Goal: Task Accomplishment & Management: Complete application form

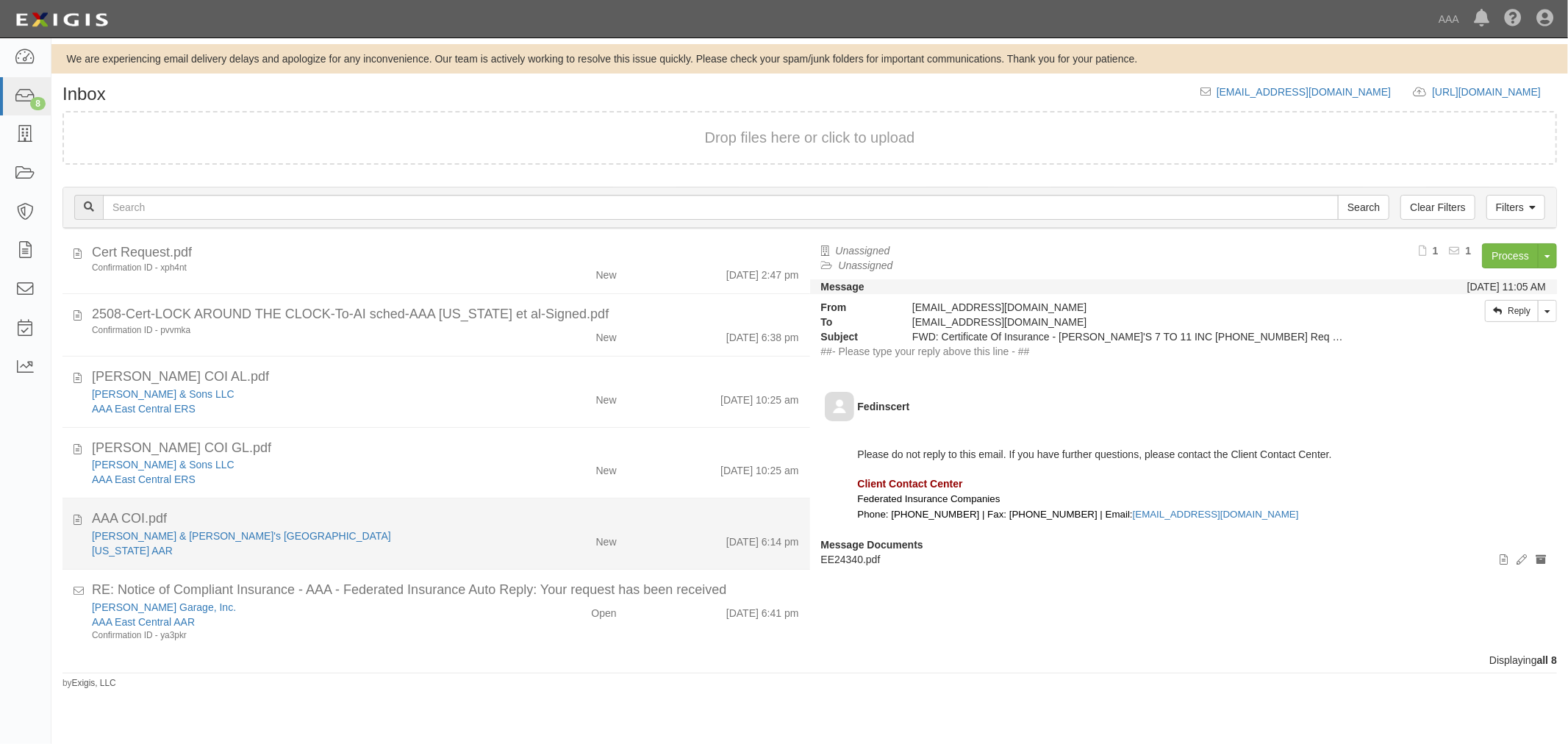
scroll to position [165, 0]
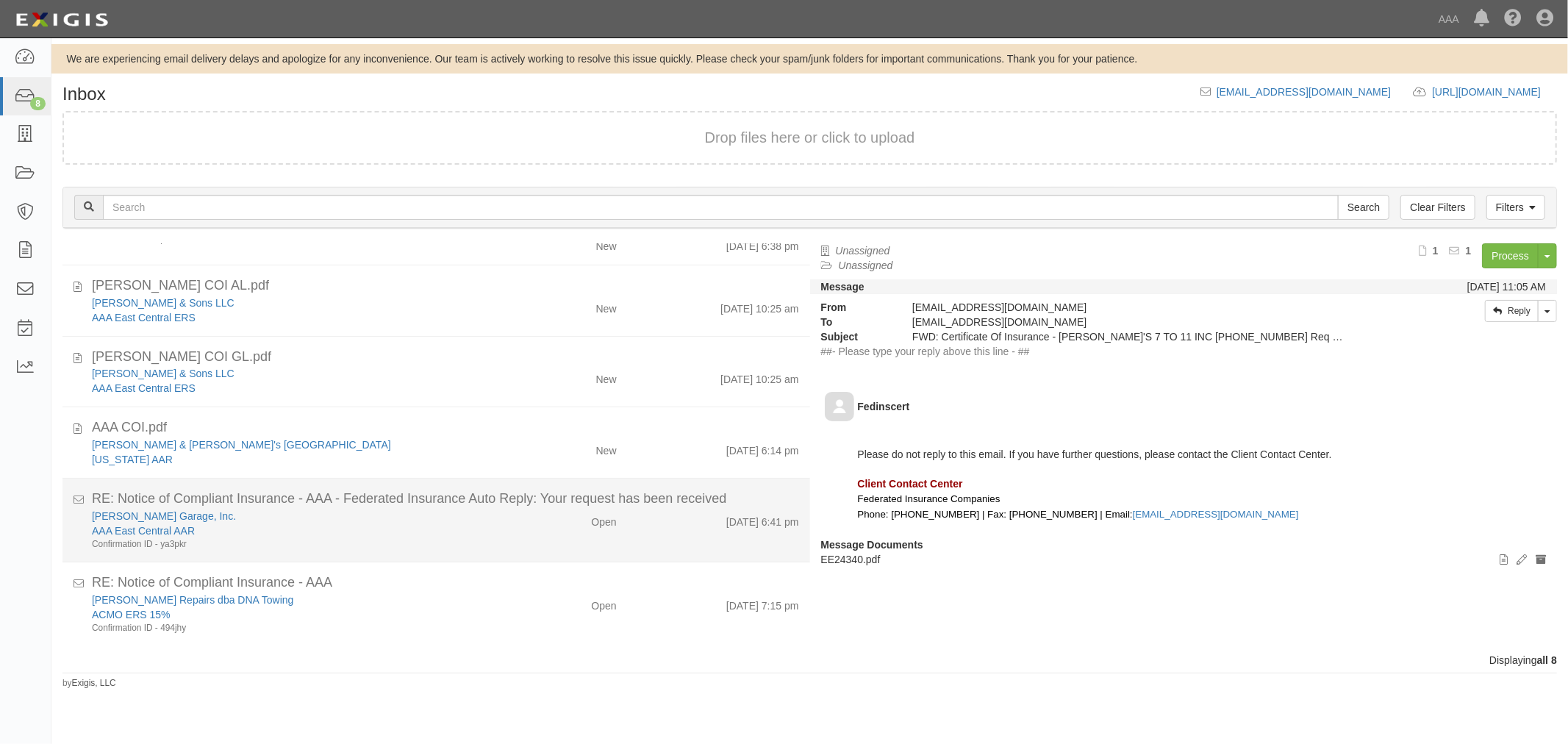
click at [307, 510] on div "Albitz Garage, Inc." at bounding box center [293, 516] width 403 height 15
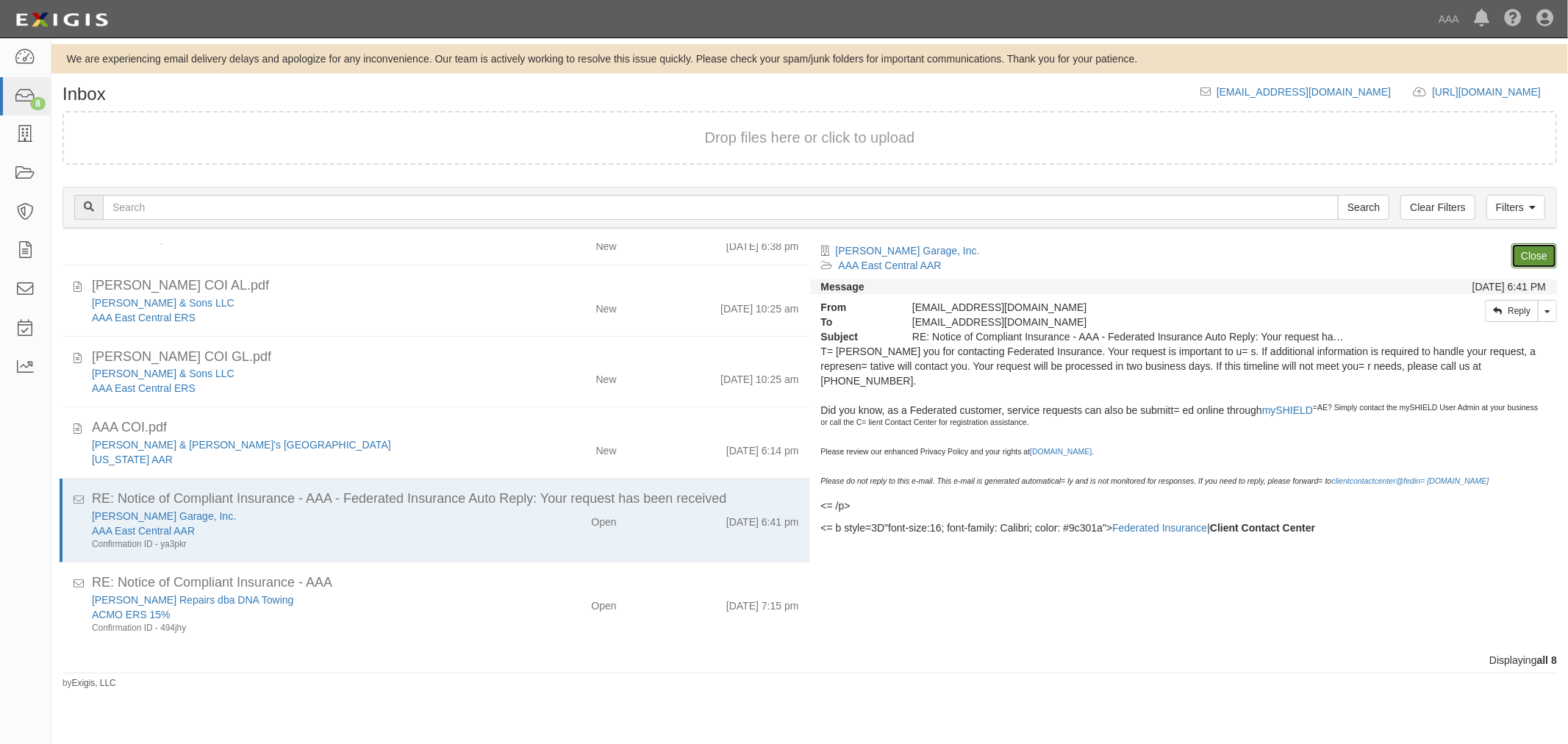
click at [1547, 250] on link "Close" at bounding box center [1533, 256] width 46 height 25
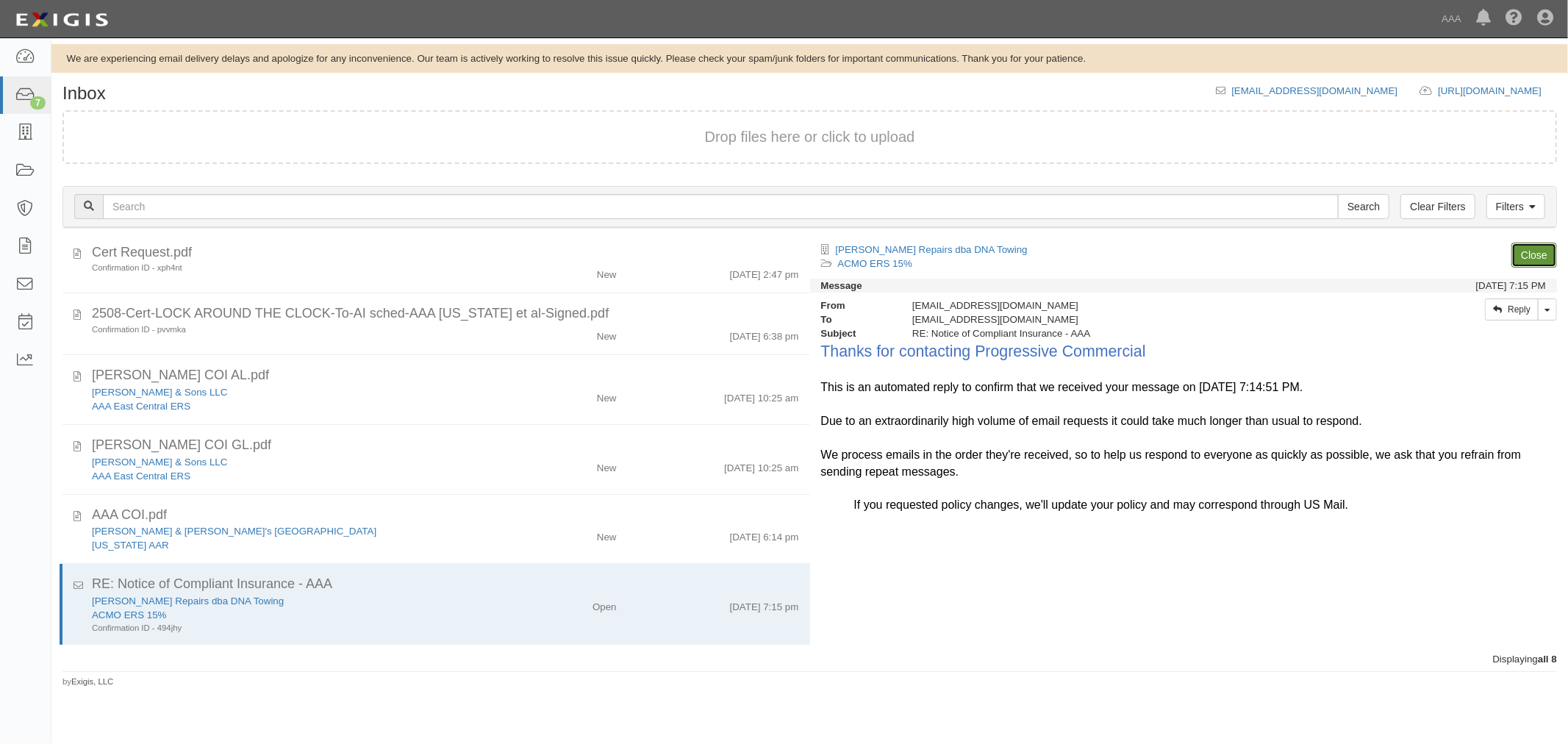
scroll to position [74, 0]
click at [1529, 253] on link "Close" at bounding box center [1533, 255] width 46 height 25
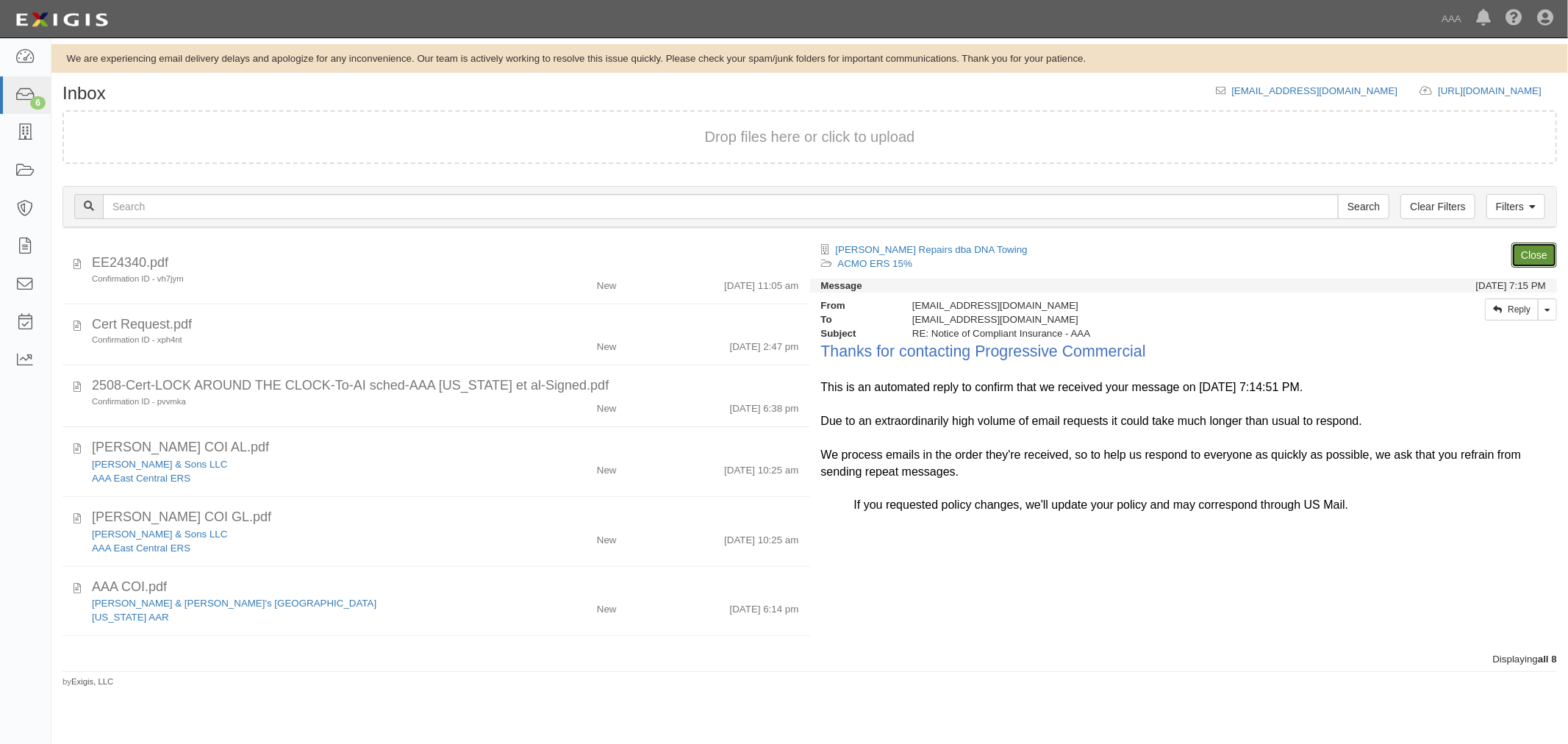
scroll to position [0, 0]
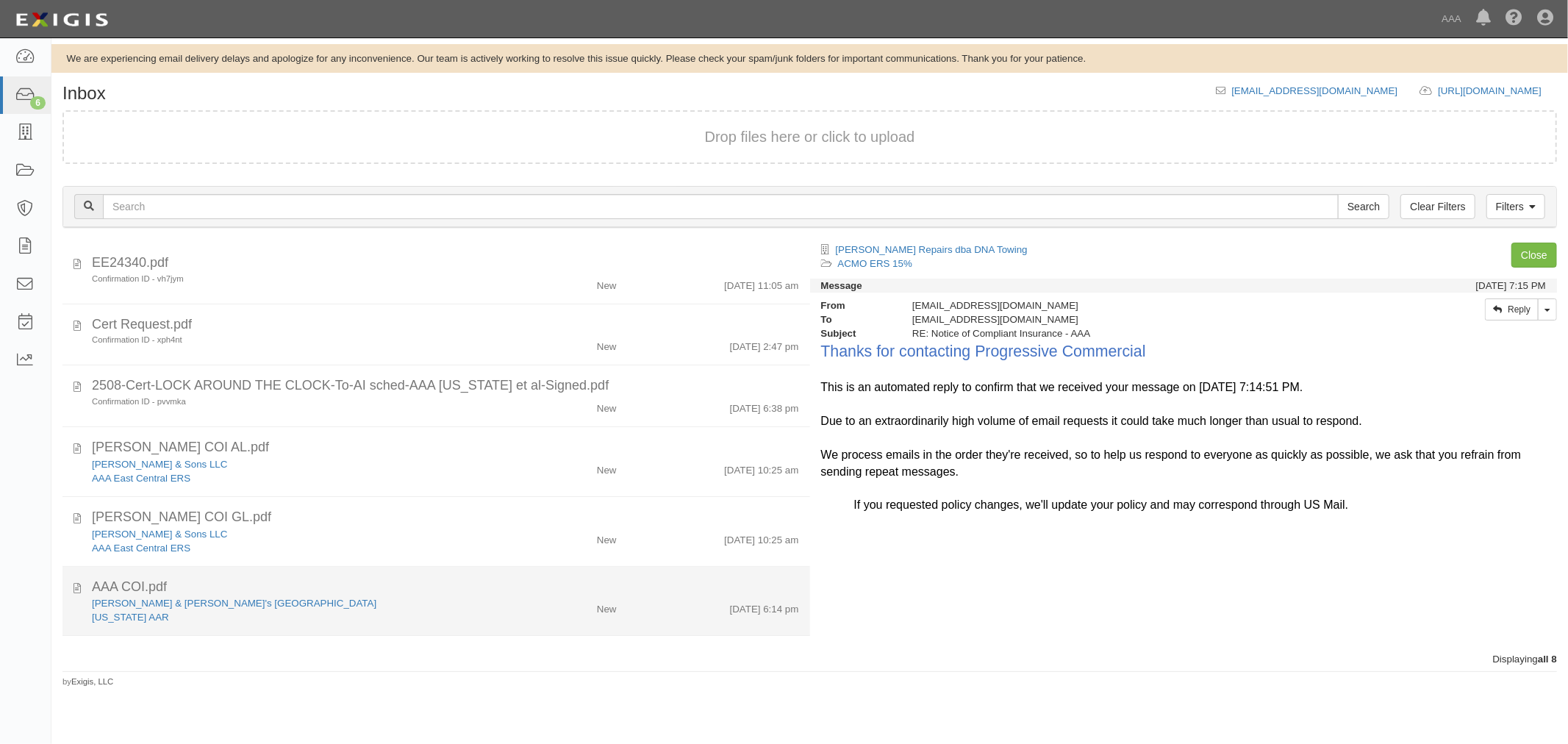
click at [158, 596] on div "[PERSON_NAME] & [PERSON_NAME]'s [GEOGRAPHIC_DATA]" at bounding box center [293, 603] width 403 height 14
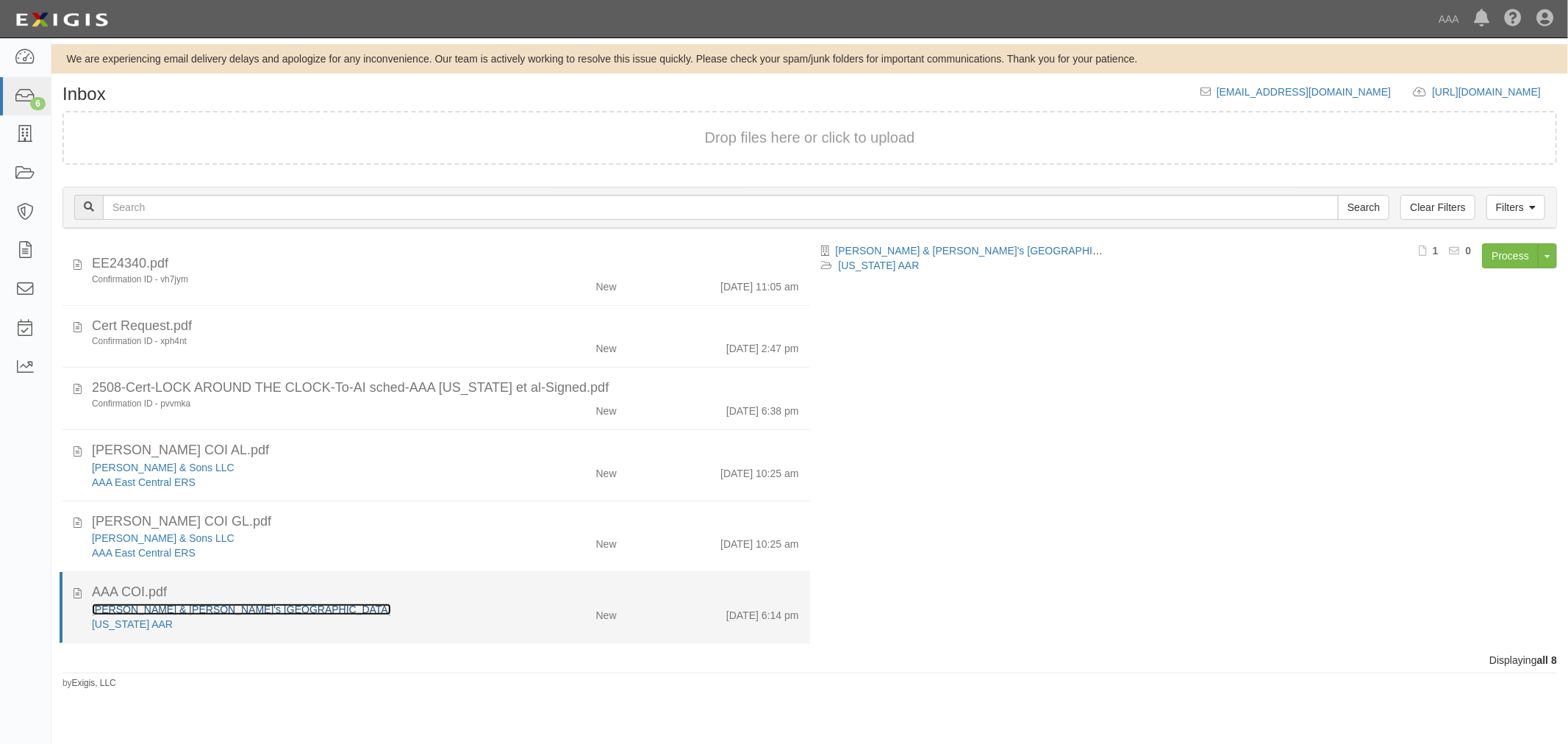
click at [158, 605] on link "[PERSON_NAME] & [PERSON_NAME]'s [GEOGRAPHIC_DATA]" at bounding box center [241, 609] width 299 height 12
click at [480, 596] on div "AAA COI.pdf" at bounding box center [445, 591] width 707 height 19
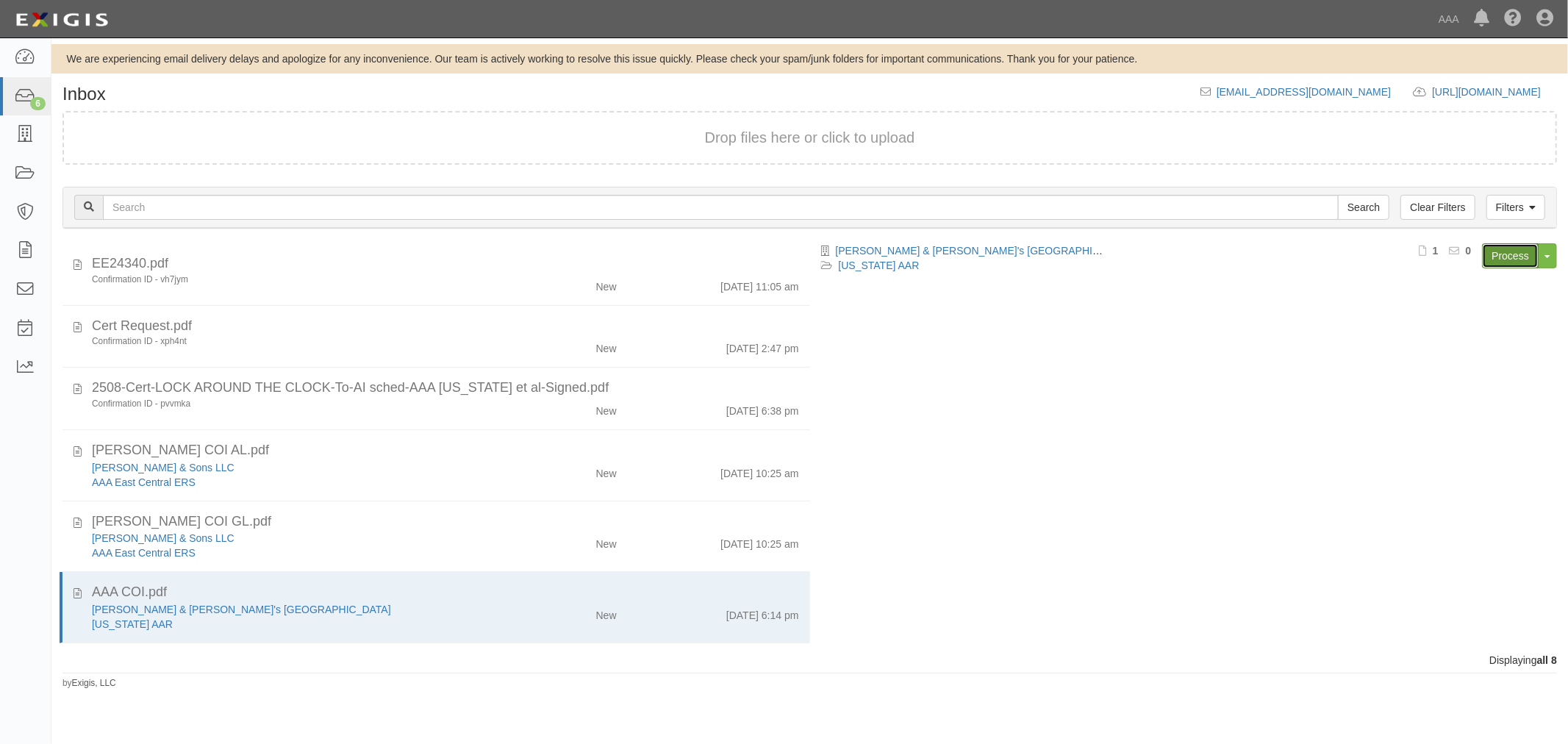
click at [1493, 260] on link "Process" at bounding box center [1509, 256] width 56 height 25
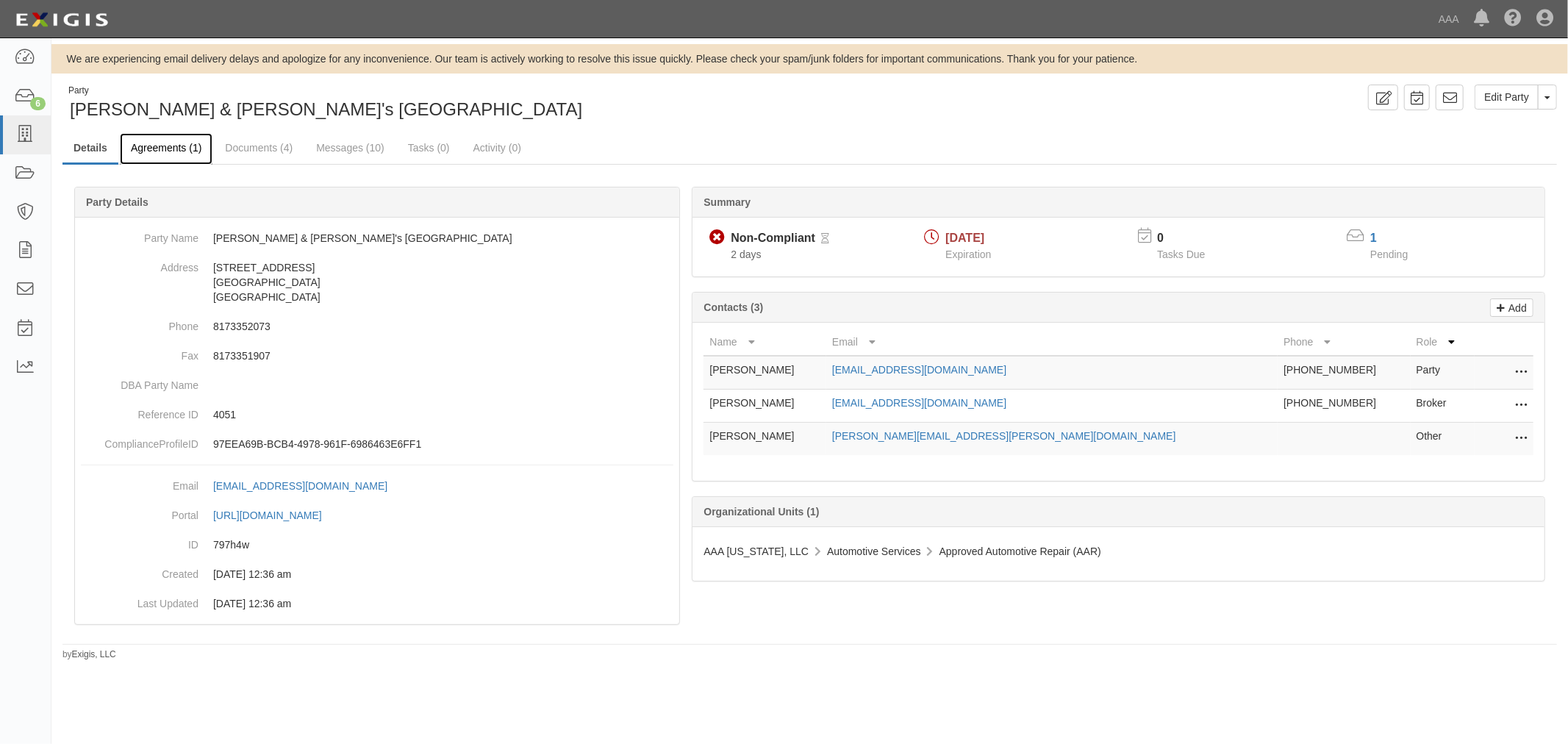
click at [131, 144] on link "Agreements (1)" at bounding box center [165, 149] width 92 height 32
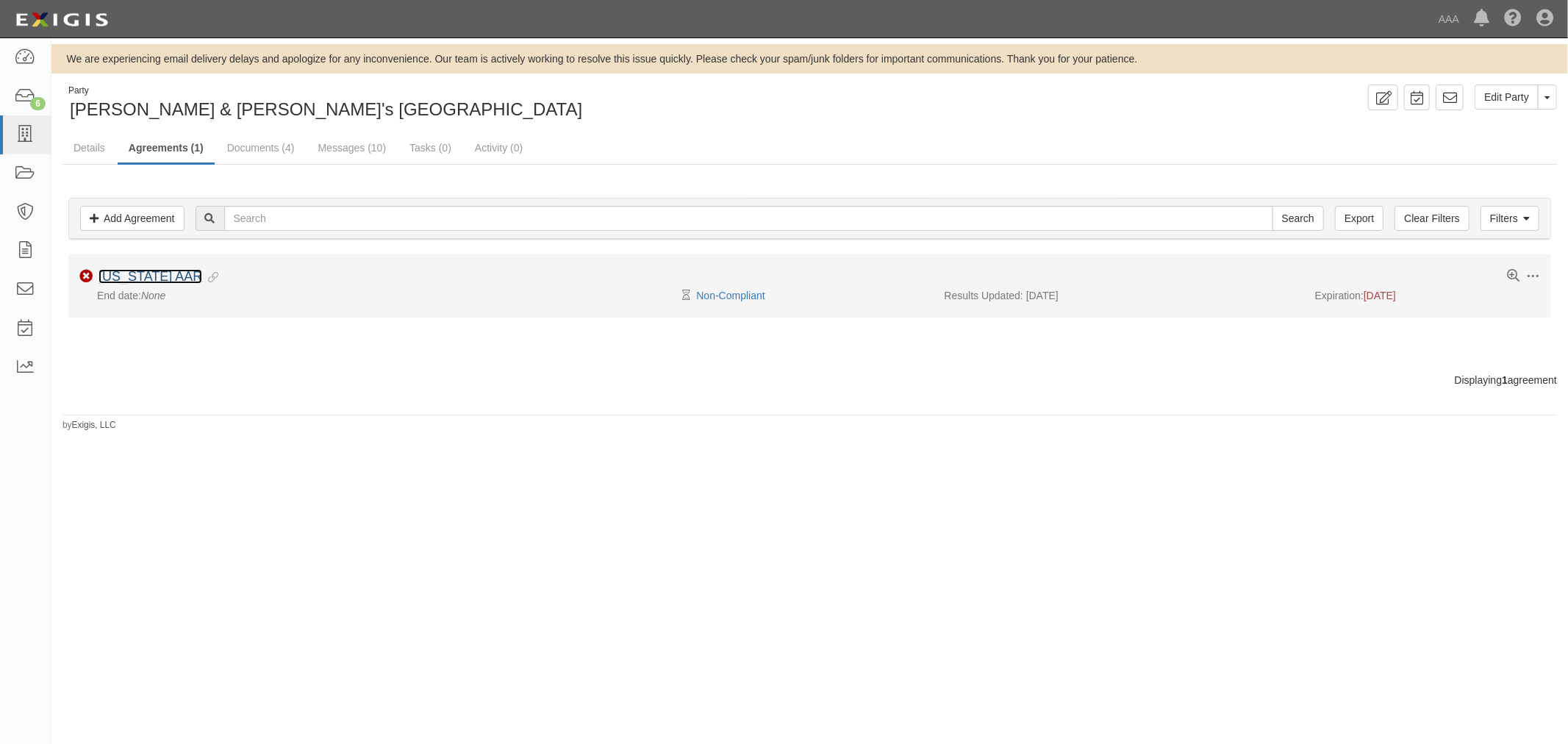
click at [149, 276] on link "[US_STATE] AAR" at bounding box center [150, 277] width 104 height 15
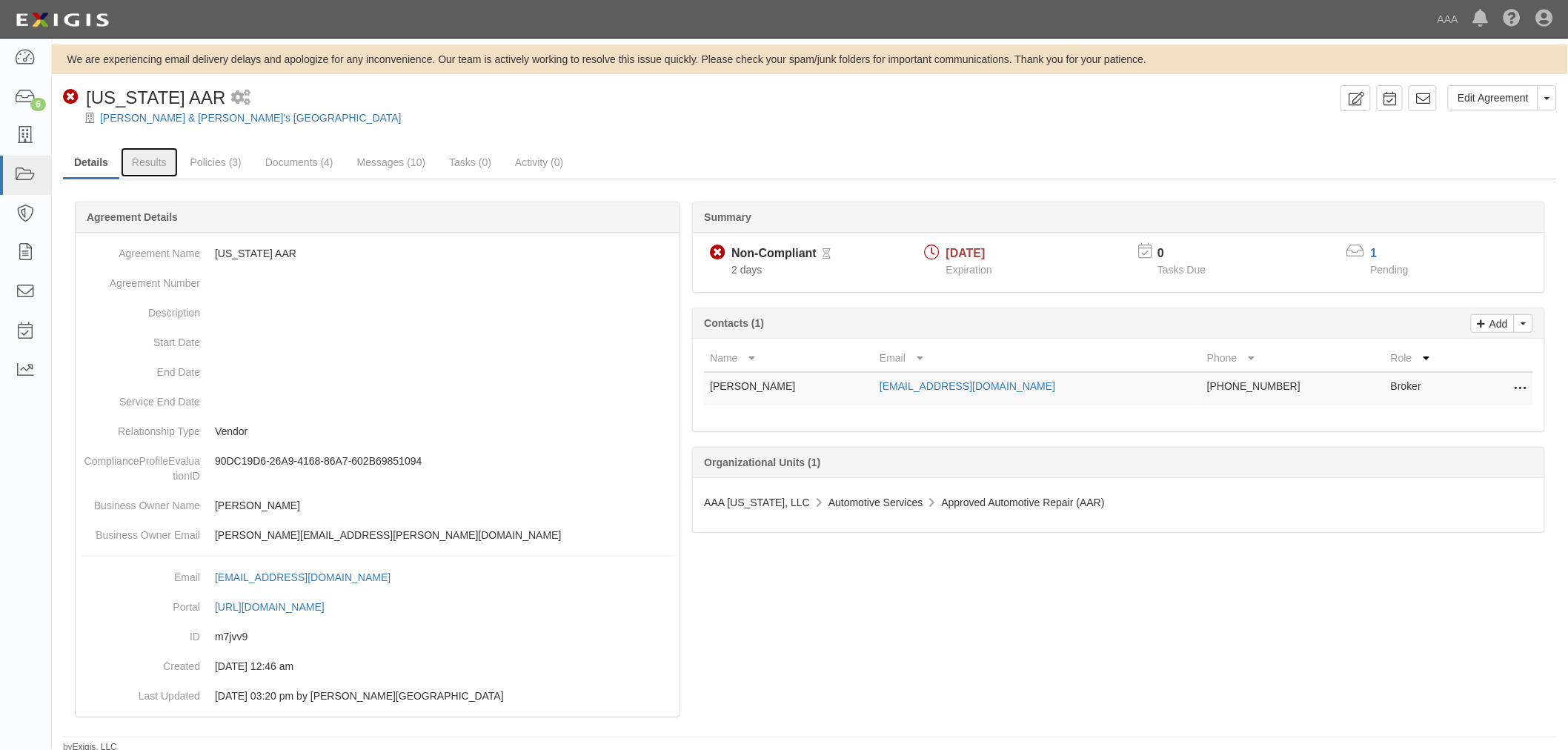
click at [142, 157] on link "Results" at bounding box center [149, 162] width 57 height 30
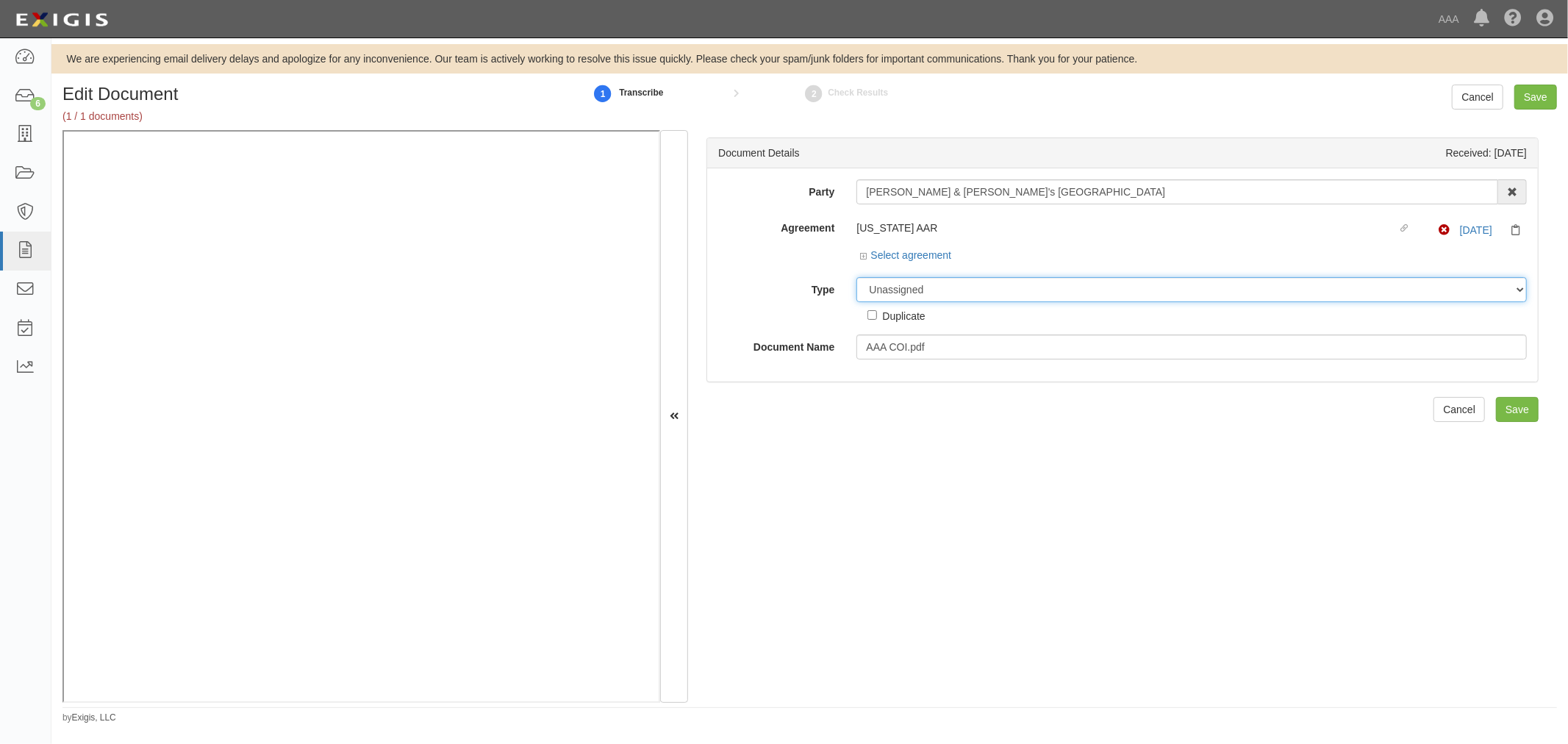
click at [949, 287] on select "Unassigned Binder Cancellation Notice Certificate Contract Endorsement Insuranc…" at bounding box center [1191, 289] width 670 height 25
select select "CertificateDetail"
click at [856, 278] on select "Unassigned Binder Cancellation Notice Certificate Contract Endorsement Insuranc…" at bounding box center [1191, 289] width 670 height 25
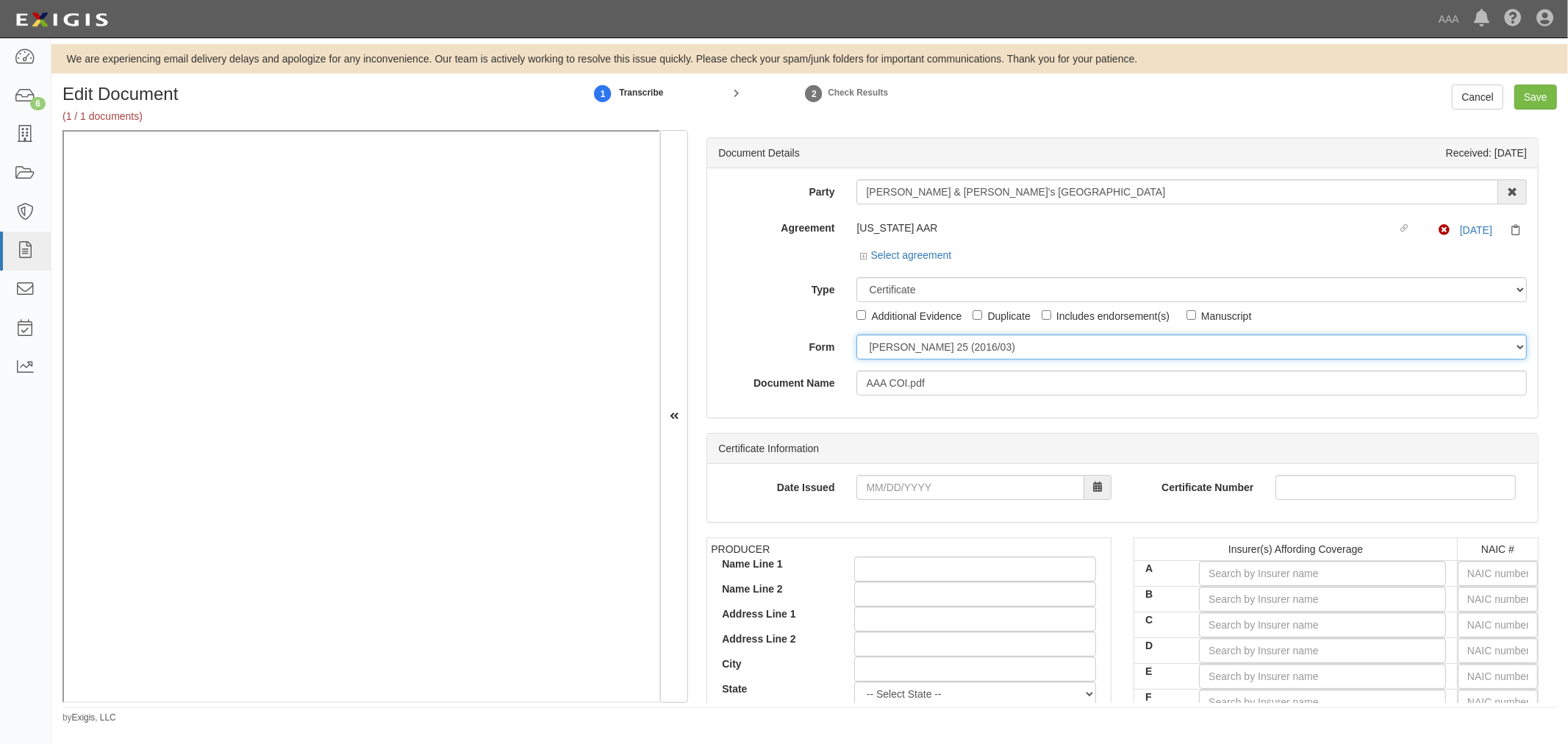
click at [913, 355] on select "ACORD 25 (2016/03) ACORD 101 ACORD 855 NY (2014/05) General" at bounding box center [1191, 346] width 670 height 25
select select "GeneralFormDetail"
click at [856, 335] on select "ACORD 25 (2016/03) ACORD 101 ACORD 855 NY (2014/05) General" at bounding box center [1191, 346] width 670 height 25
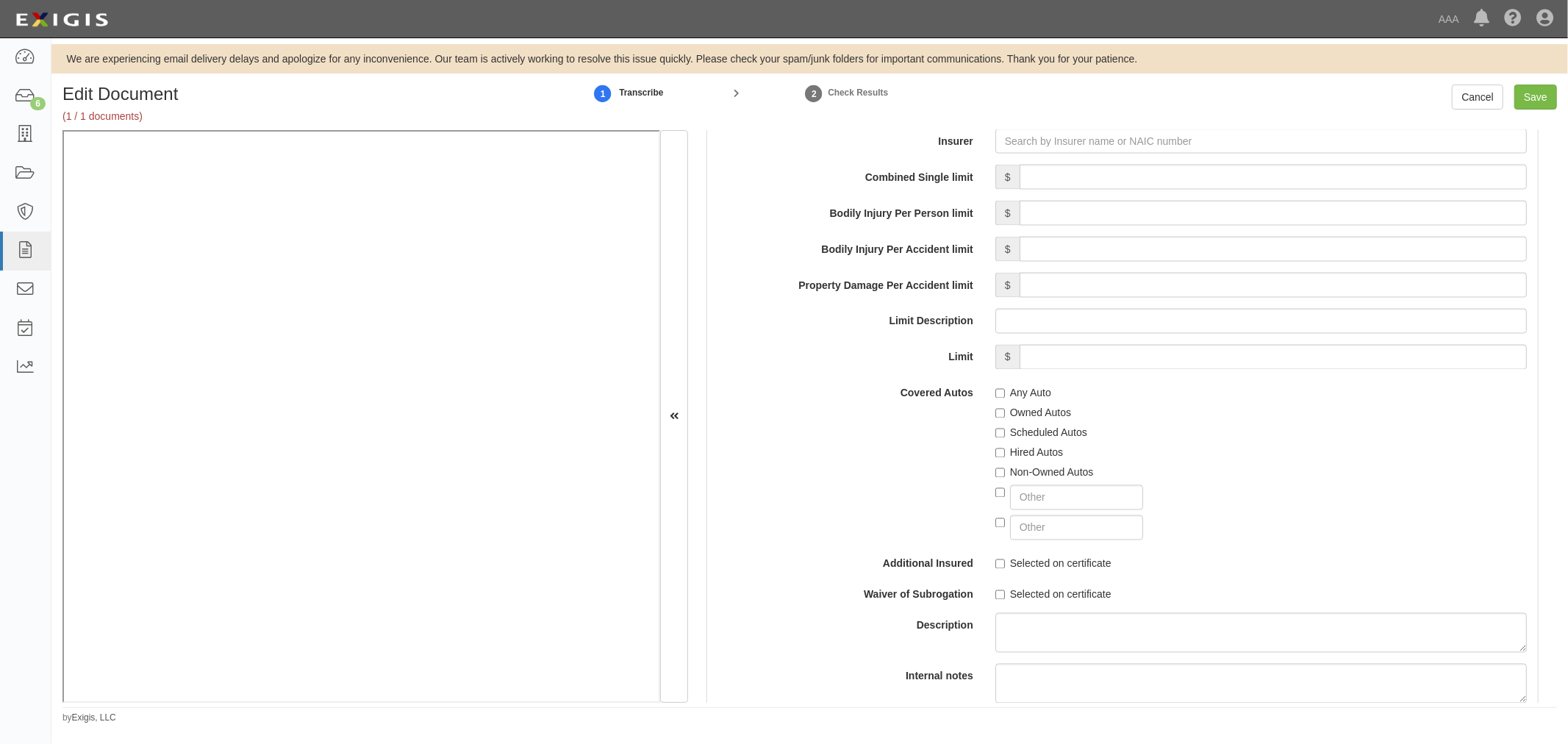
scroll to position [2585, 0]
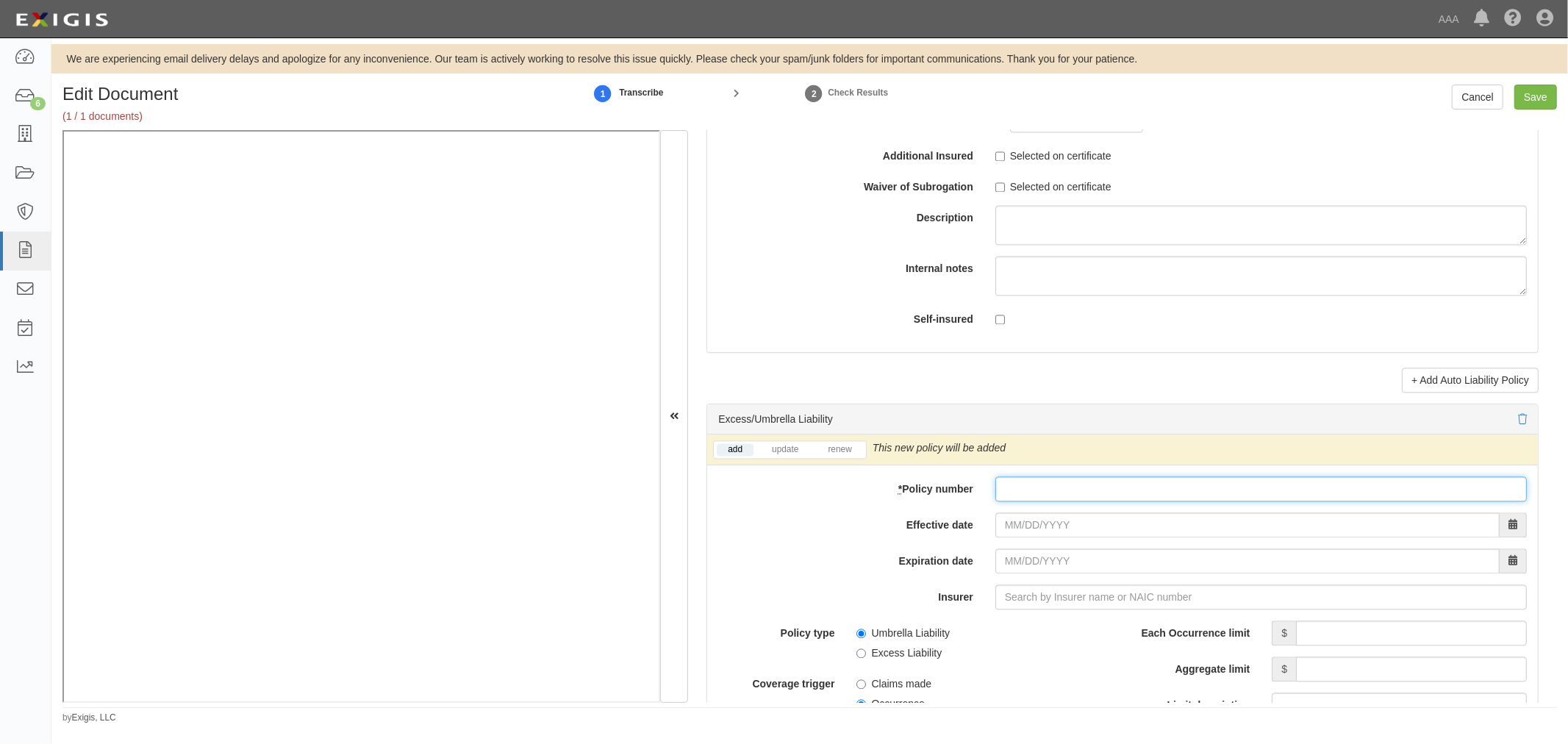
click at [1026, 509] on div "add update renew This new policy will be added This new policy will update exis…" at bounding box center [1122, 751] width 831 height 634
paste input "604896869"
type input "604896869"
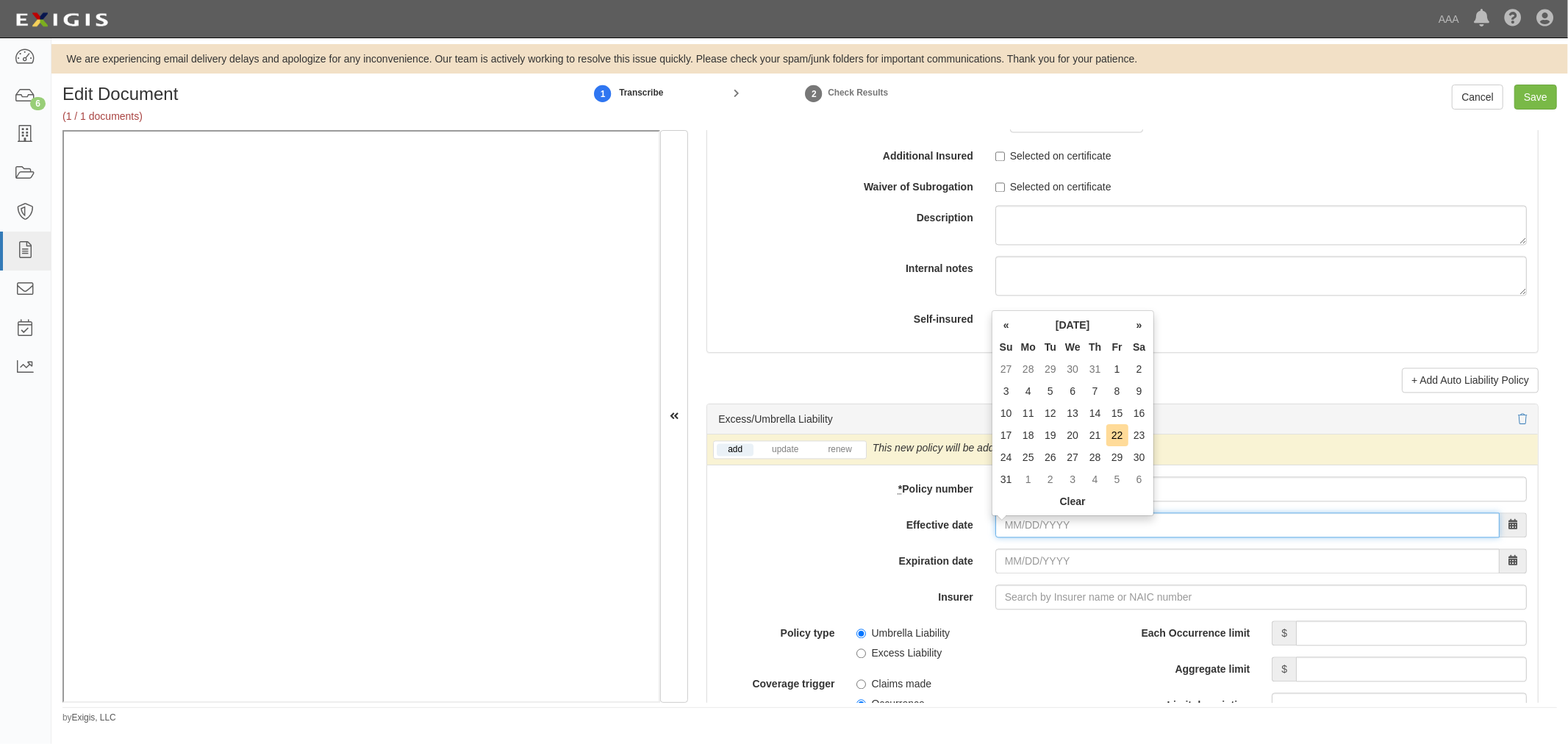
click at [1023, 524] on input "Effective date" at bounding box center [1247, 525] width 504 height 25
type input "08/20/2025"
type input "08/20/2026"
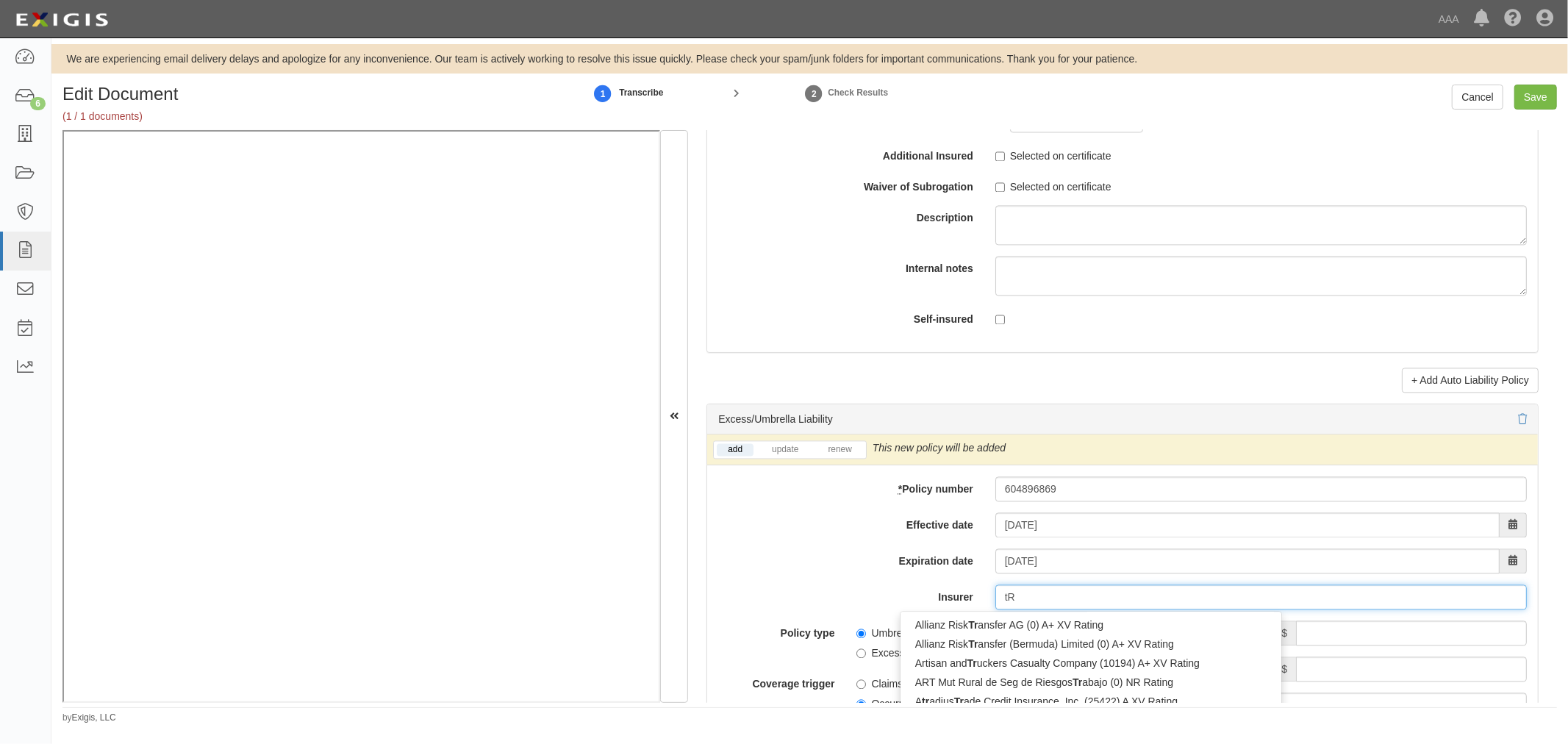
type input "t"
type input "Truck"
type input "Truck insurance Exchange (21709) A XV Rating"
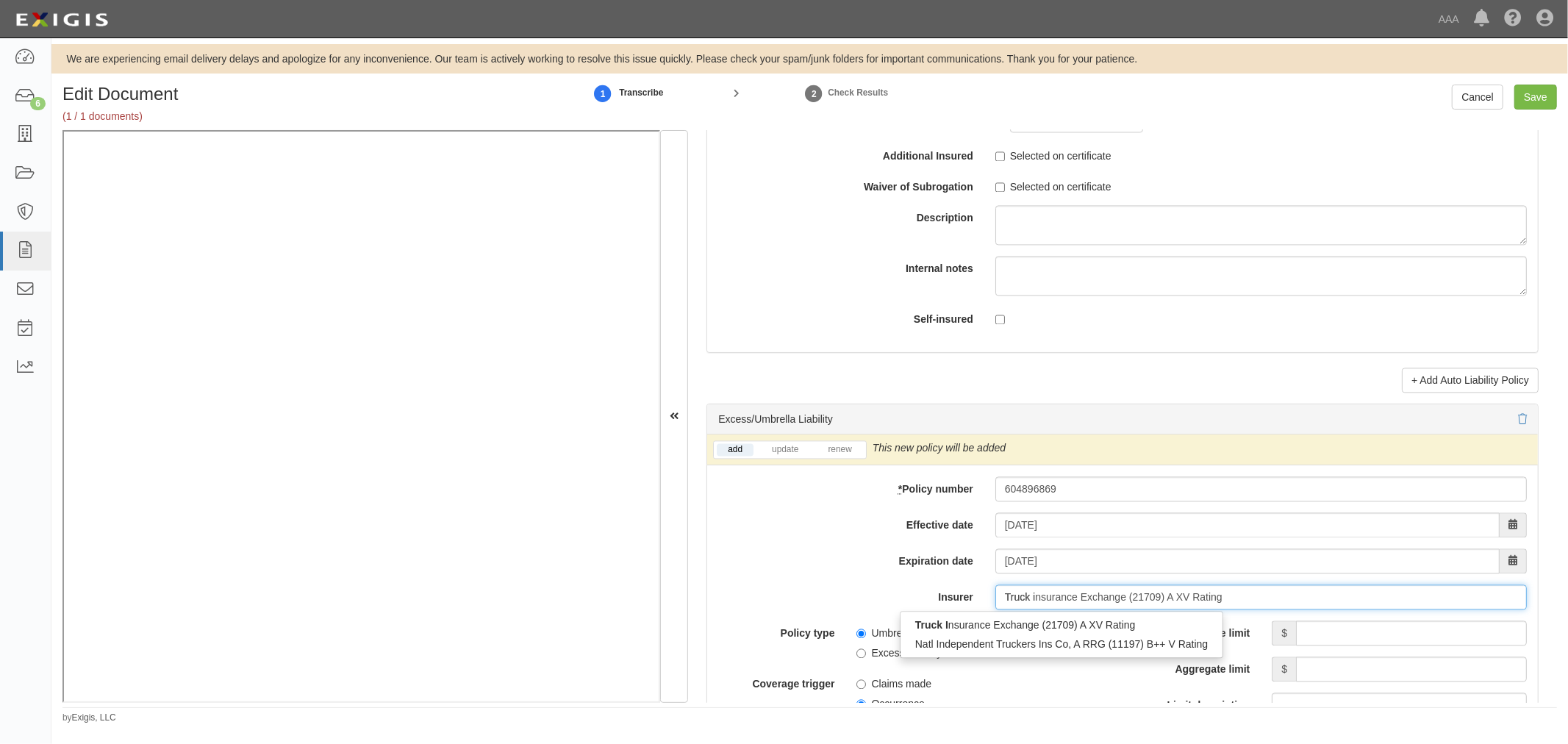
type input "Truck in"
click at [1127, 627] on div "Truck In surance Exchange (21709) A XV Rating" at bounding box center [1061, 624] width 322 height 19
type input "Truck Insurance Exchange (21709) A XV Rating"
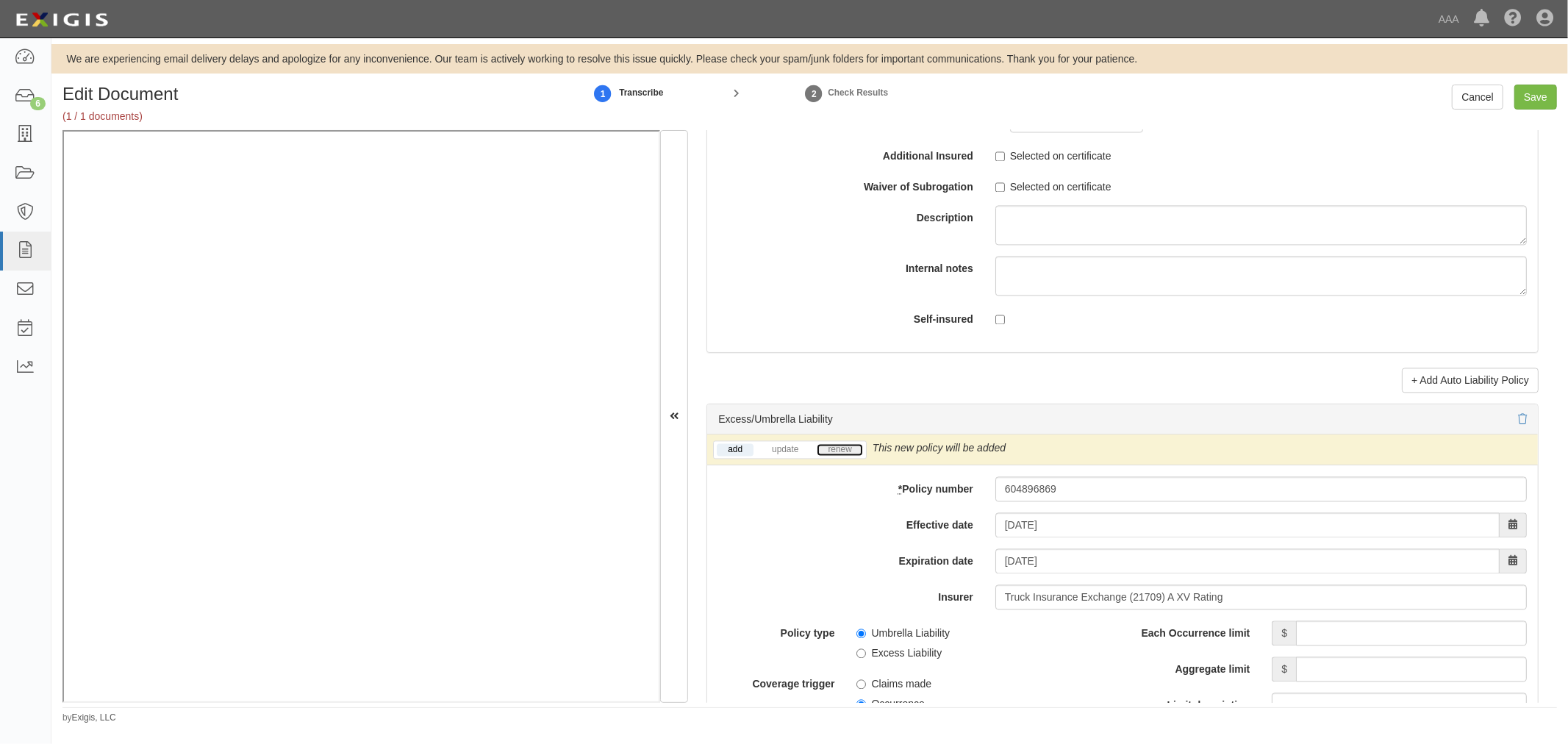
click at [840, 451] on link "renew" at bounding box center [839, 449] width 46 height 13
click at [1320, 646] on input "Each Occurrence limit" at bounding box center [1411, 632] width 231 height 25
type input "2,000,000"
drag, startPoint x: 1369, startPoint y: 676, endPoint x: 1362, endPoint y: 684, distance: 10.6
click at [1361, 681] on input "Aggregate limit" at bounding box center [1411, 668] width 231 height 25
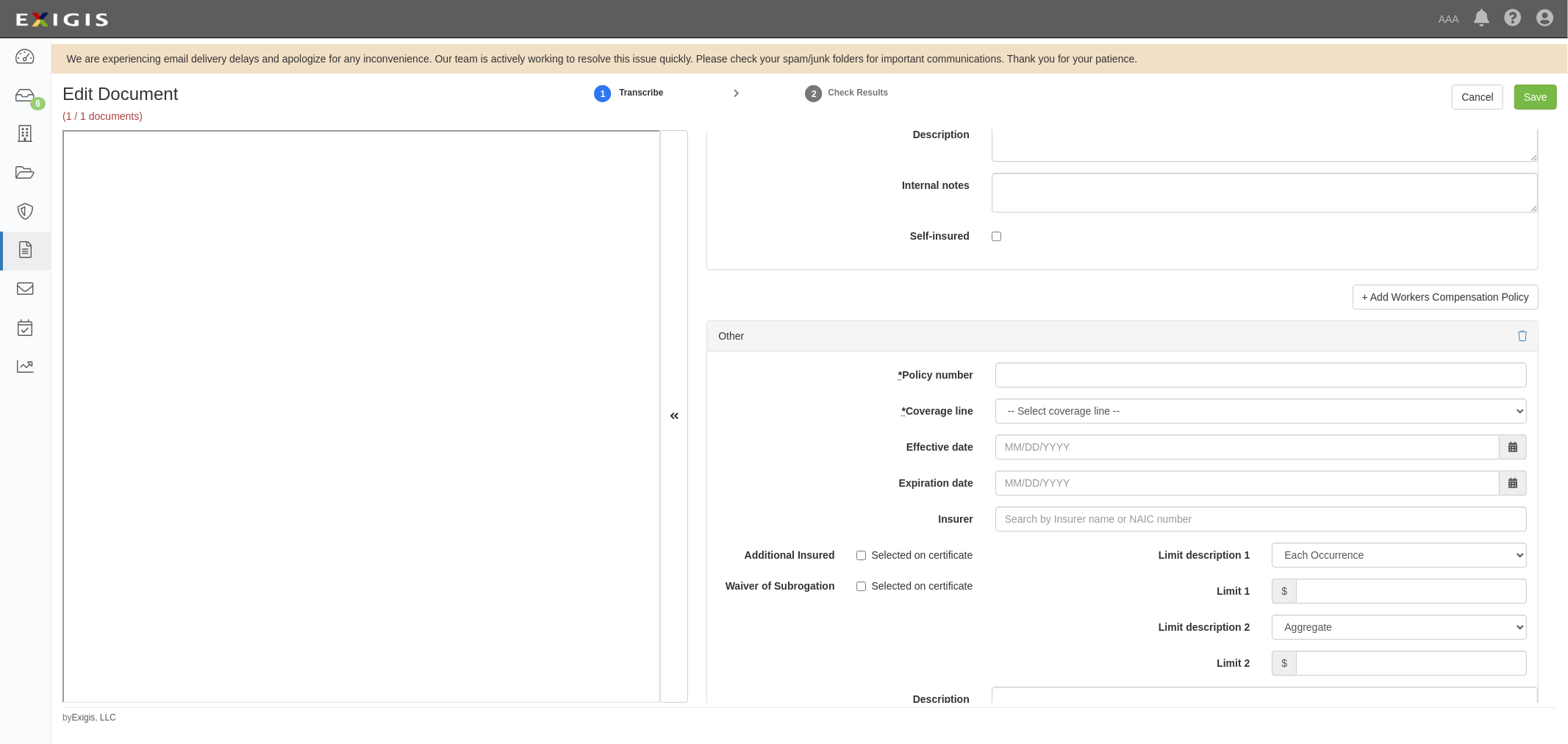
scroll to position [3974, 0]
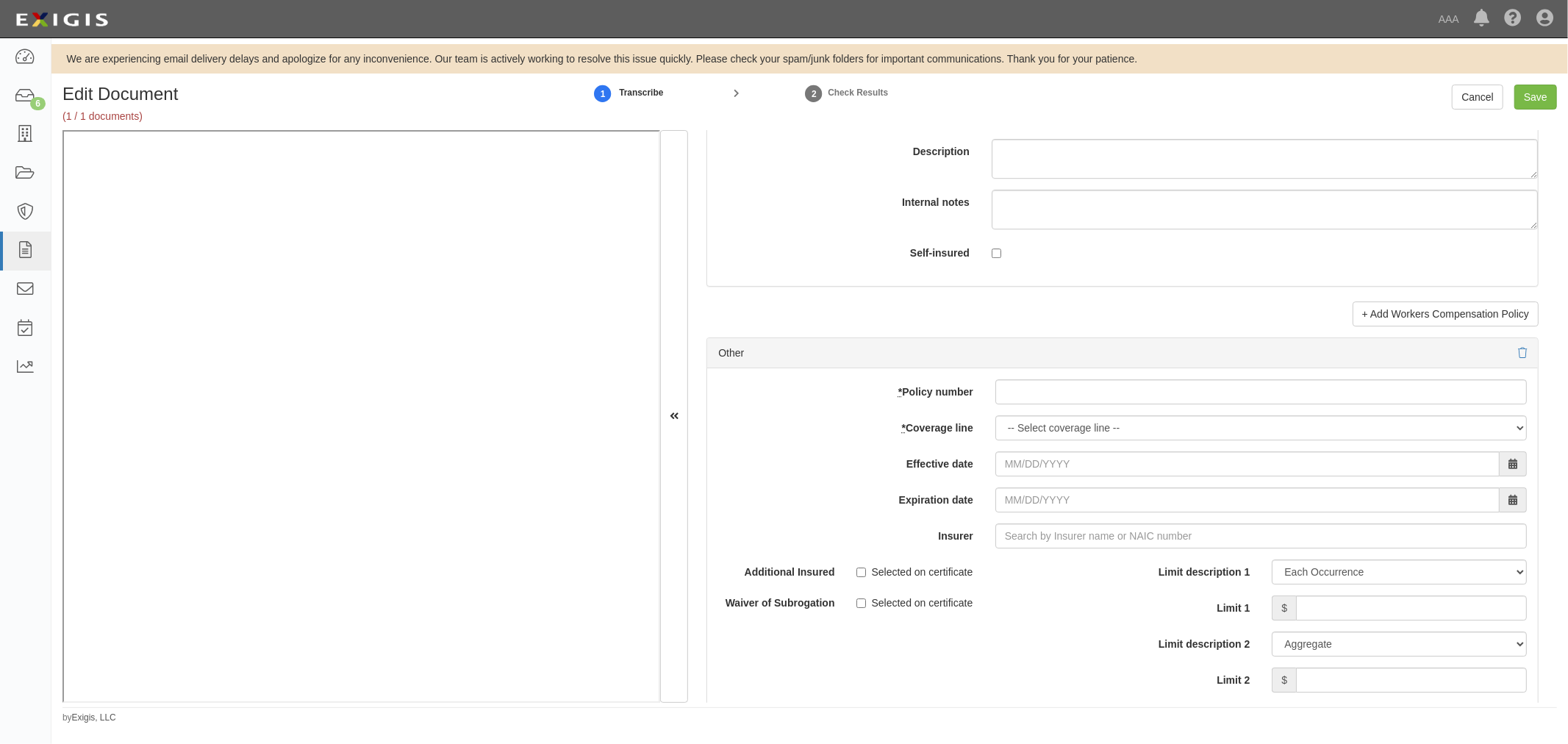
type input "2,000,000"
drag, startPoint x: 1063, startPoint y: 415, endPoint x: 1068, endPoint y: 410, distance: 7.1
click at [1064, 414] on div "add update renew This new policy will be added This new policy will update exis…" at bounding box center [1122, 609] width 831 height 482
paste input "604757070"
click at [1072, 398] on input "604757070" at bounding box center [1261, 392] width 531 height 25
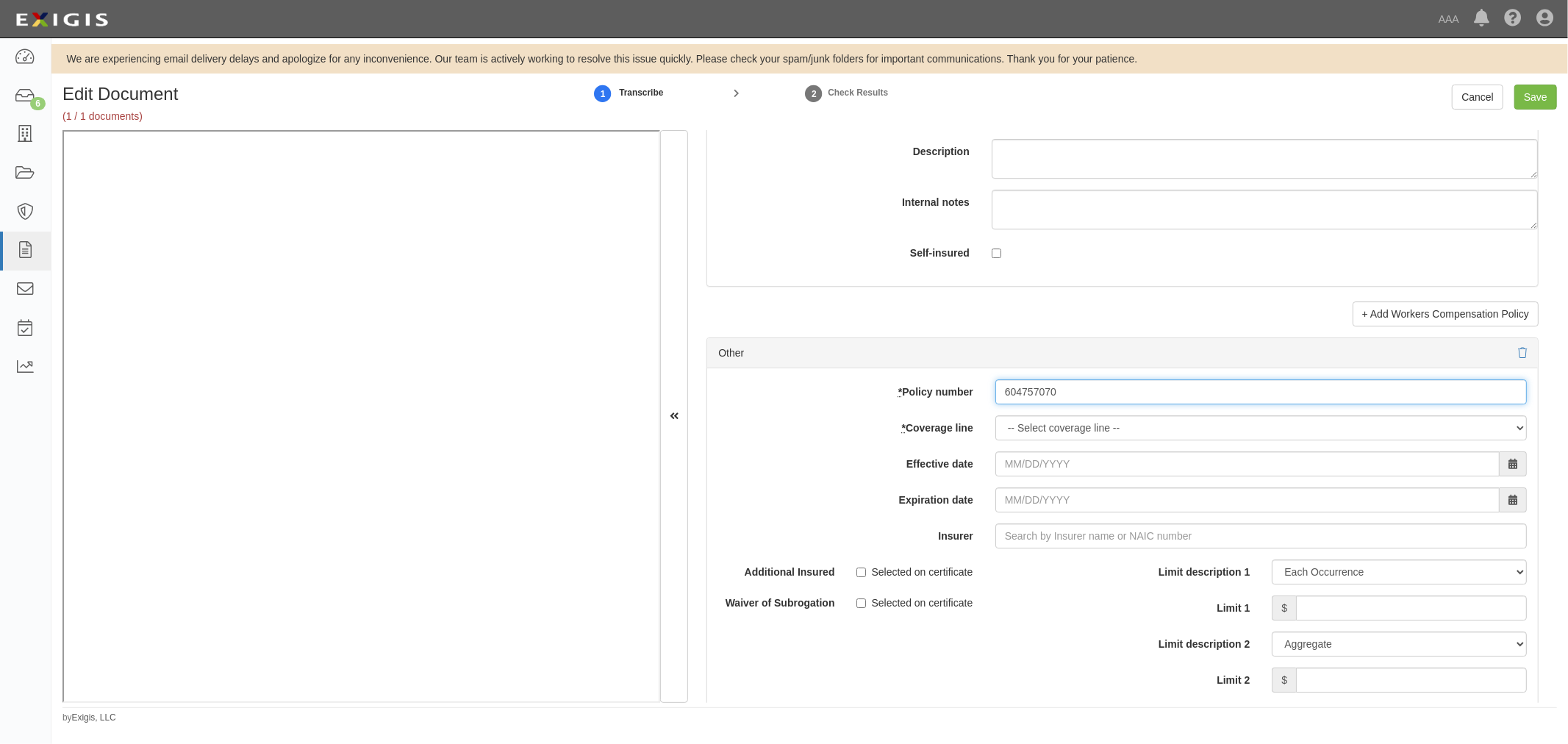
type input "604757070"
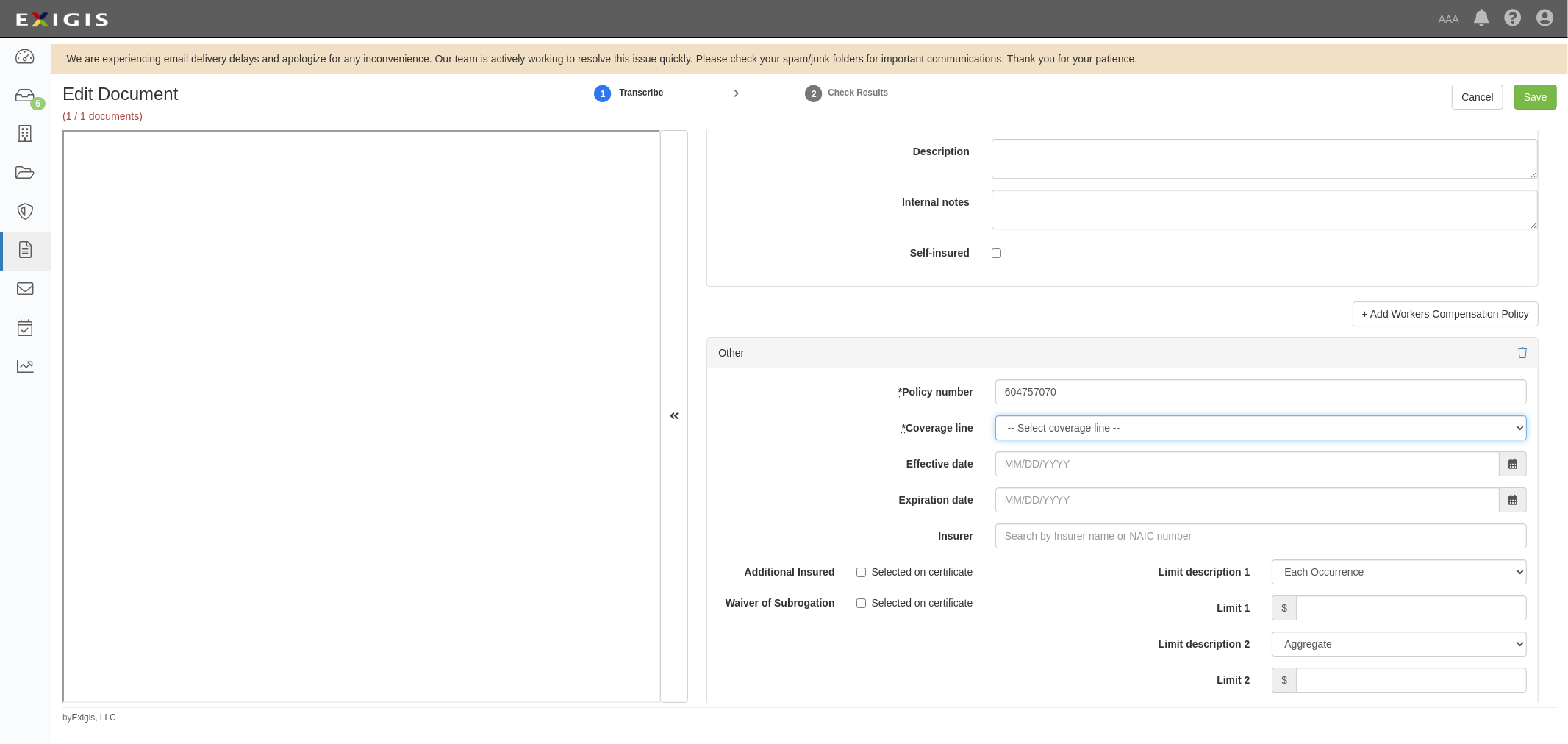
click at [1044, 434] on select "-- Select coverage line -- Asbestos Abatement Auto Physical Damage Boiler & Mac…" at bounding box center [1261, 427] width 531 height 25
select select "70"
click at [995, 440] on select "-- Select coverage line -- Asbestos Abatement Auto Physical Damage Boiler & Mac…" at bounding box center [1261, 427] width 531 height 25
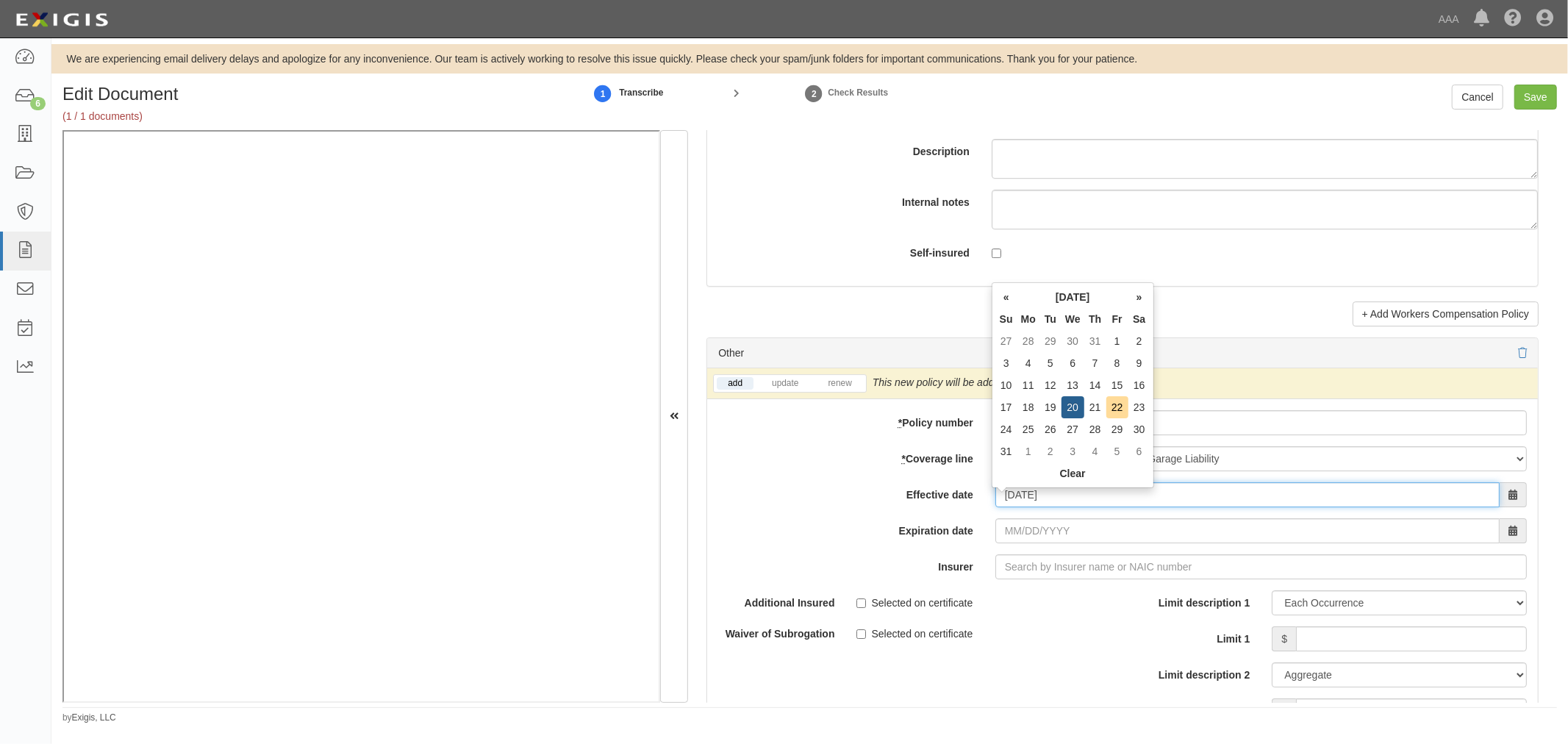
type input "08/20/2025"
type input "08/20/2026"
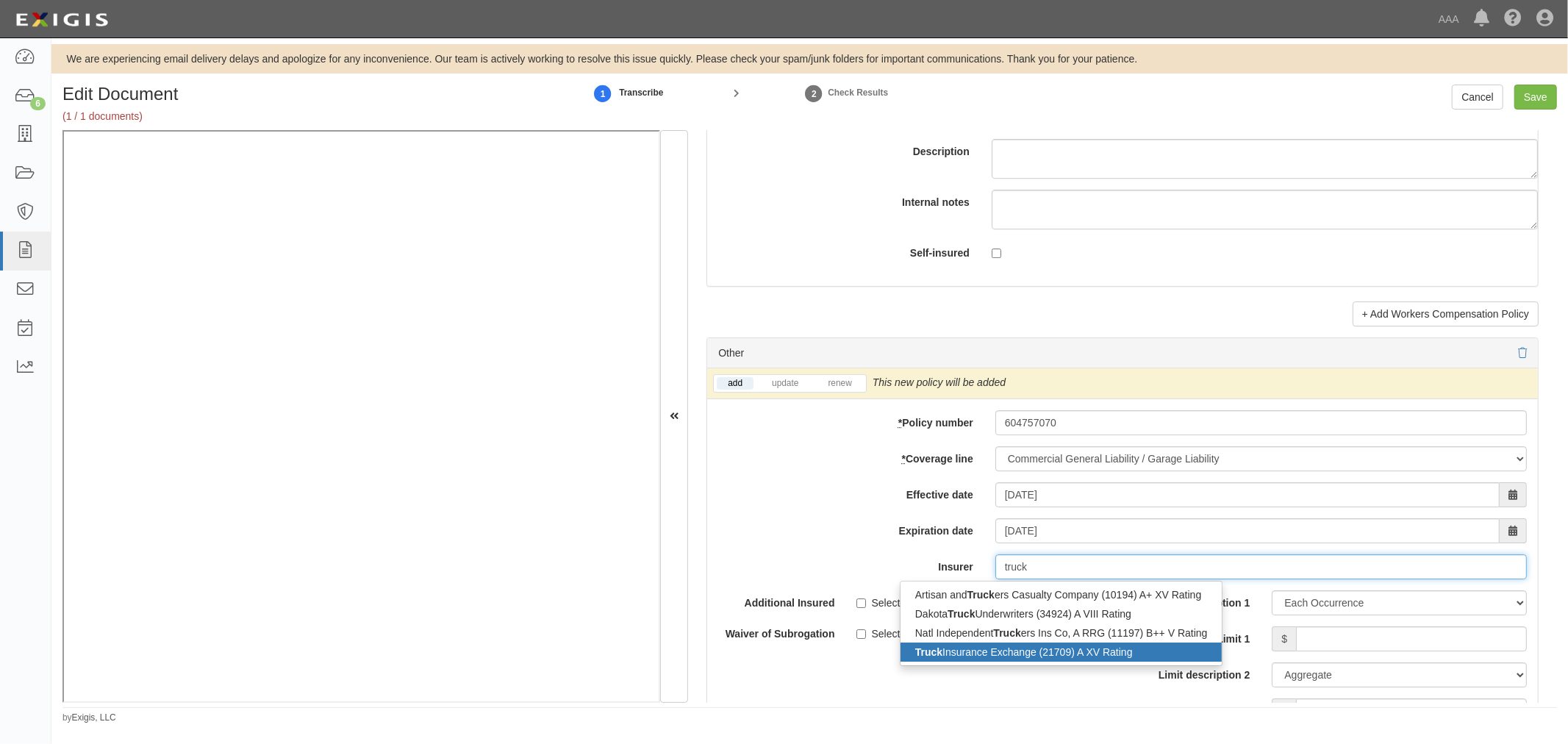
click at [979, 658] on div "Truck Insurance Exchange (21709) A XV Rating" at bounding box center [1061, 652] width 322 height 19
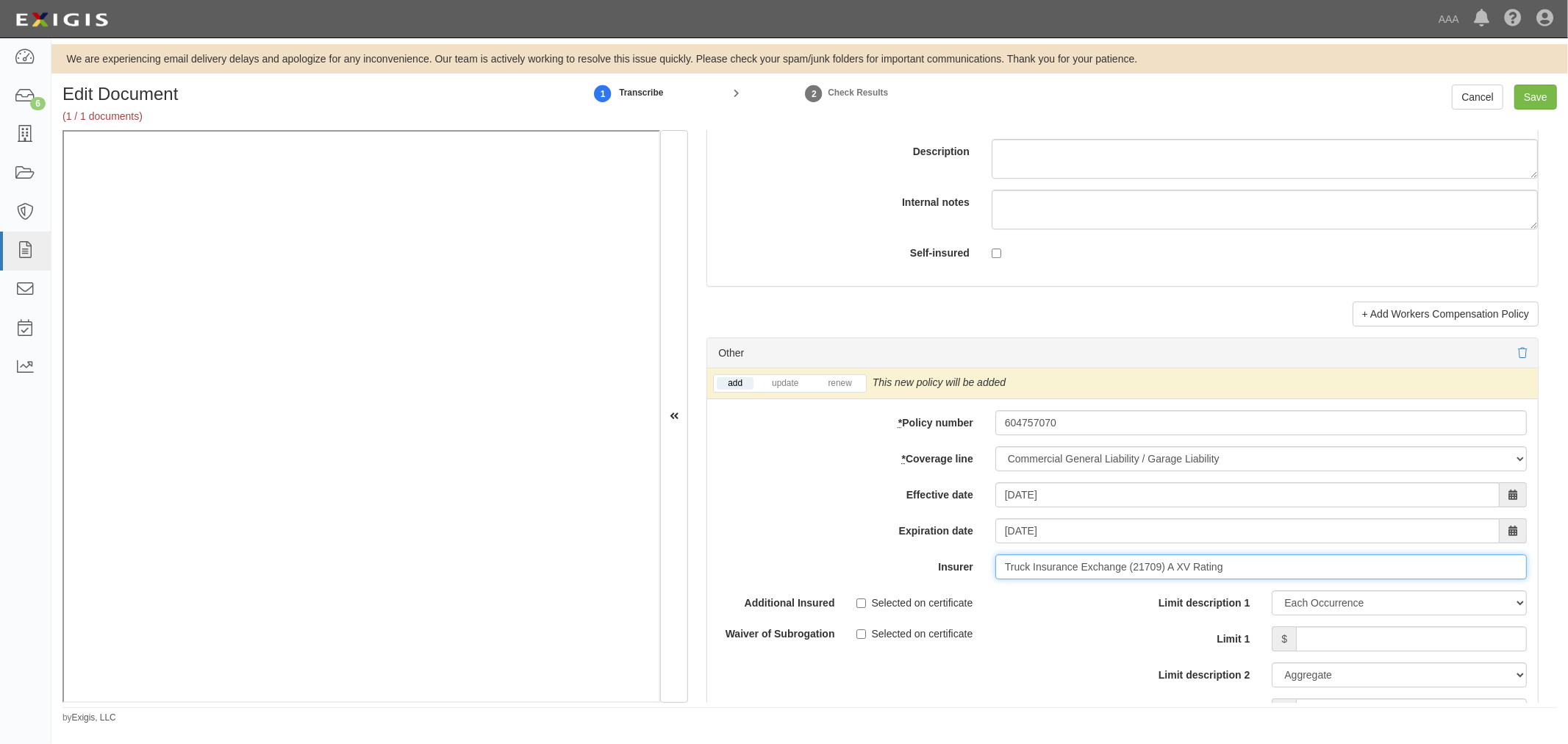
type input "Truck Insurance Exchange (21709) A XV Rating"
click at [1379, 626] on div "Limit description 1 Limit Each Occurrence Each Claim Aggregate Deductible Self-…" at bounding box center [1330, 656] width 393 height 133
click at [1384, 637] on input "Limit 1" at bounding box center [1411, 638] width 231 height 25
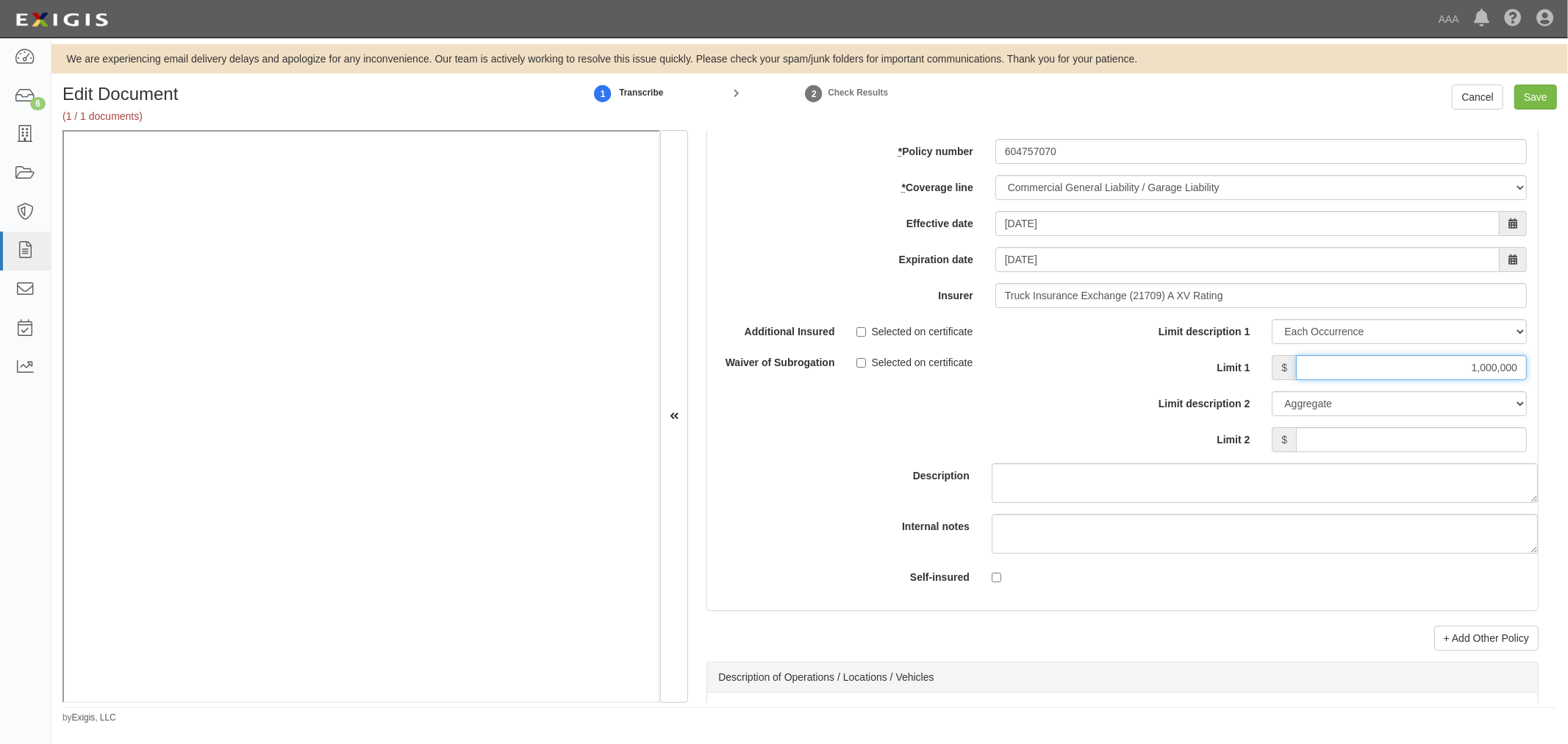
scroll to position [4246, 0]
type input "1,000,000"
click at [1437, 438] on input "Limit 2" at bounding box center [1411, 438] width 231 height 25
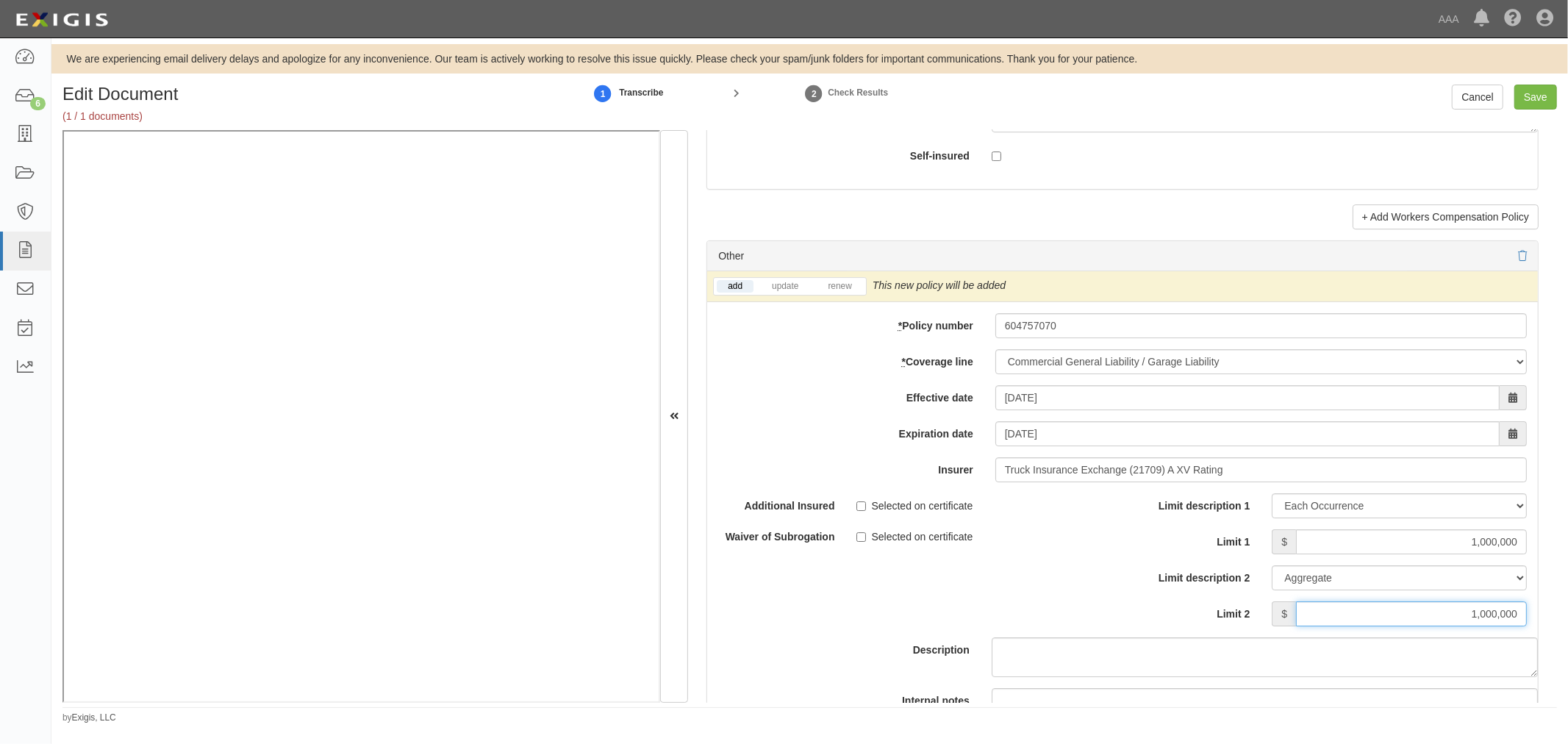
scroll to position [4110, 0]
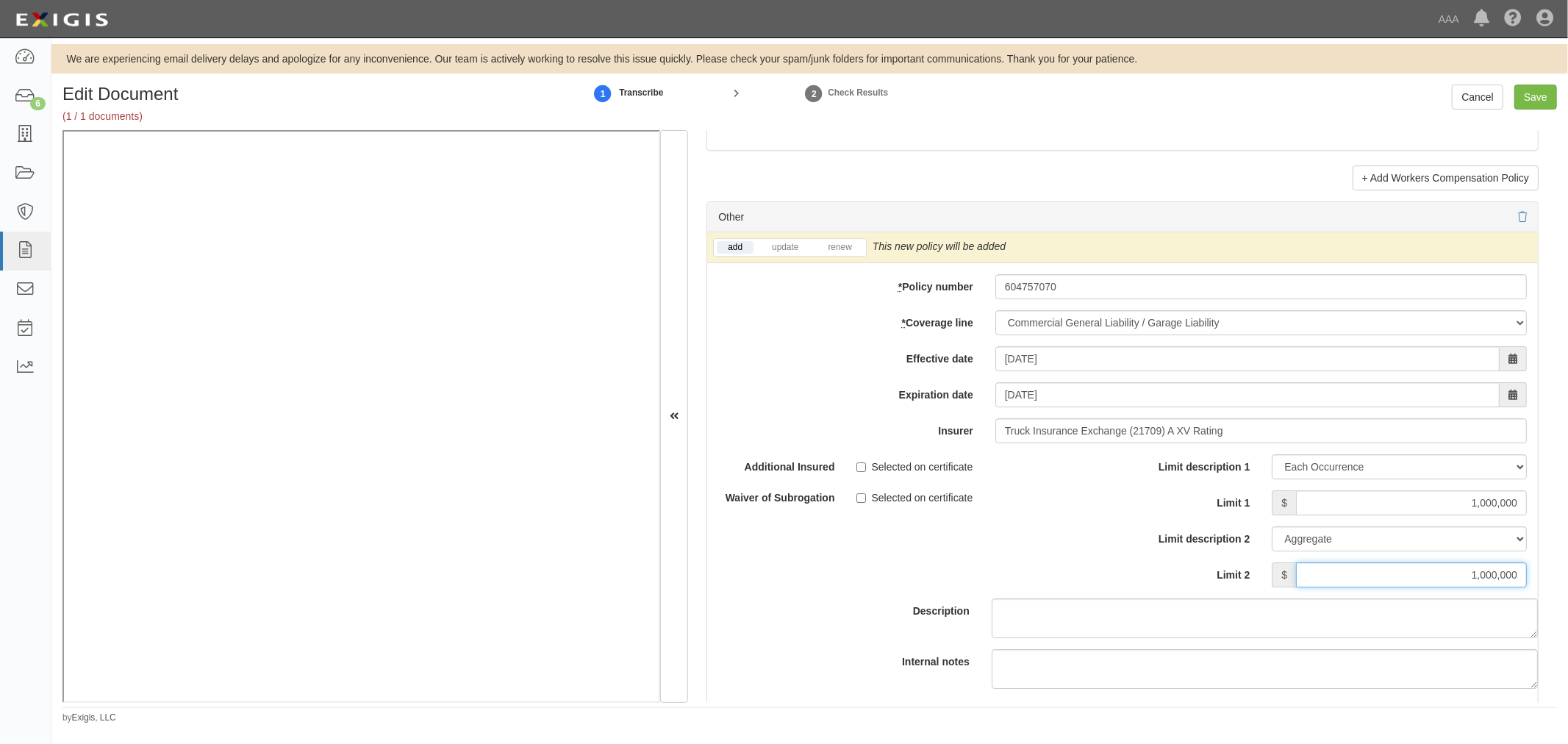
drag, startPoint x: 1451, startPoint y: 576, endPoint x: 1567, endPoint y: 579, distance: 116.0
click at [1567, 580] on div "Edit Document (1 / 1 documents) 1 Transcribe 2 Check Results Cancel Save Docume…" at bounding box center [809, 404] width 1516 height 640
type input "2,000,000"
click at [838, 263] on div "add update renew This new policy will be added This new policy will update exis…" at bounding box center [1122, 247] width 831 height 31
click at [842, 253] on link "renew" at bounding box center [839, 247] width 46 height 13
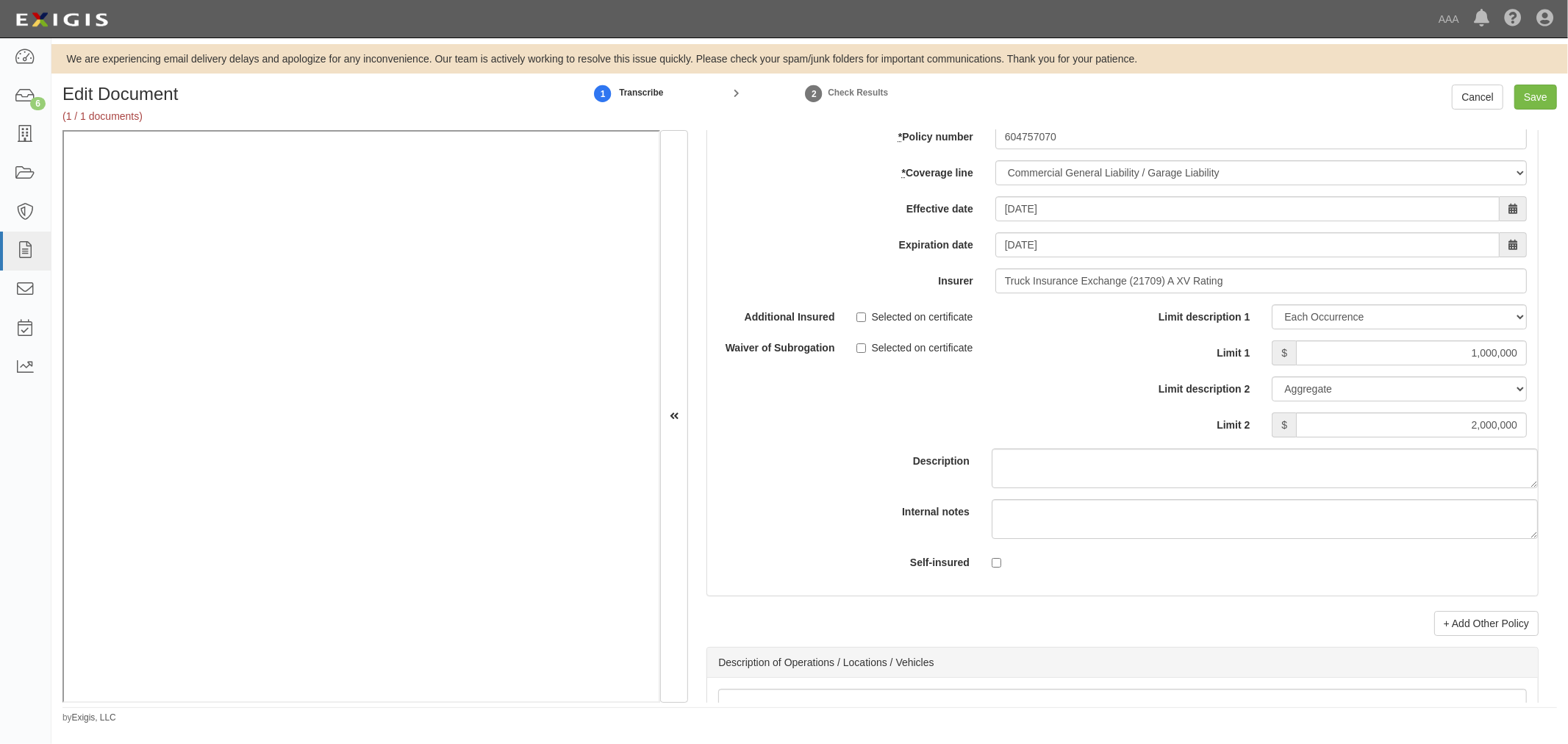
scroll to position [4383, 0]
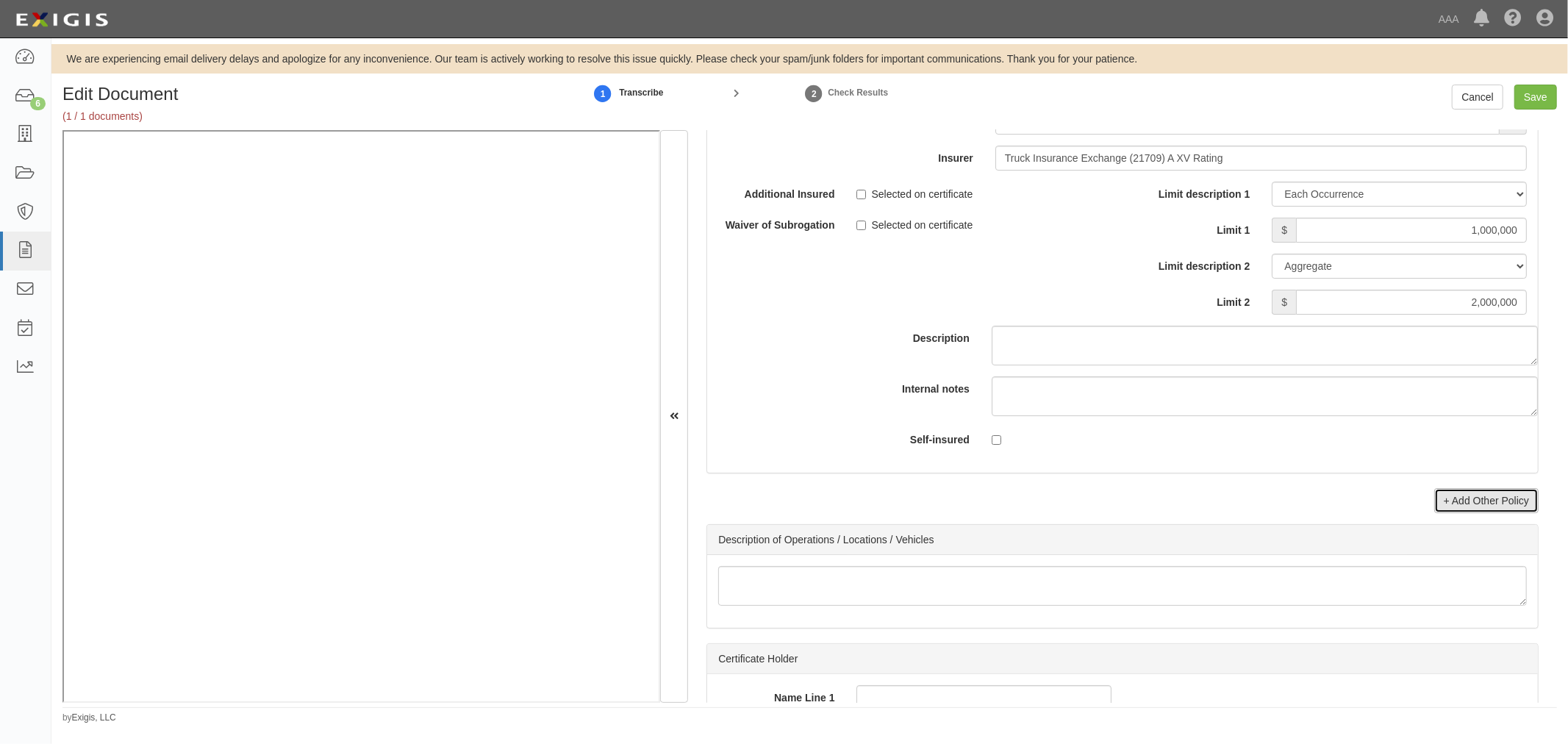
click at [1451, 513] on link "+ Add Other Policy" at bounding box center [1486, 500] width 104 height 25
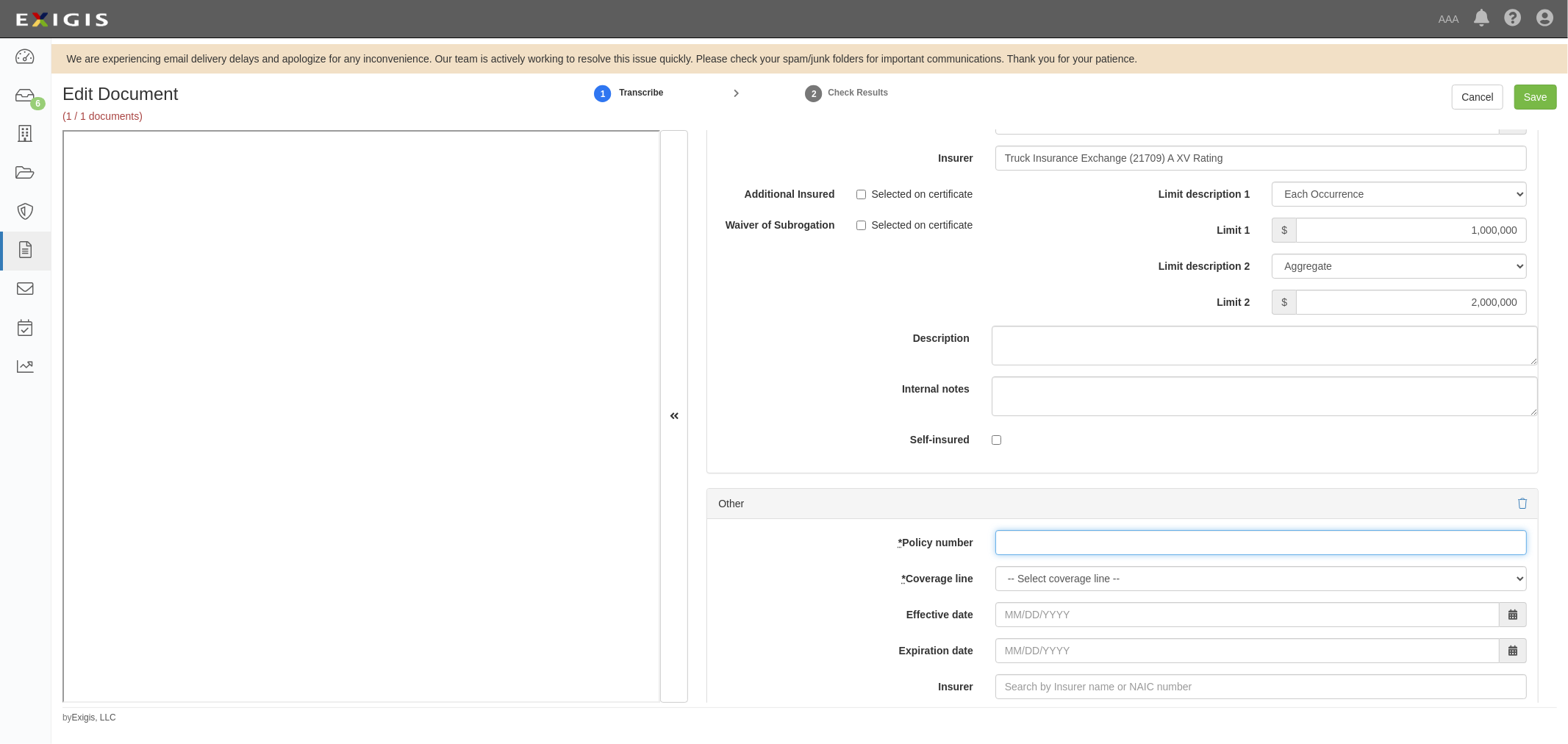
click at [1009, 546] on input "* Policy number" at bounding box center [1261, 542] width 531 height 25
paste input "604757070"
type input "604757070"
click at [1043, 588] on select "-- Select coverage line -- Asbestos Abatement Auto Physical Damage Boiler & Mac…" at bounding box center [1261, 578] width 531 height 25
select select "56"
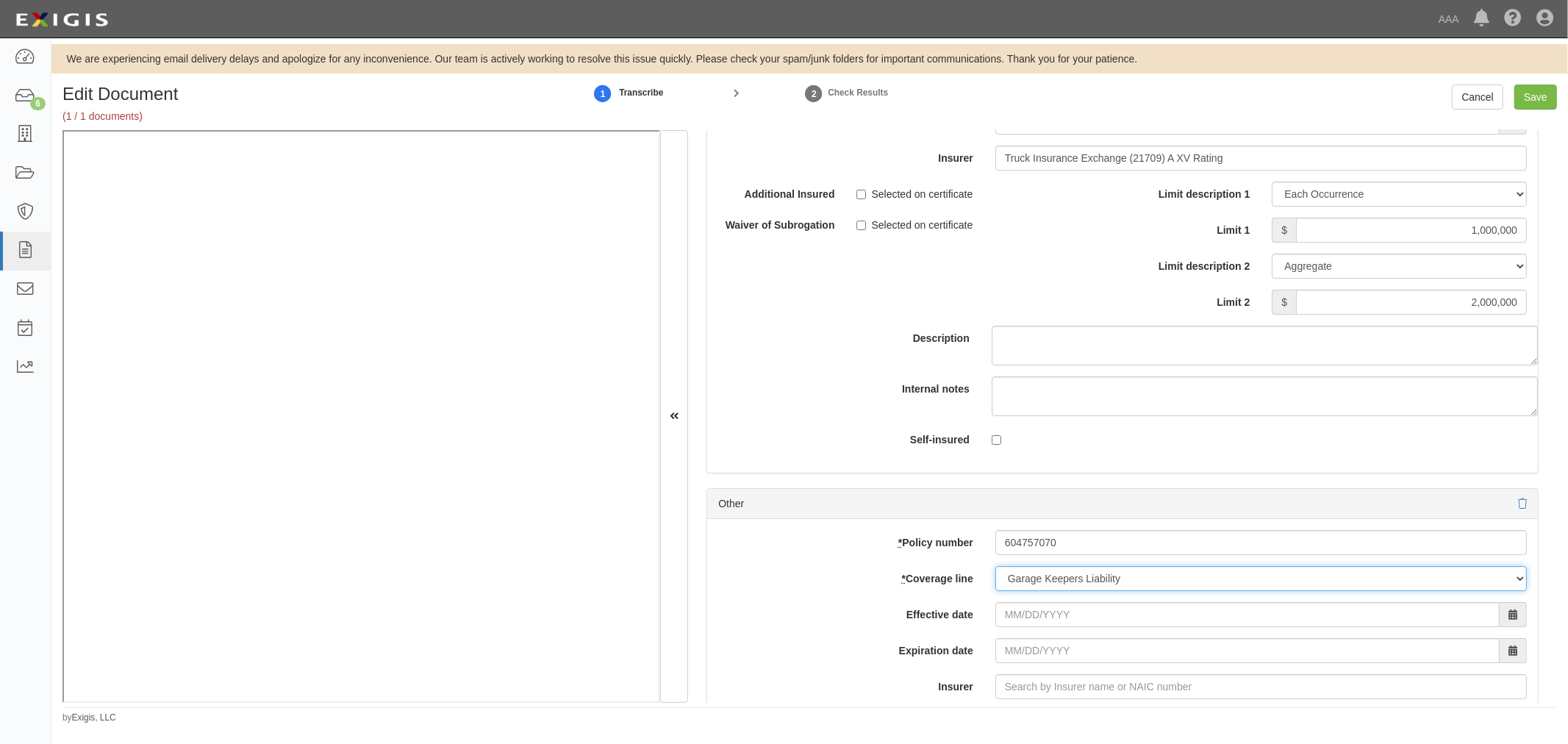
click at [995, 591] on select "-- Select coverage line -- Asbestos Abatement Auto Physical Damage Boiler & Mac…" at bounding box center [1261, 578] width 531 height 25
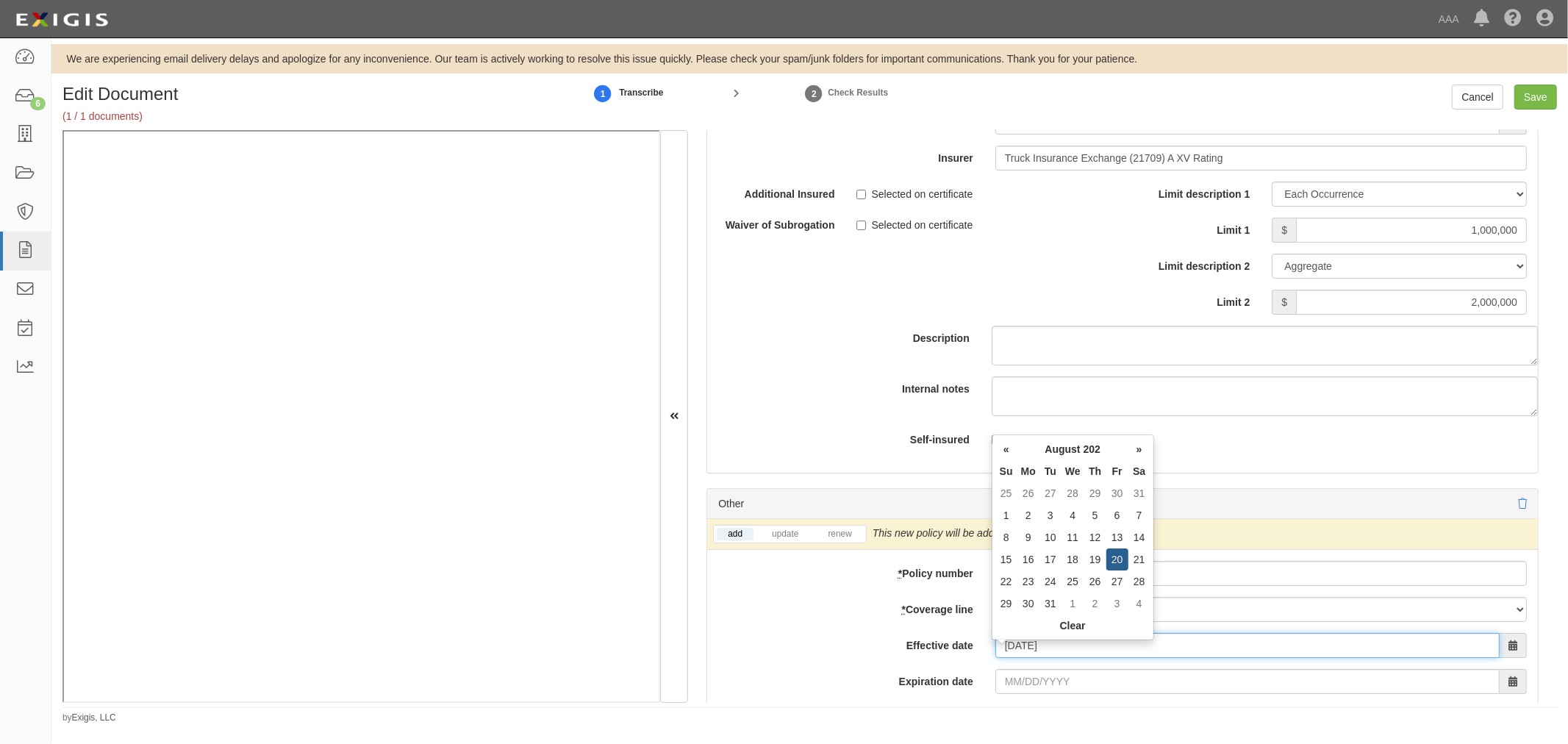
type input "08/20/2025"
type input "08/20/2026"
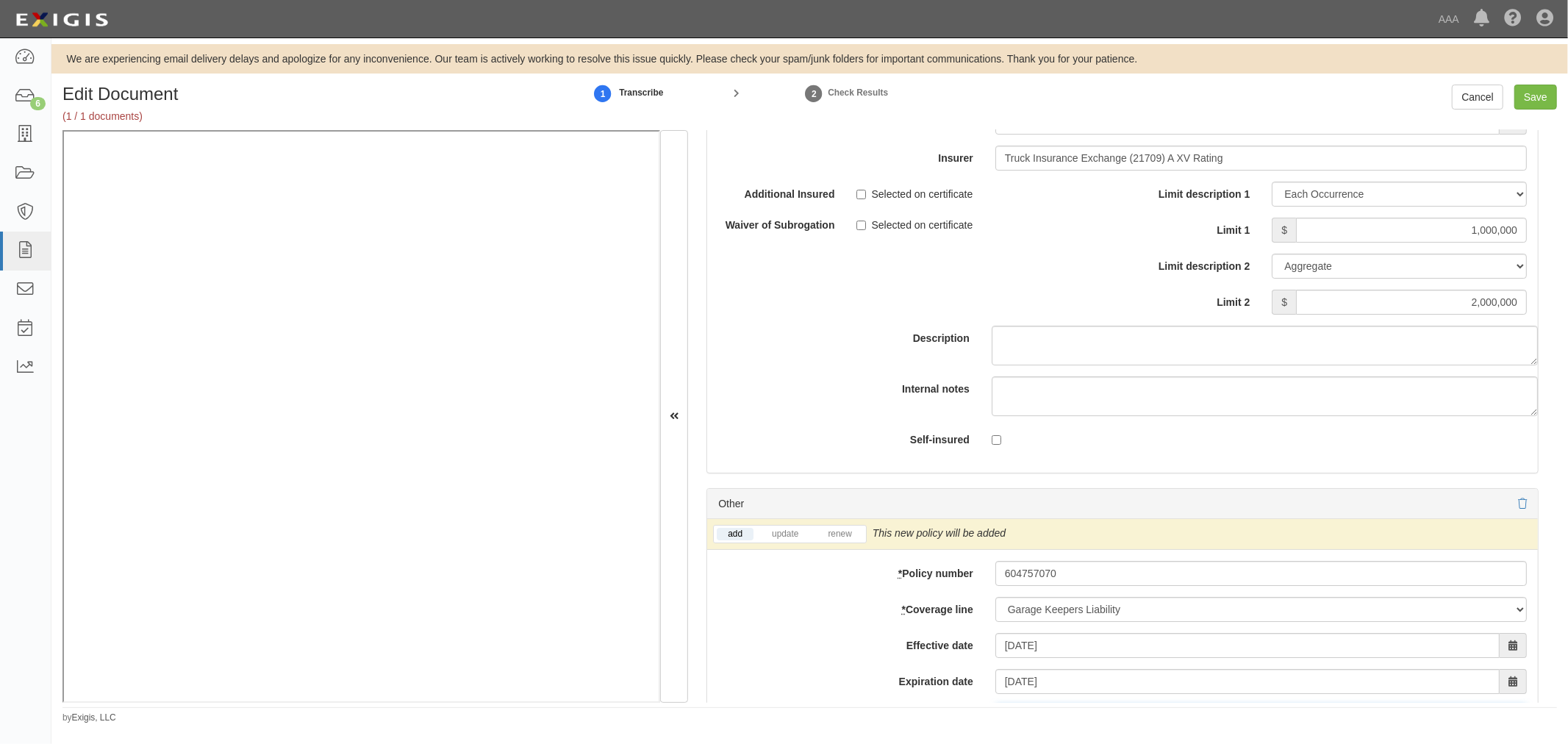
scroll to position [4692, 0]
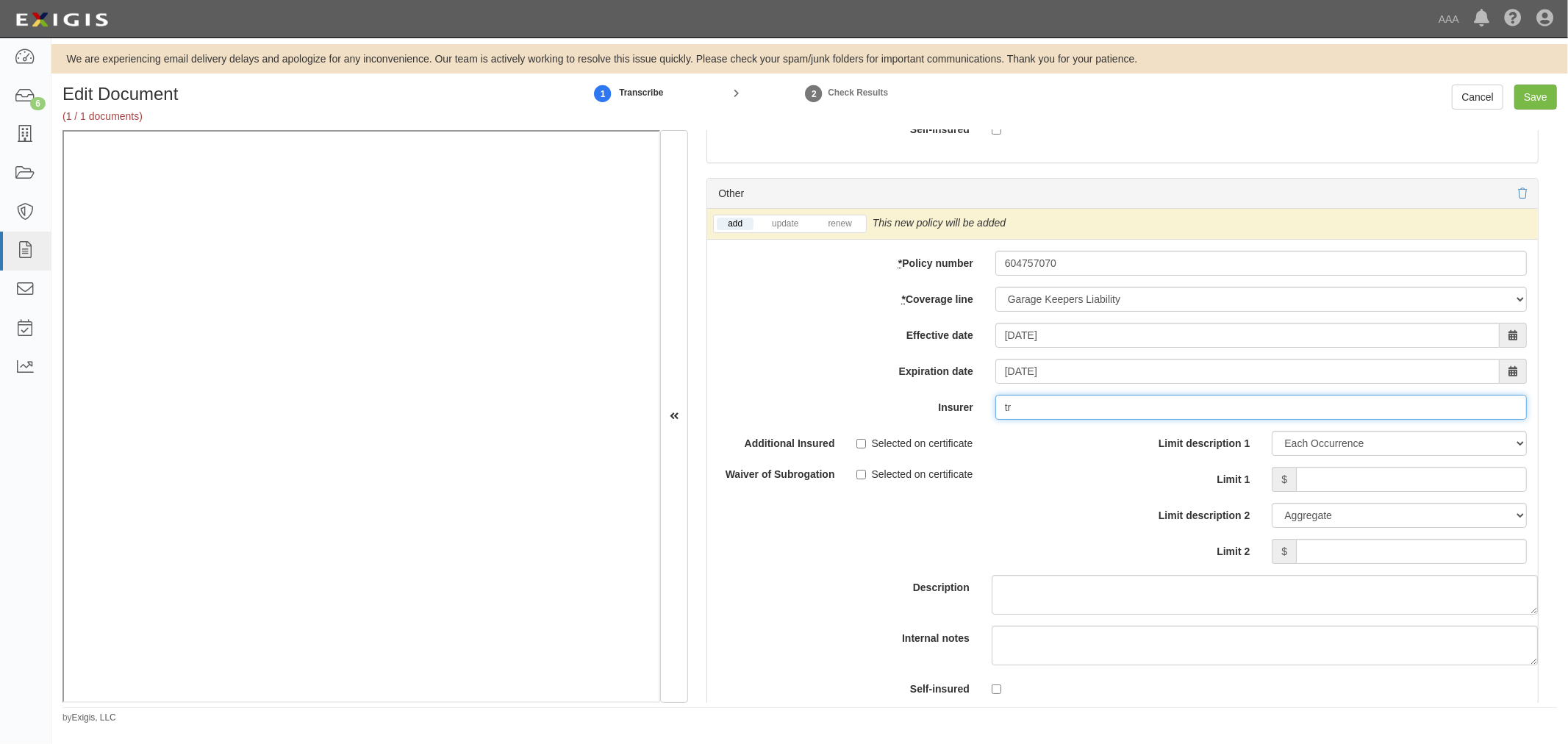
type input "t"
click at [836, 228] on link "renew" at bounding box center [839, 223] width 46 height 13
click at [1362, 486] on input "Limit 1" at bounding box center [1411, 479] width 231 height 25
type input "500000"
click at [1383, 564] on input "Limit 2" at bounding box center [1411, 551] width 231 height 25
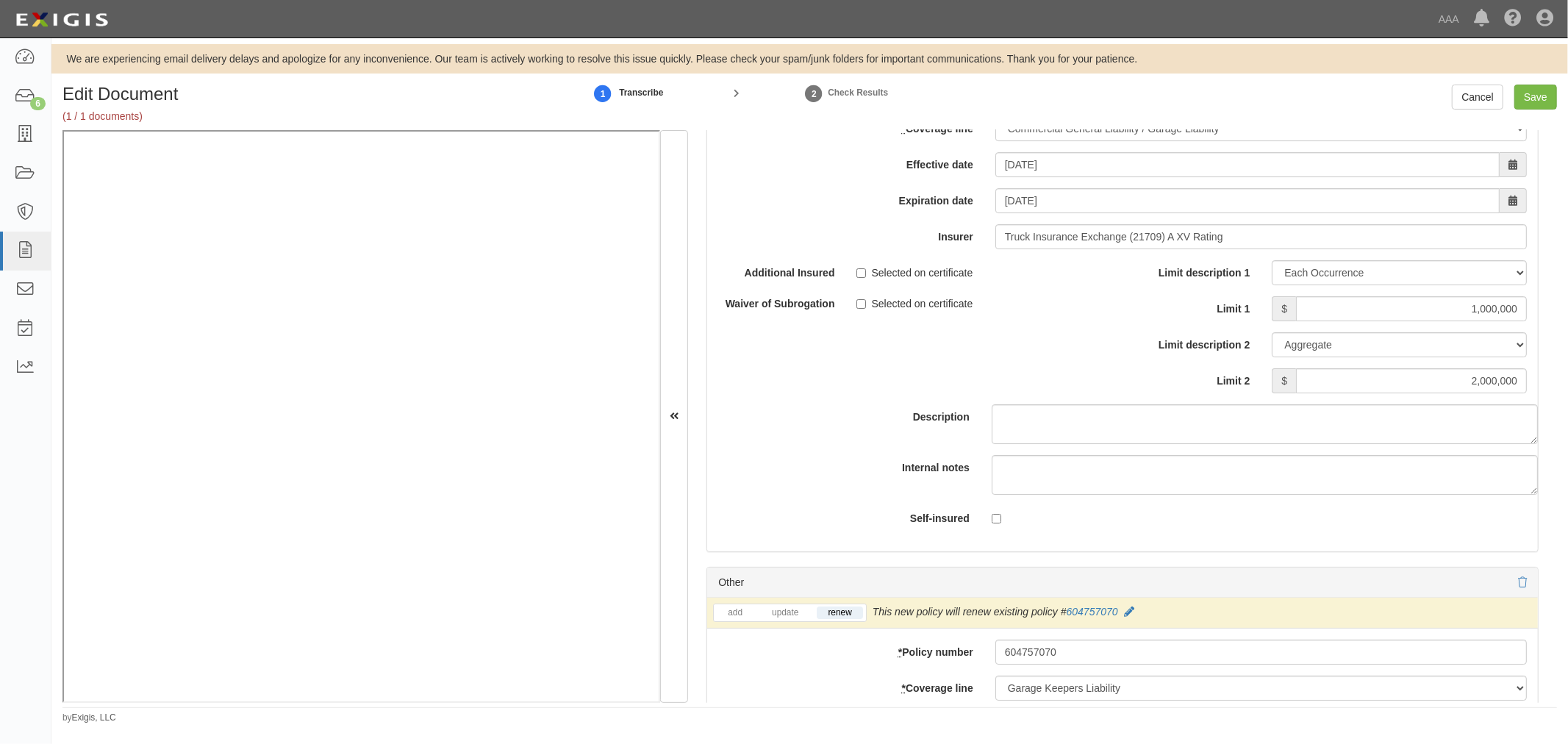
scroll to position [4285, 0]
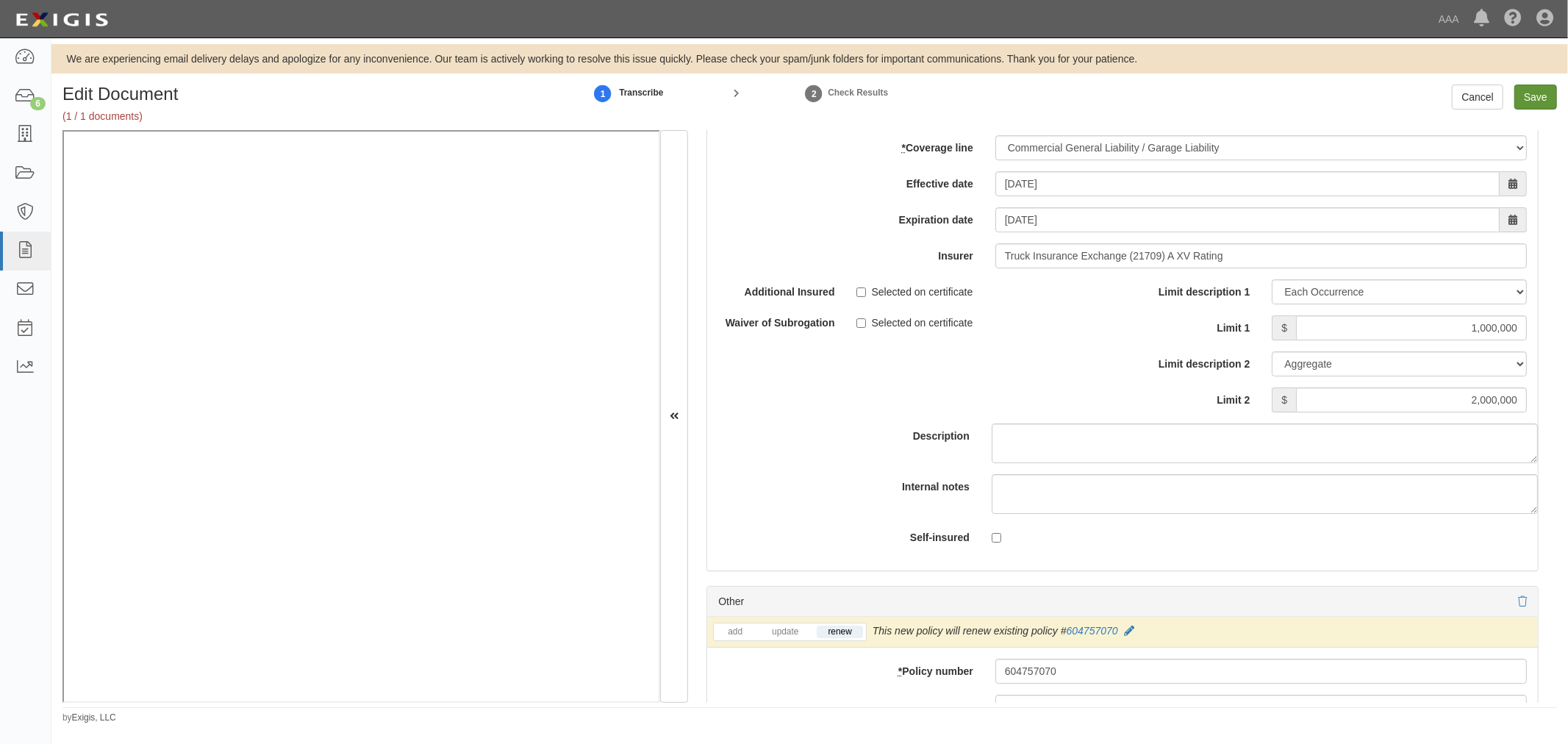
type input "500000"
click at [1526, 96] on input "Save" at bounding box center [1535, 96] width 43 height 25
type input "2000000"
type input "1000000"
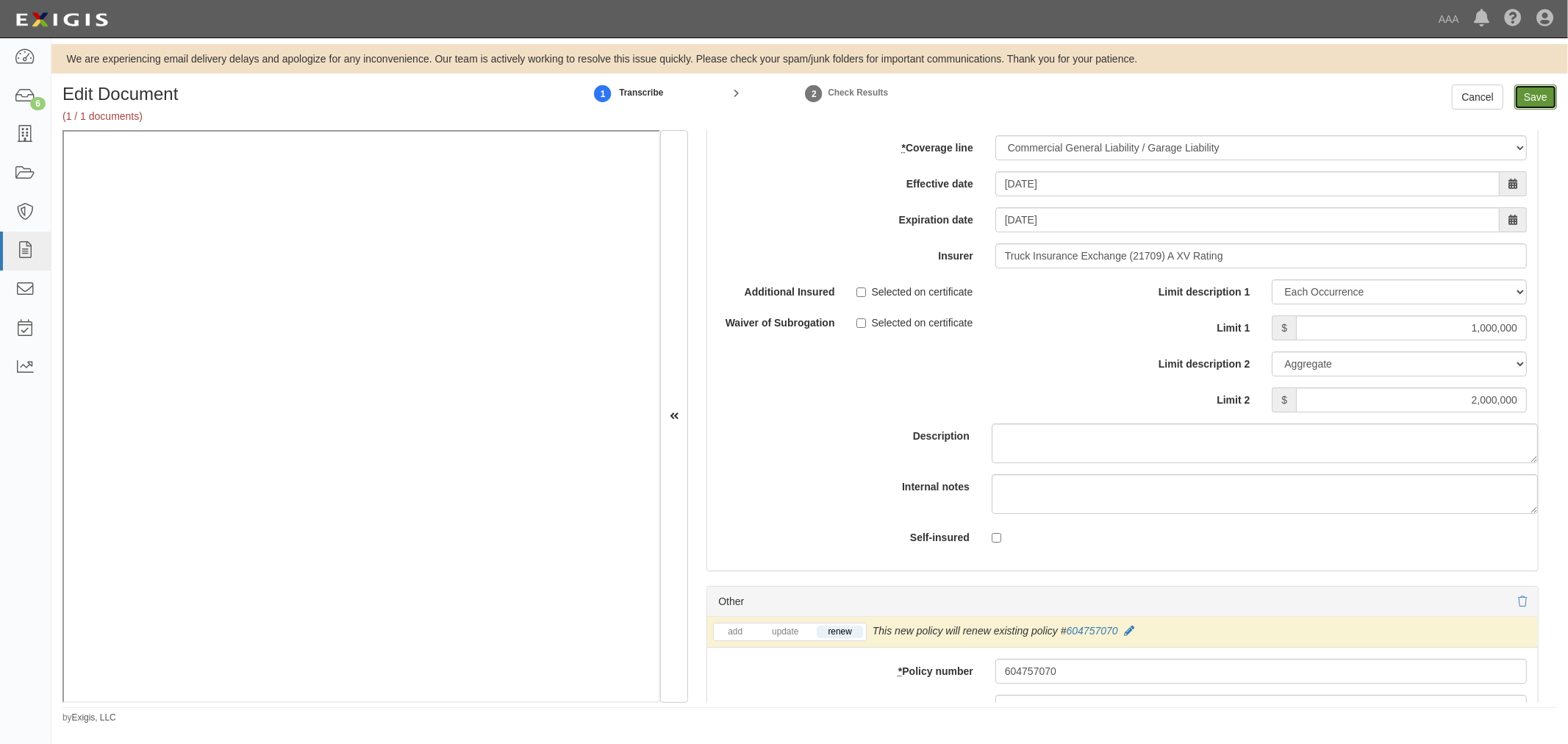
type input "2000000"
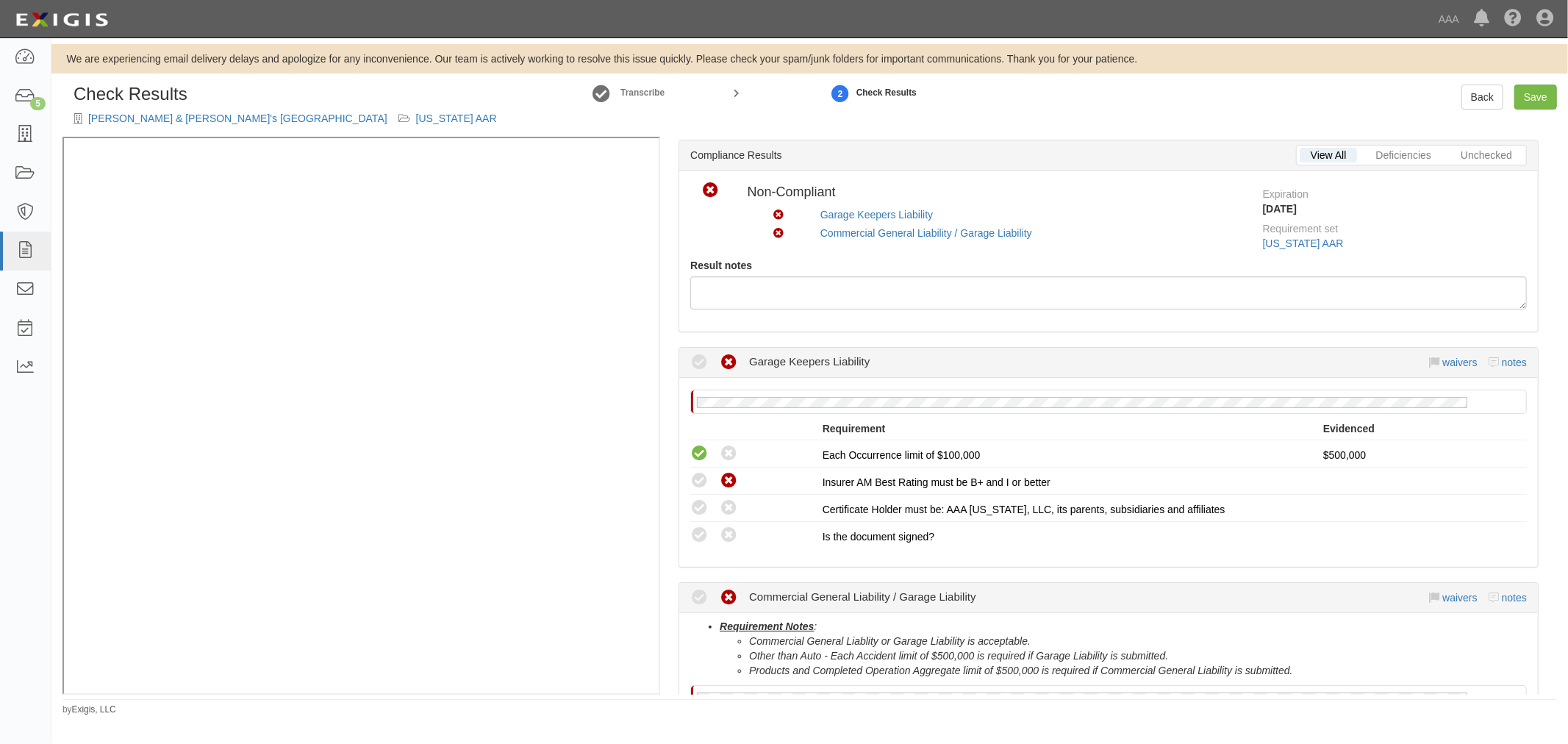
scroll to position [136, 0]
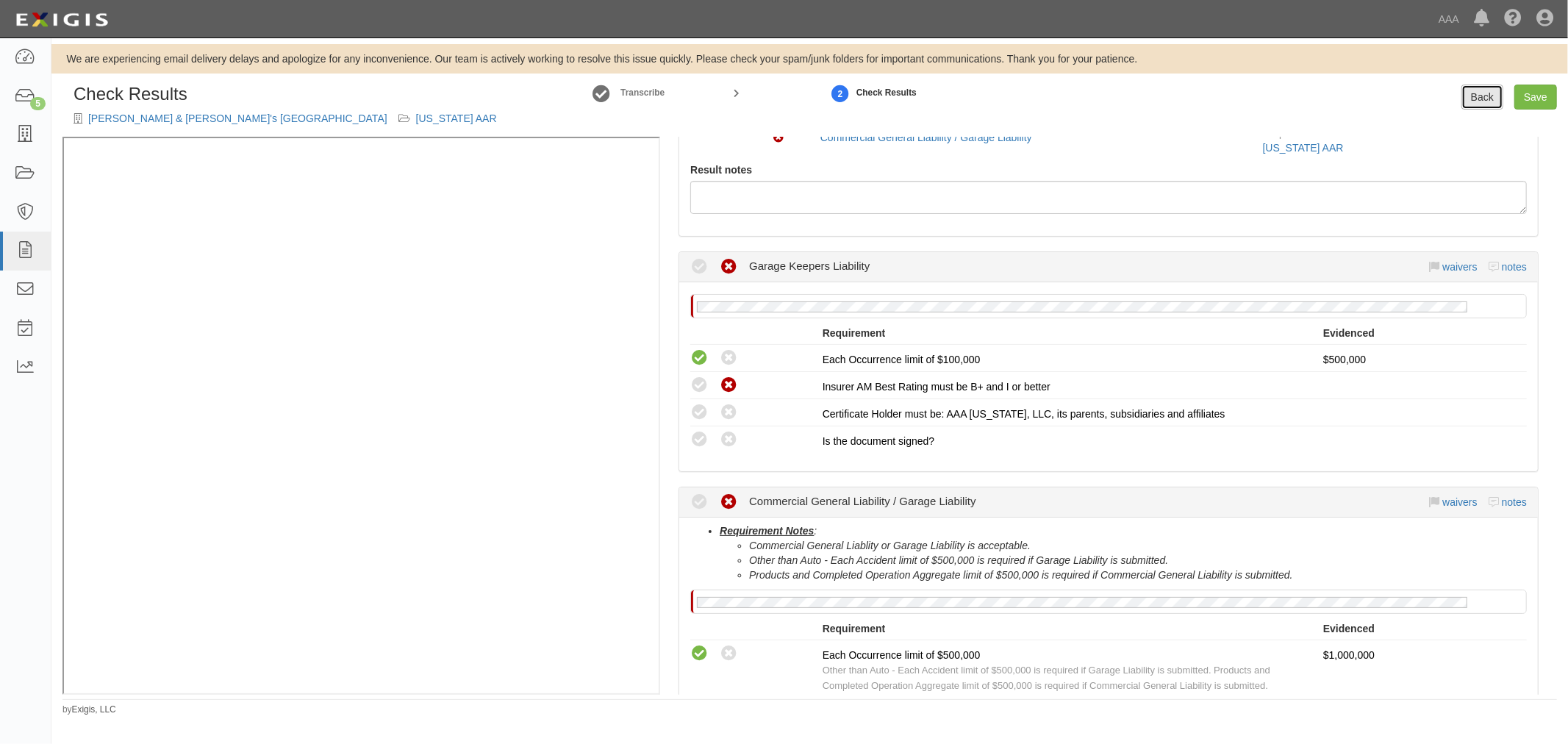
click at [1493, 101] on link "Back" at bounding box center [1482, 96] width 42 height 25
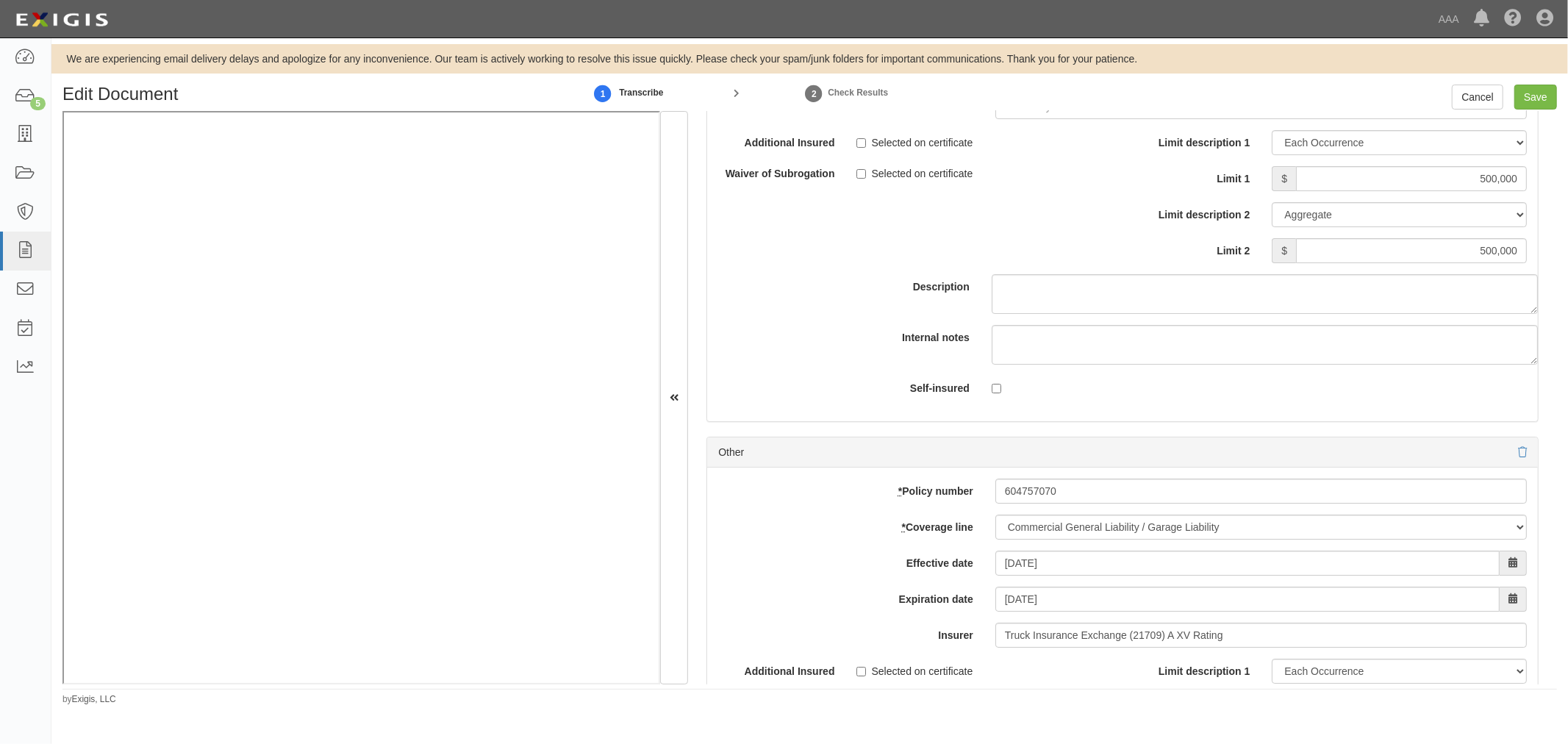
scroll to position [3946, 0]
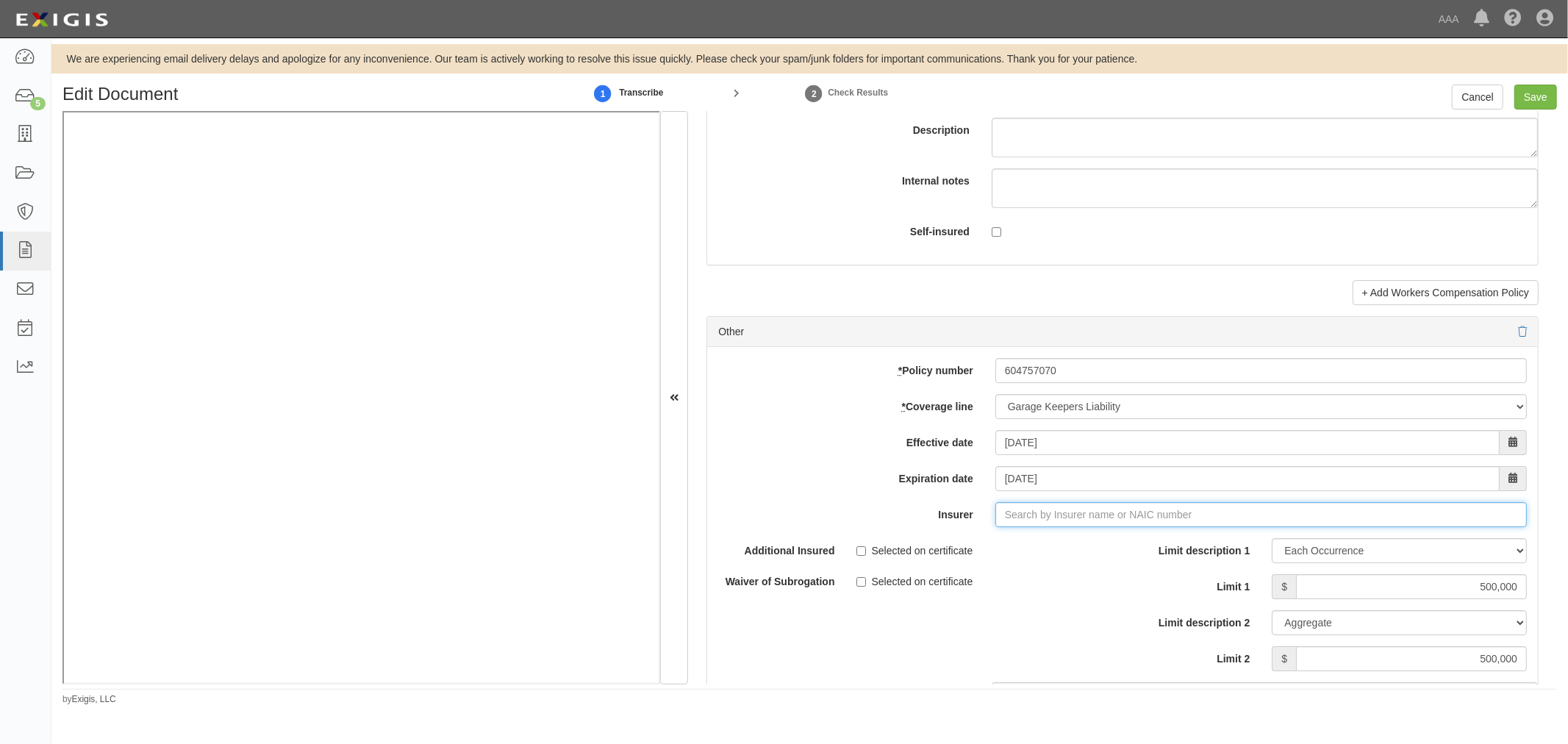
click at [1025, 522] on input "Insurer" at bounding box center [1261, 514] width 531 height 25
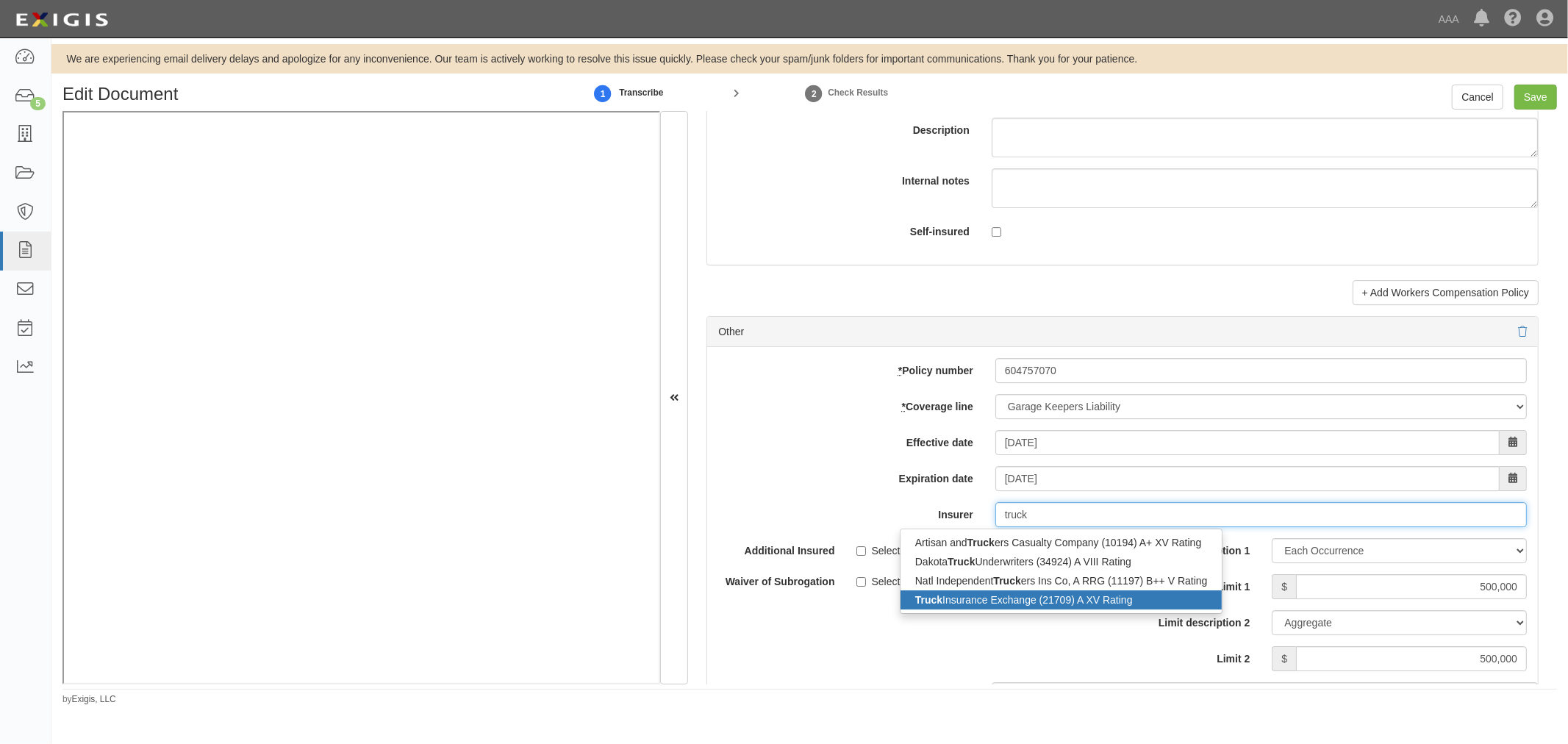
click at [1091, 603] on div "Truck Insurance Exchange (21709) A XV Rating" at bounding box center [1061, 599] width 322 height 19
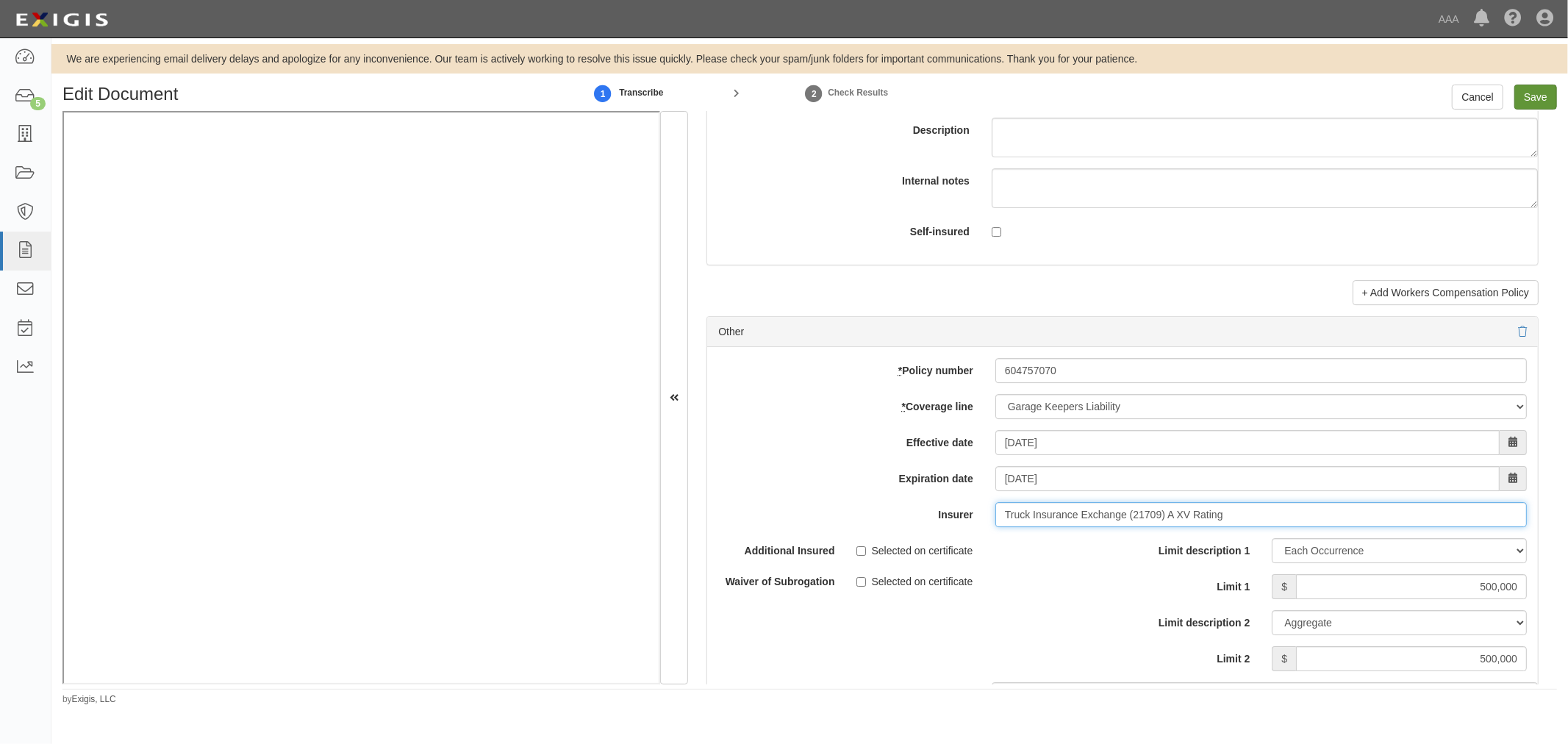
type input "Truck Insurance Exchange (21709) A XV Rating"
click at [1532, 96] on input "Save" at bounding box center [1535, 96] width 43 height 25
type input "2000000"
type input "500000"
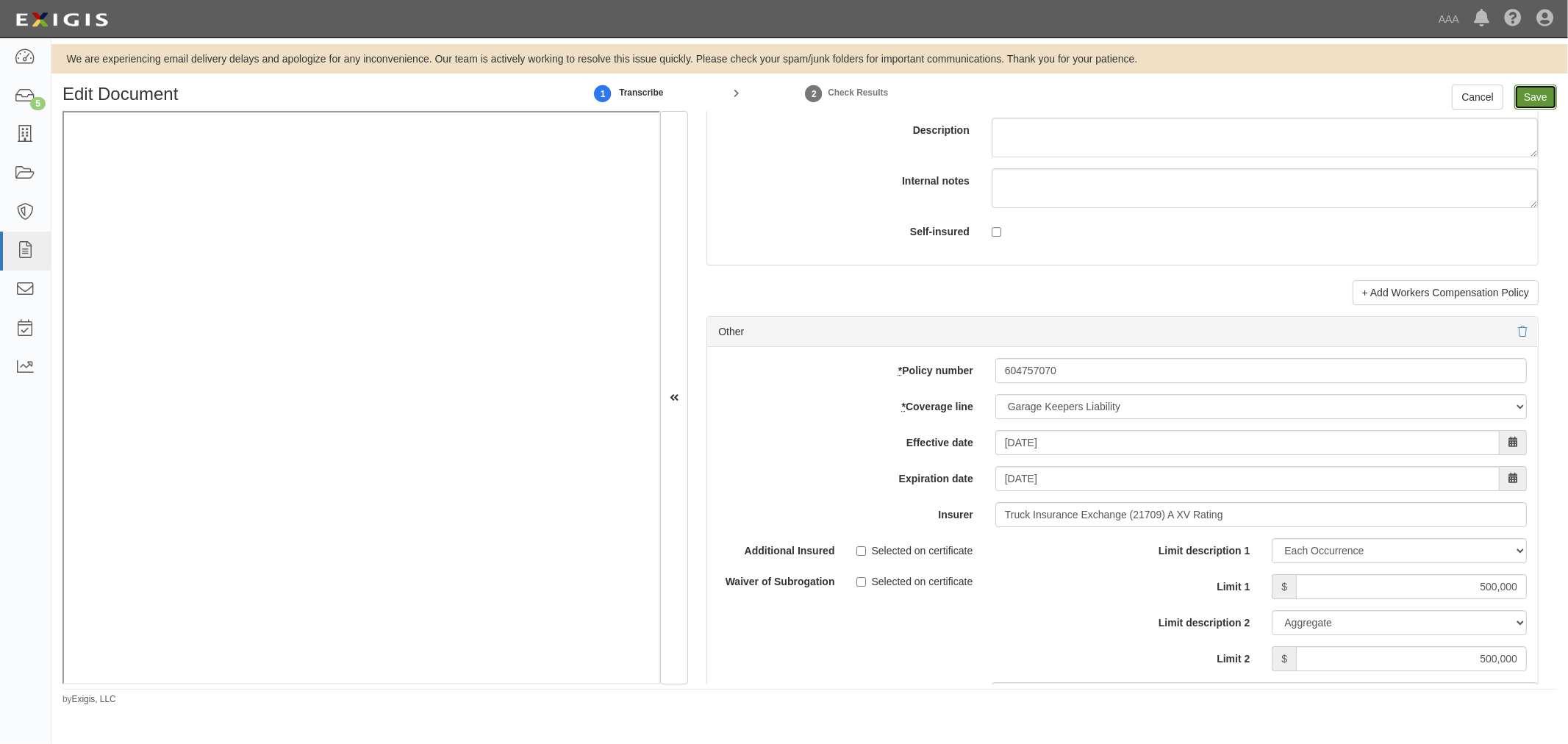
type input "500000"
type input "1000000"
type input "2000000"
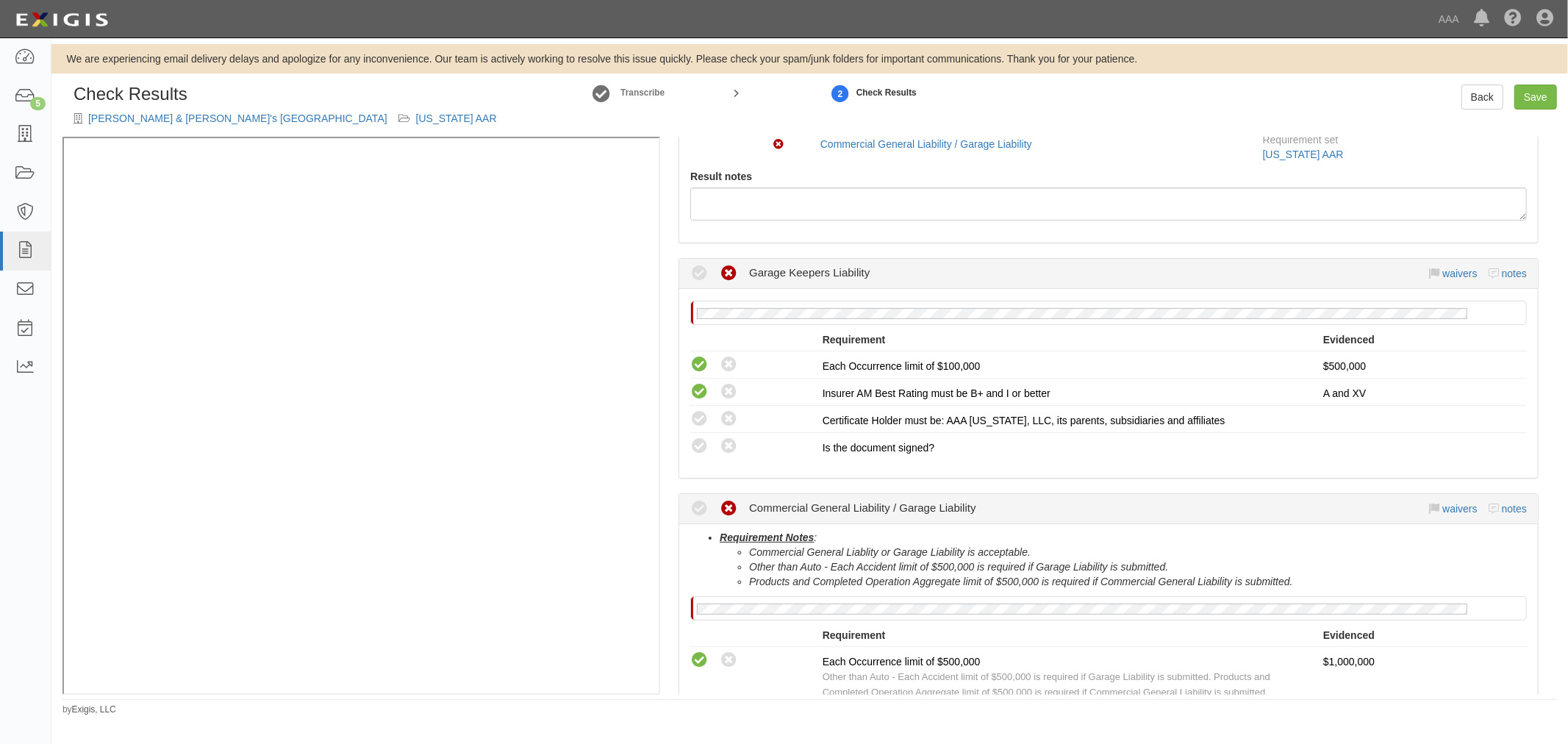
scroll to position [408, 0]
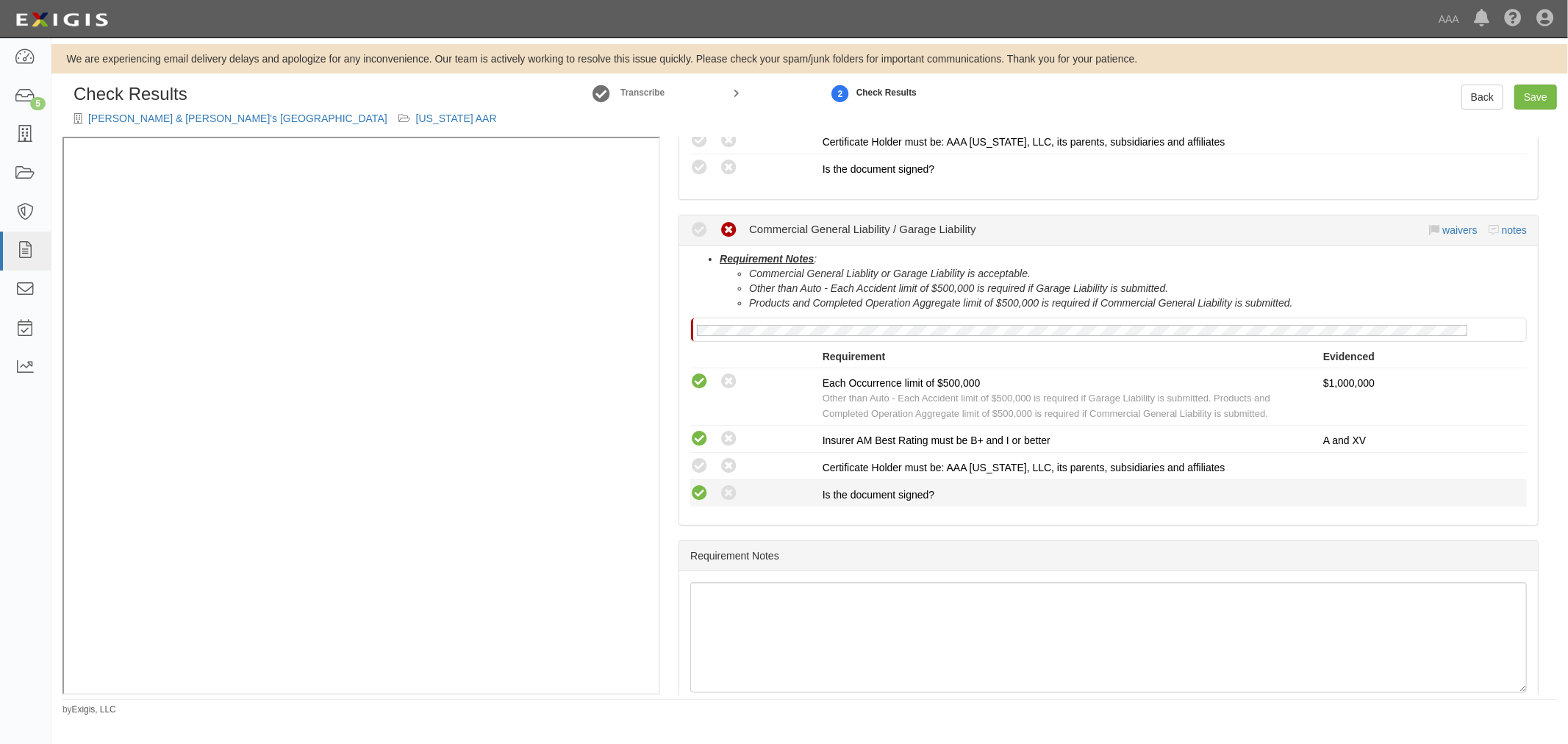
click at [695, 491] on icon at bounding box center [699, 493] width 18 height 18
radio input "true"
click at [688, 469] on div "Compliant Waived: Non-Compliant" at bounding box center [751, 465] width 144 height 19
click at [689, 464] on div "Compliant Waived: Non-Compliant" at bounding box center [751, 465] width 144 height 19
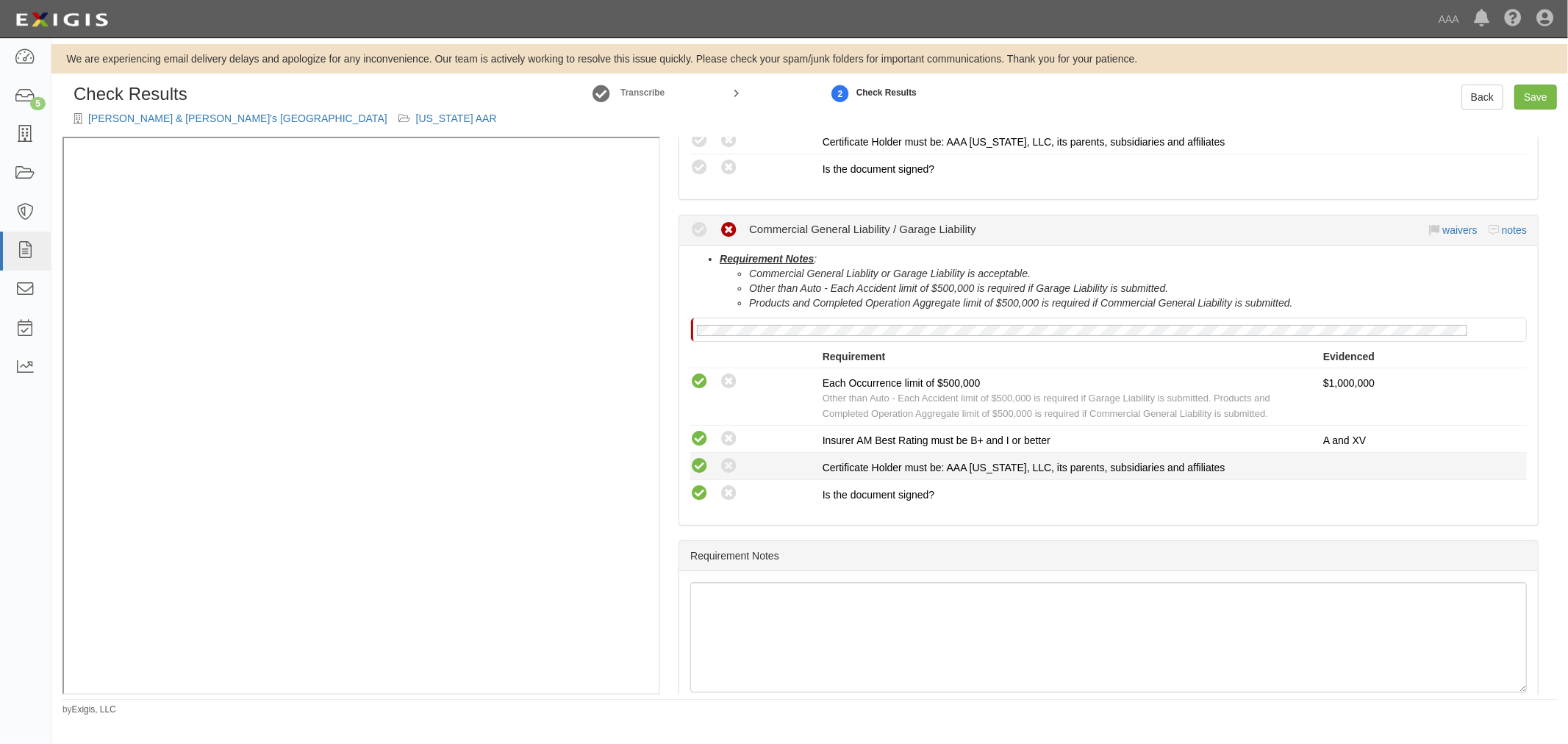
click at [699, 466] on icon at bounding box center [699, 466] width 18 height 18
radio input "true"
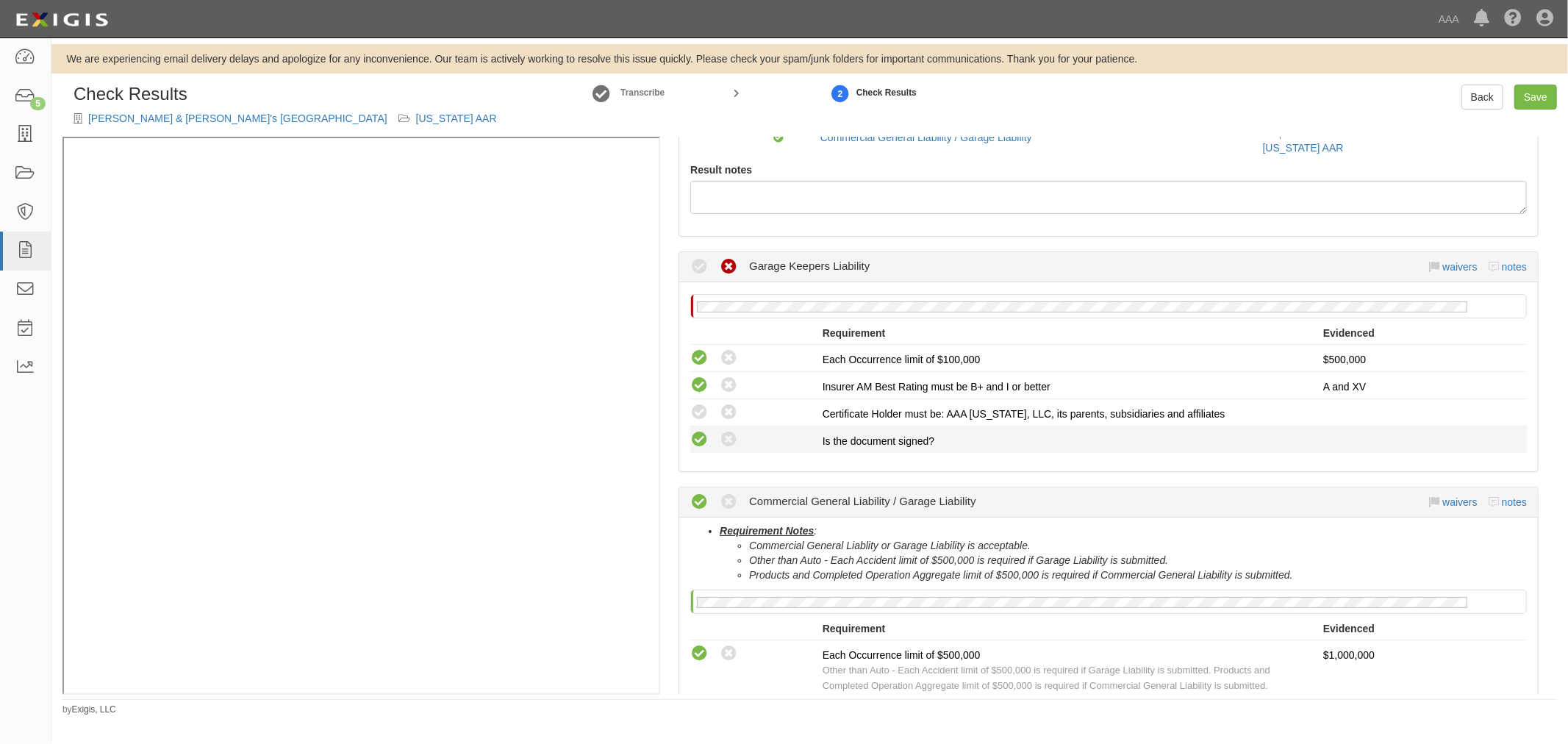
click at [693, 438] on icon at bounding box center [699, 440] width 18 height 18
radio input "true"
click at [699, 416] on icon at bounding box center [699, 413] width 18 height 18
radio input "true"
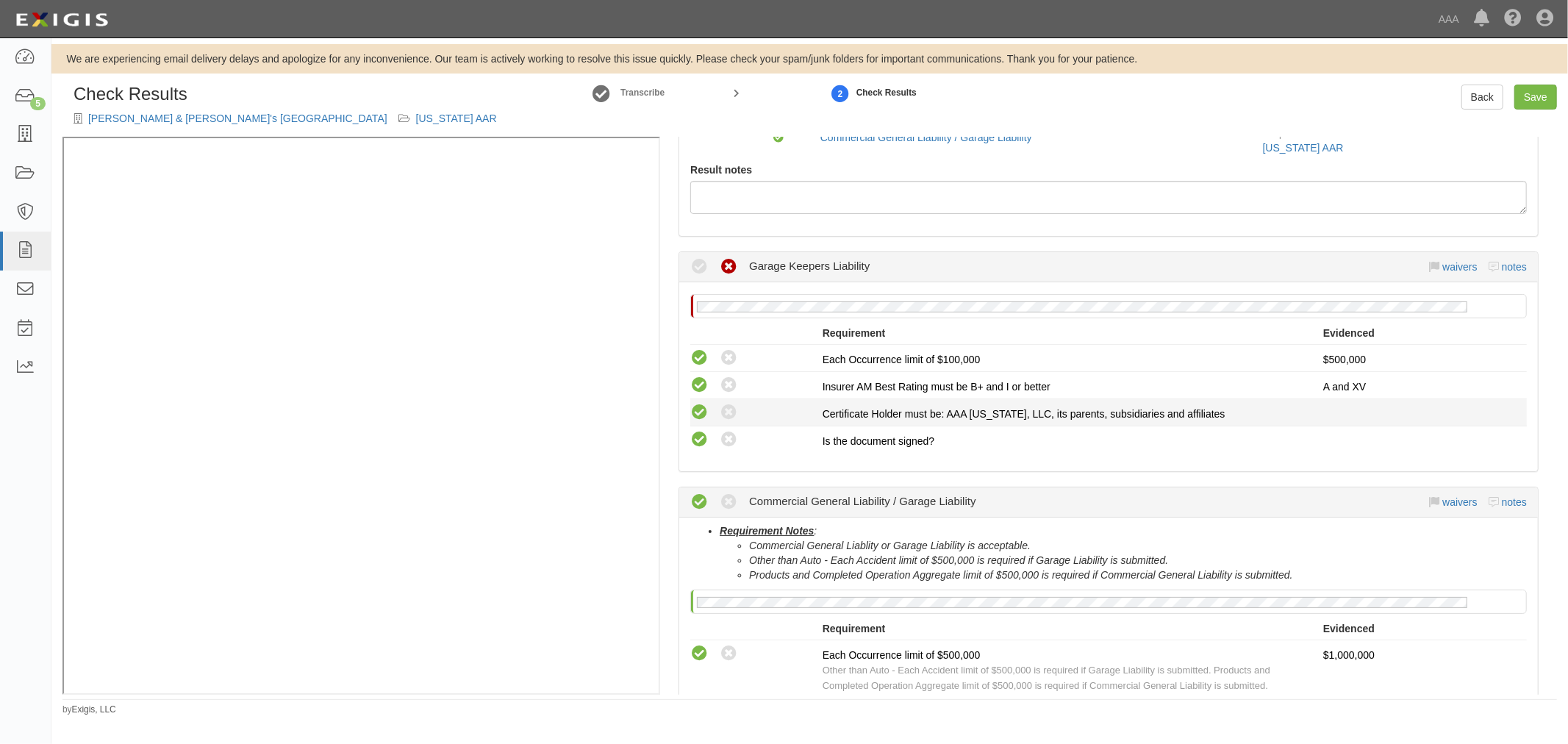
radio input "true"
click at [1534, 88] on link "Save" at bounding box center [1535, 96] width 43 height 25
radio input "true"
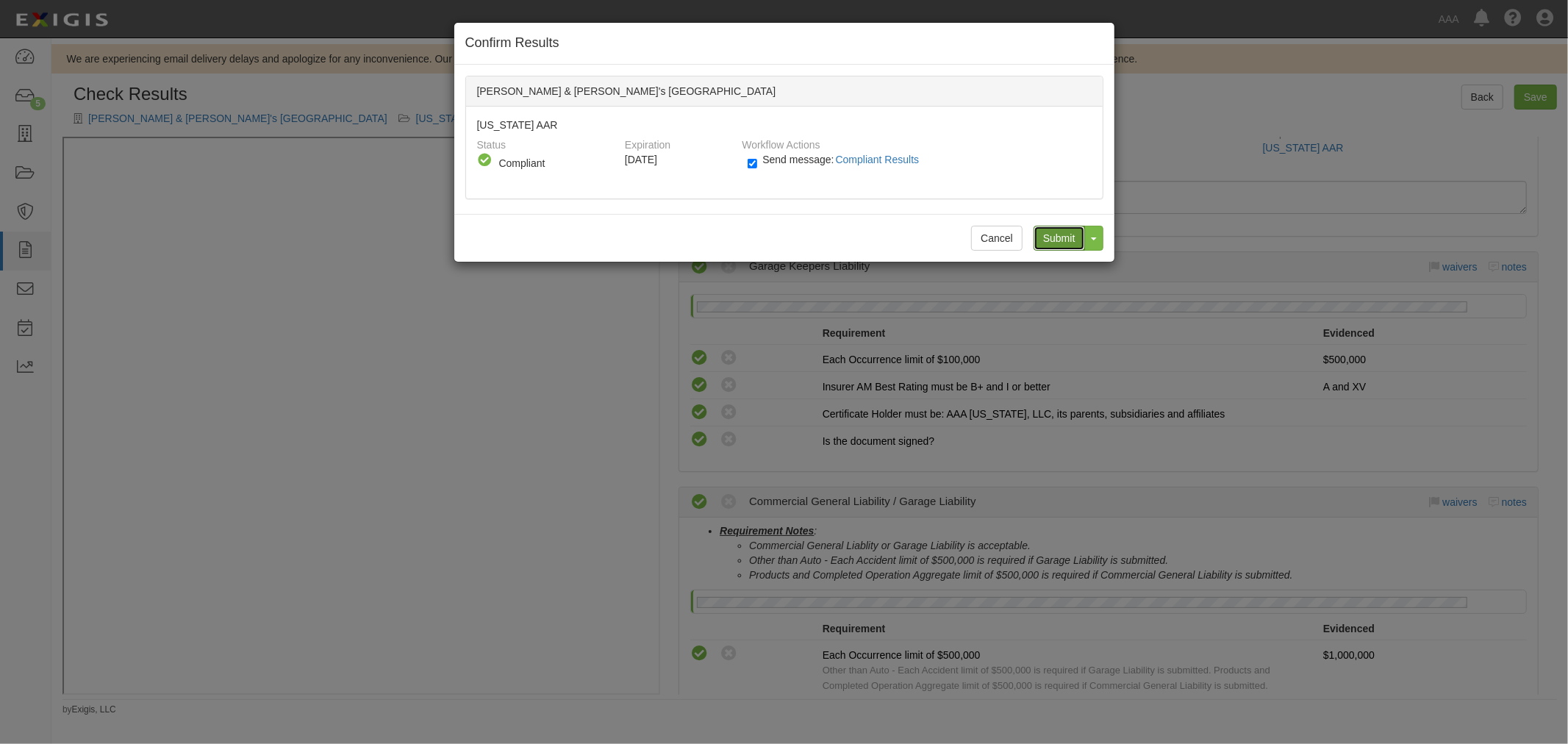
click at [1046, 237] on input "Submit" at bounding box center [1059, 237] width 51 height 25
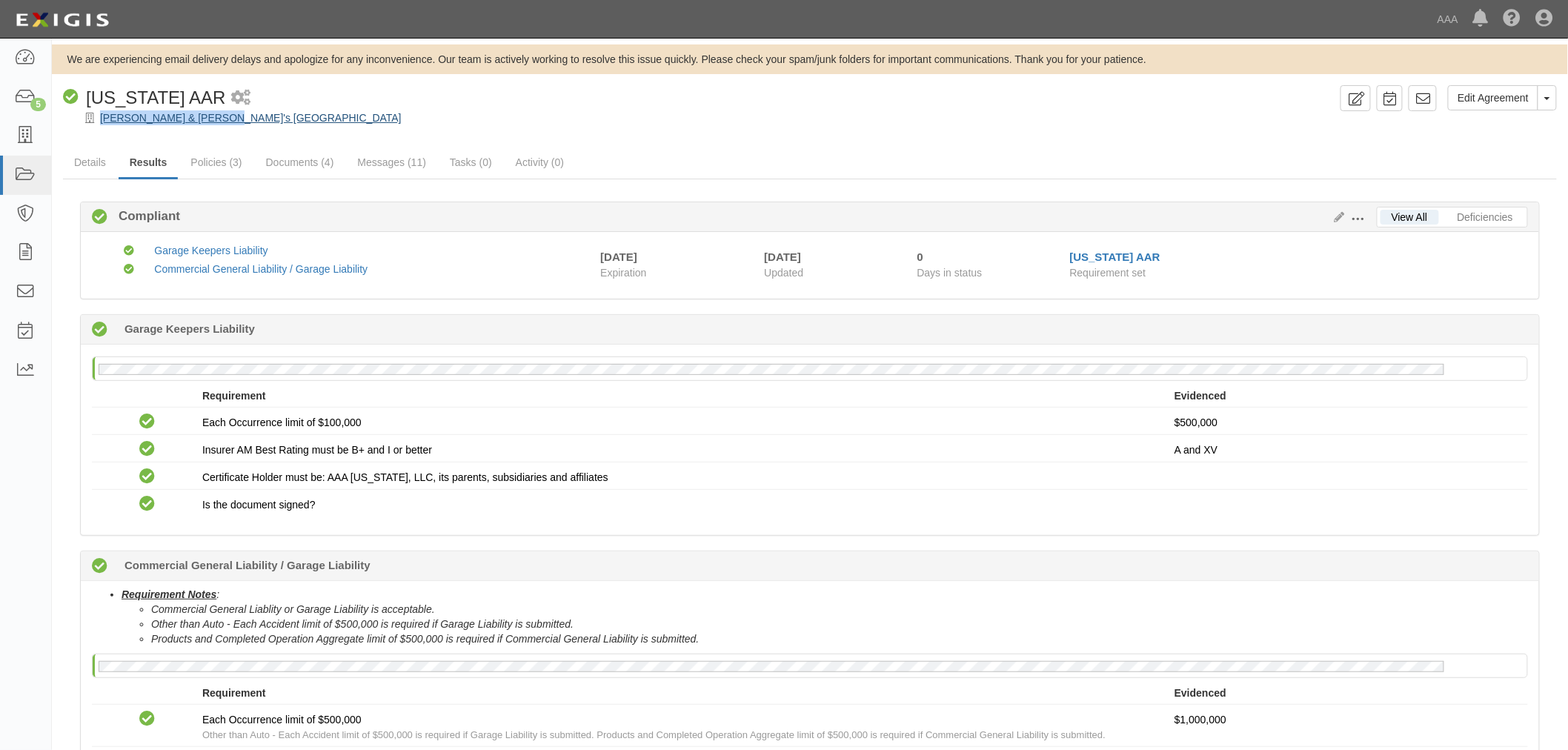
click at [210, 112] on div "Edit Agreement Toggle Agreement Dropdown View Audit Trail Archive Agreement Pla…" at bounding box center [809, 105] width 1516 height 40
drag, startPoint x: 367, startPoint y: 80, endPoint x: 334, endPoint y: 92, distance: 35.1
click at [365, 80] on div "We are experiencing email delivery delays and apologize for any inconvenience. …" at bounding box center [809, 490] width 1516 height 891
click at [227, 152] on link "Policies (3)" at bounding box center [216, 164] width 74 height 32
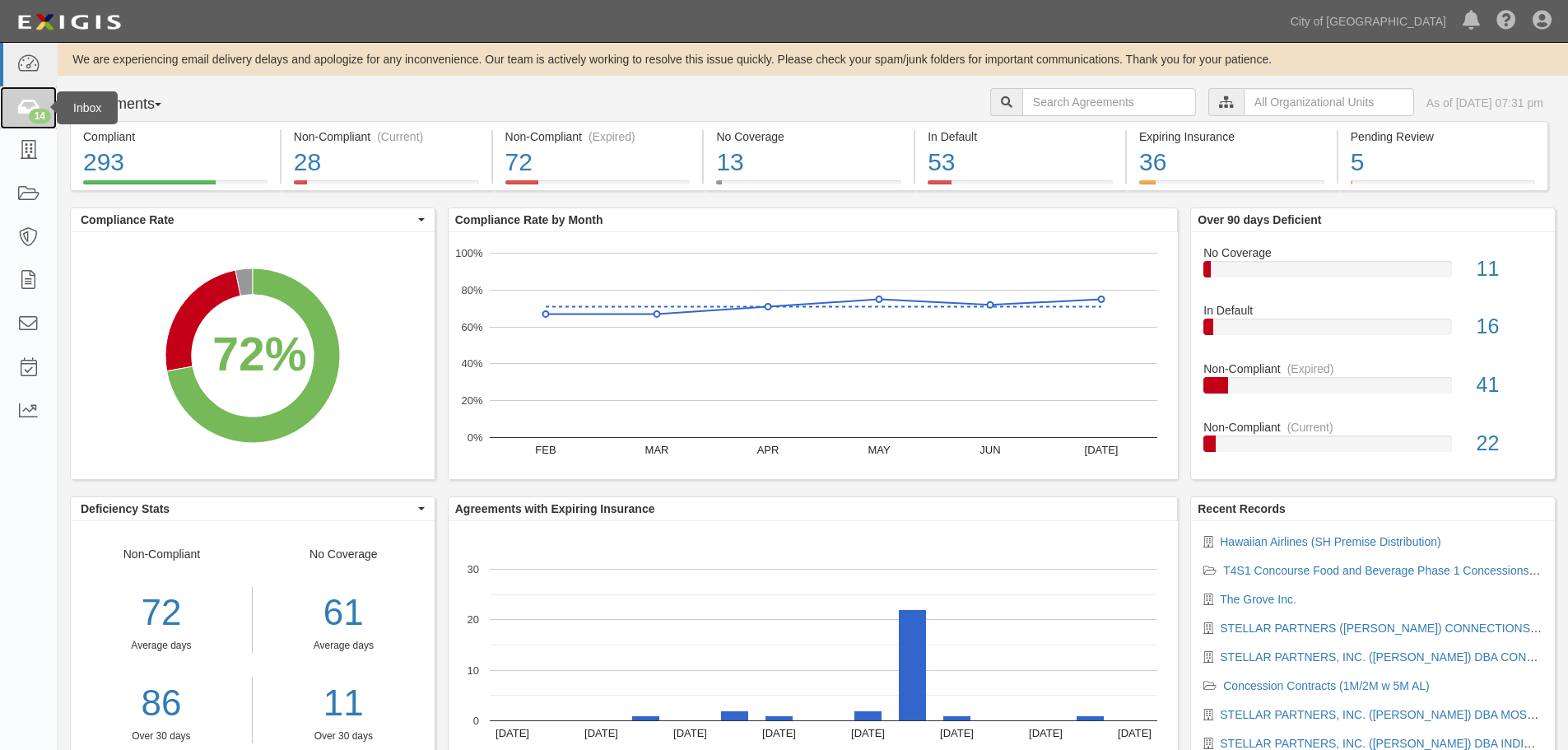
click at [27, 114] on icon at bounding box center [28, 108] width 23 height 19
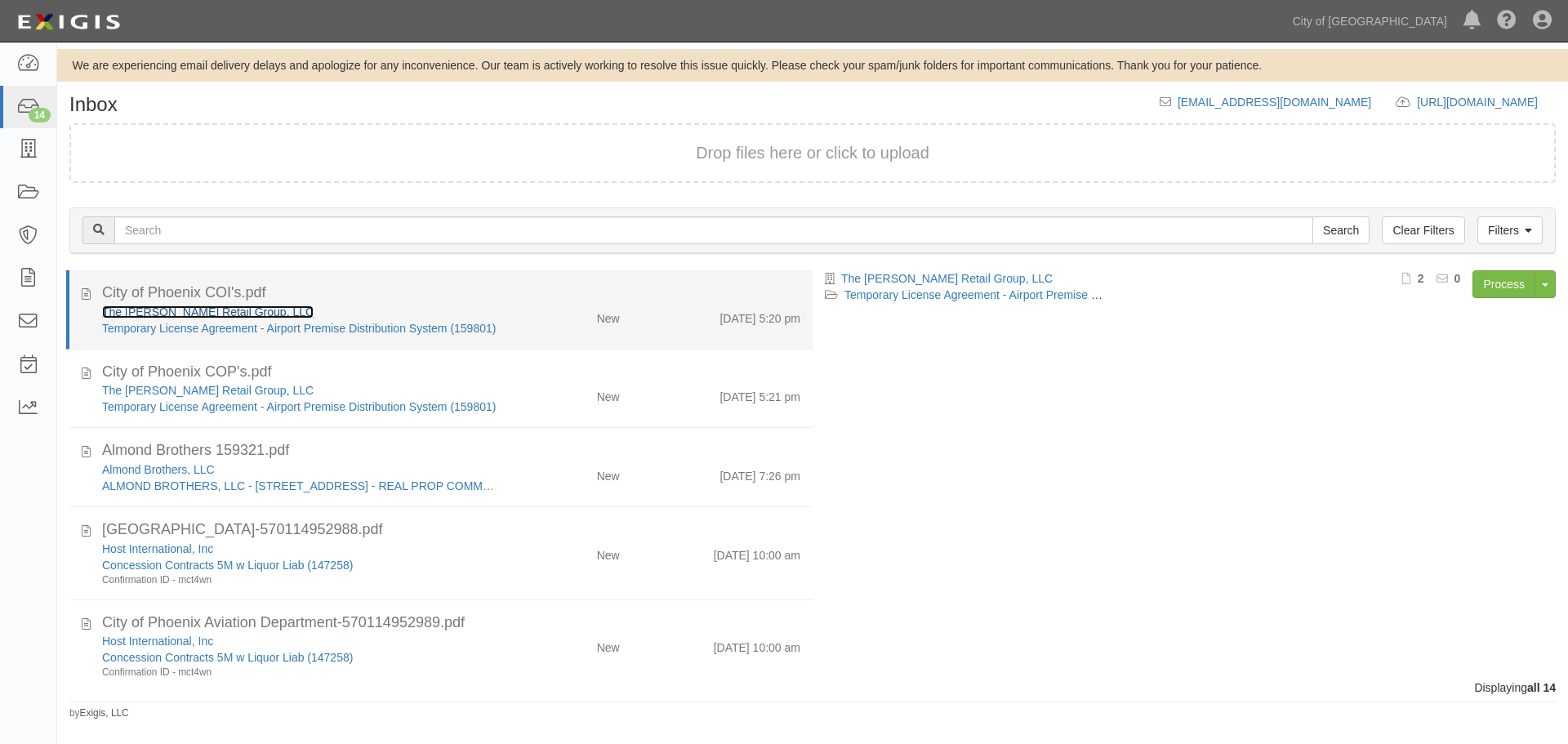
click at [177, 309] on link "The [PERSON_NAME] Retail Group, LLC" at bounding box center [207, 312] width 211 height 13
click at [607, 298] on div "City of Phoenix COI's.pdf" at bounding box center [451, 292] width 698 height 21
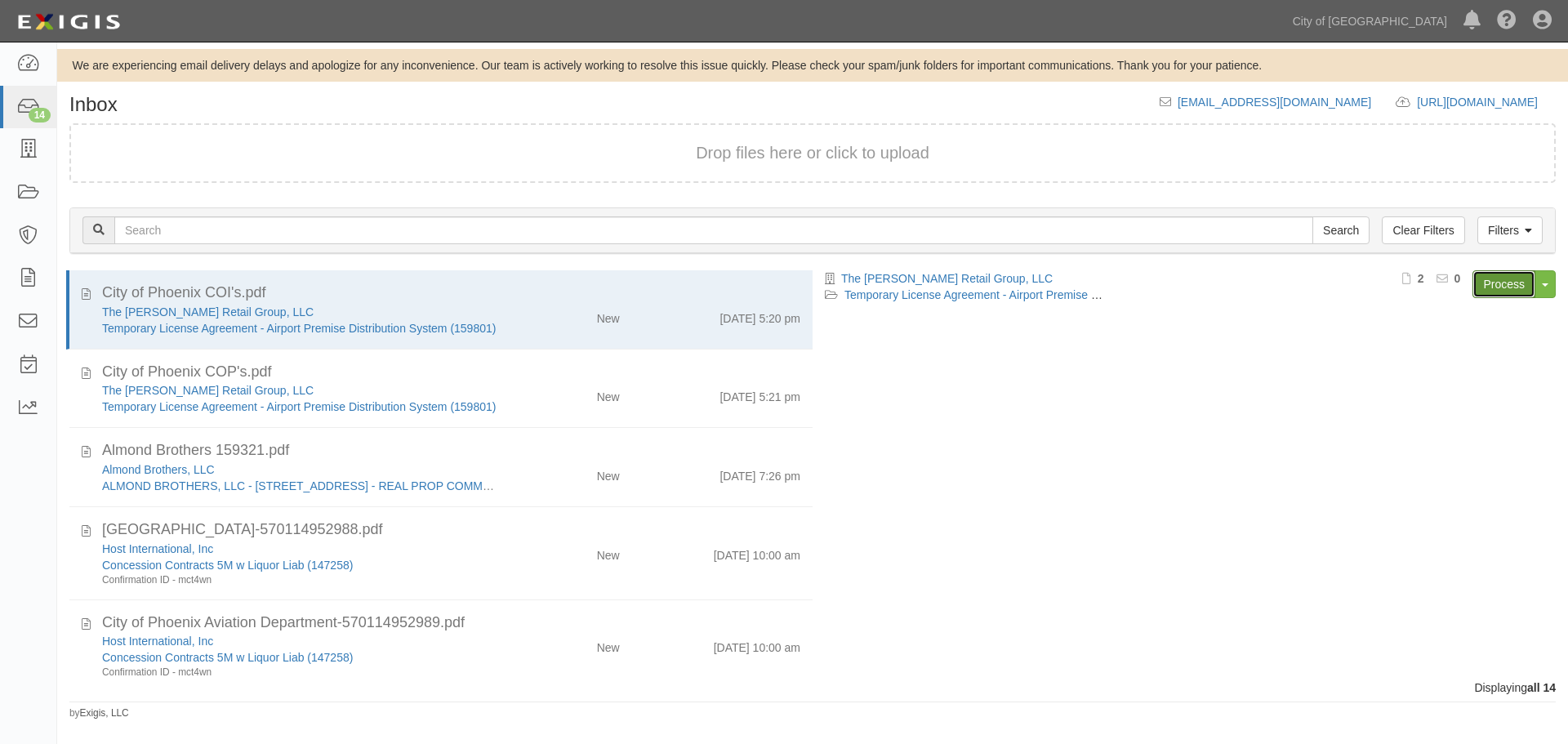
click at [1494, 276] on link "Process" at bounding box center [1504, 284] width 63 height 28
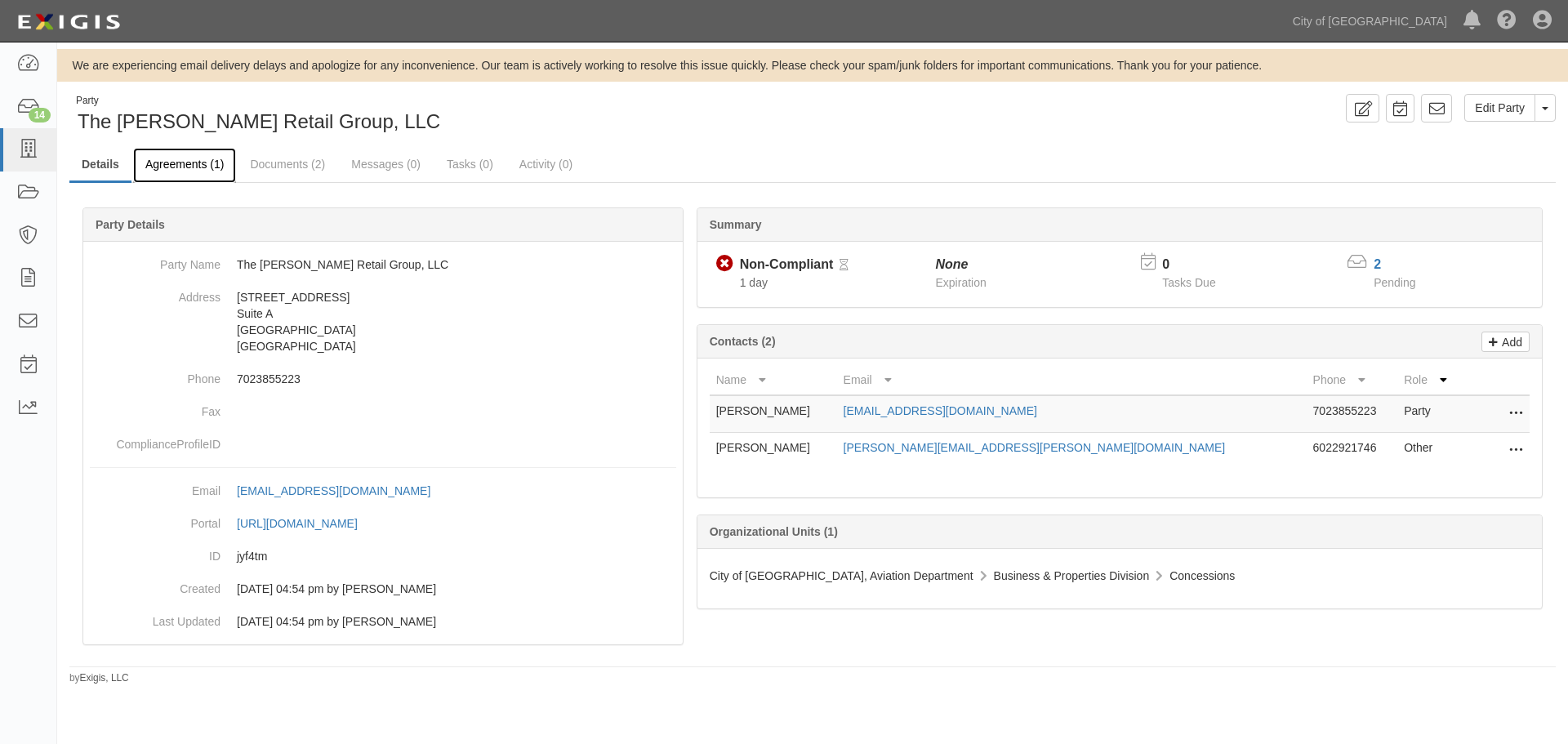
click at [153, 172] on link "Agreements (1)" at bounding box center [184, 165] width 103 height 35
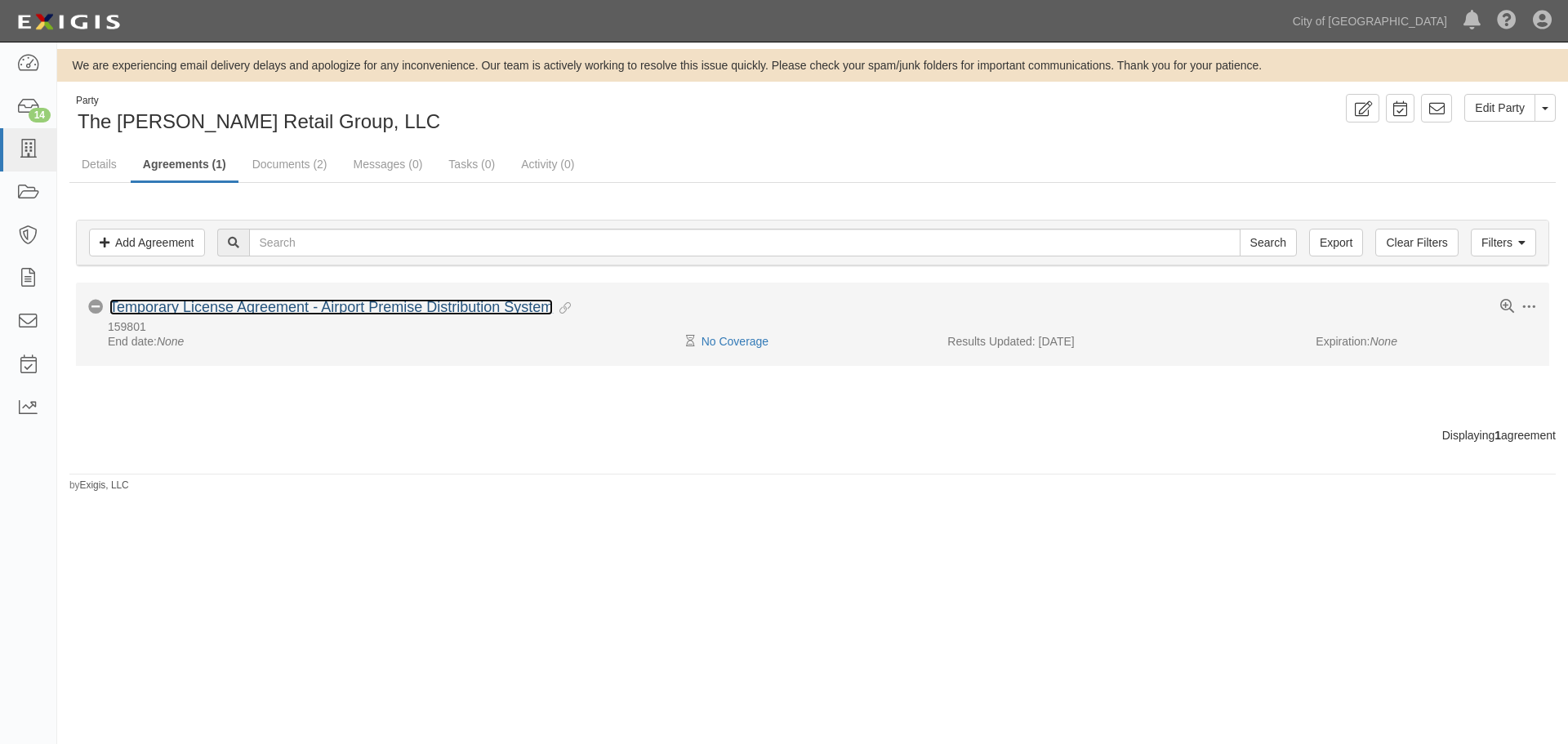
click at [273, 310] on link "Temporary License Agreement - Airport Premise Distribution System" at bounding box center [331, 307] width 444 height 17
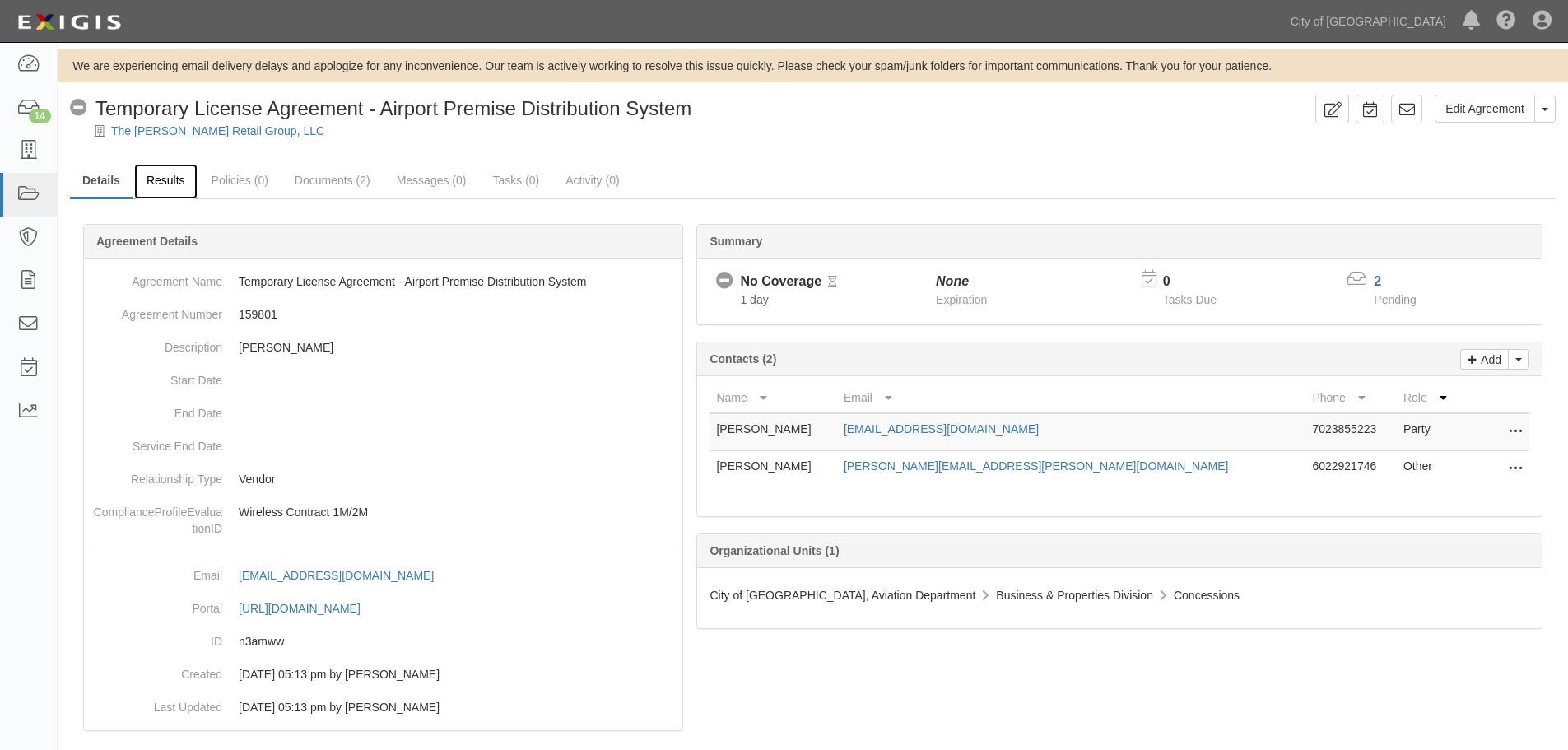
click at [151, 196] on link "Results" at bounding box center [165, 182] width 63 height 35
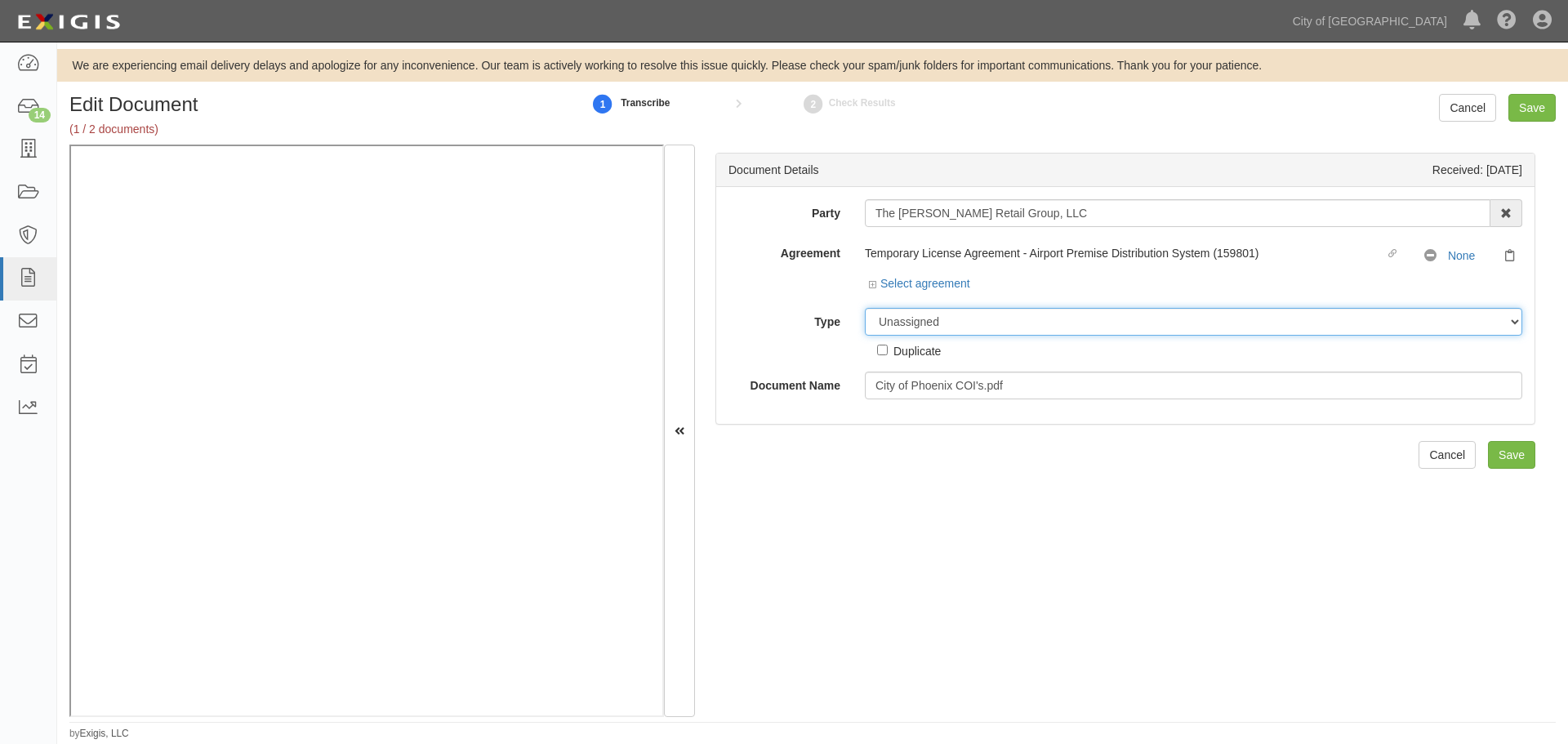
click at [902, 333] on select "Unassigned Binder Cancellation Notice Certificate Contract Endorsement Insuranc…" at bounding box center [1194, 321] width 657 height 28
select select "CertificateDetail"
click at [865, 308] on select "Unassigned Binder Cancellation Notice Certificate Contract Endorsement Insuranc…" at bounding box center [1194, 321] width 657 height 28
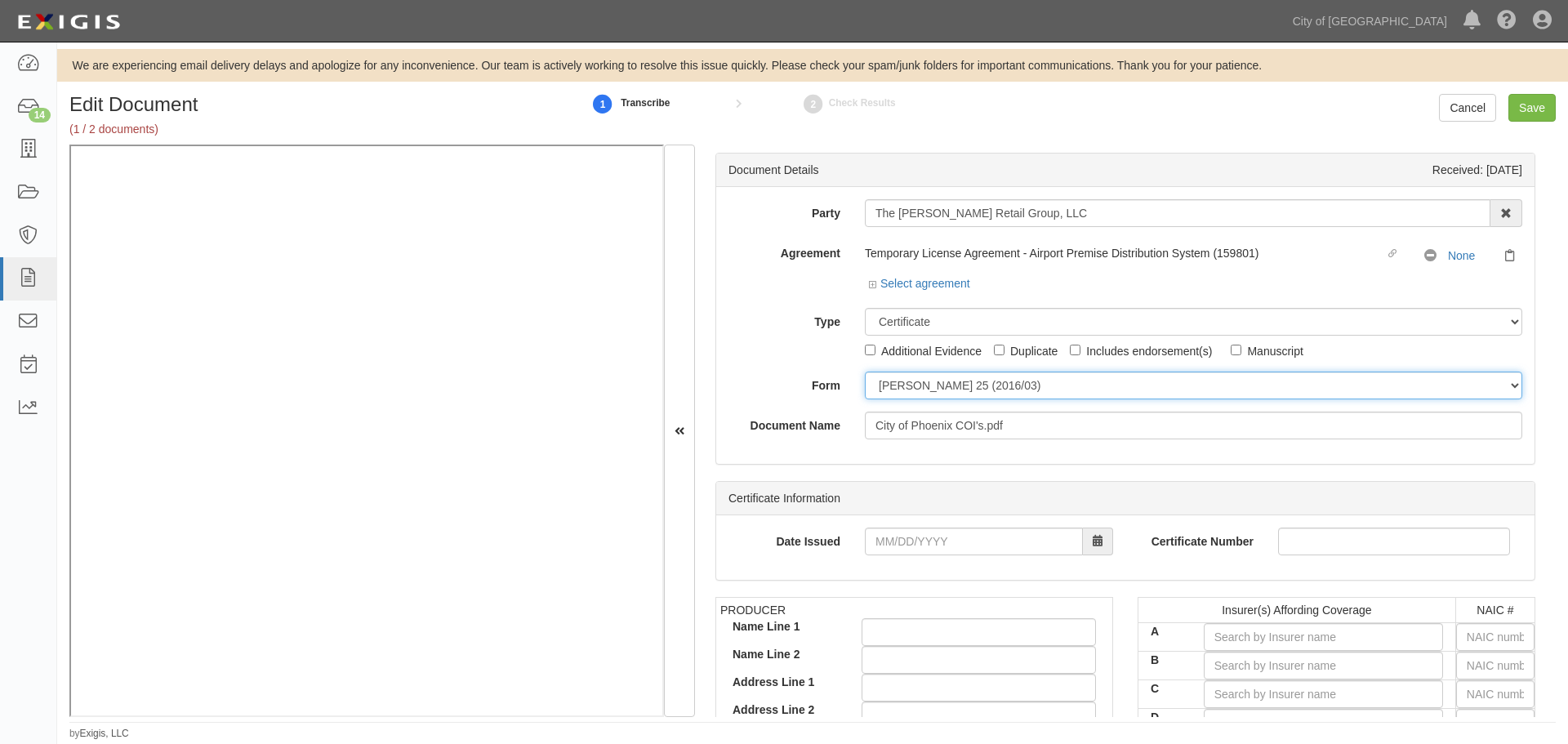
drag, startPoint x: 913, startPoint y: 377, endPoint x: 915, endPoint y: 390, distance: 13.2
click at [914, 384] on select "ACORD 25 (2016/03) ACORD 101 ACORD 855 NY (2014/05) General" at bounding box center [1194, 385] width 657 height 28
select select "GeneralFormDetail"
click at [865, 372] on select "ACORD 25 (2016/03) ACORD 101 ACORD 855 NY (2014/05) General" at bounding box center [1194, 385] width 657 height 28
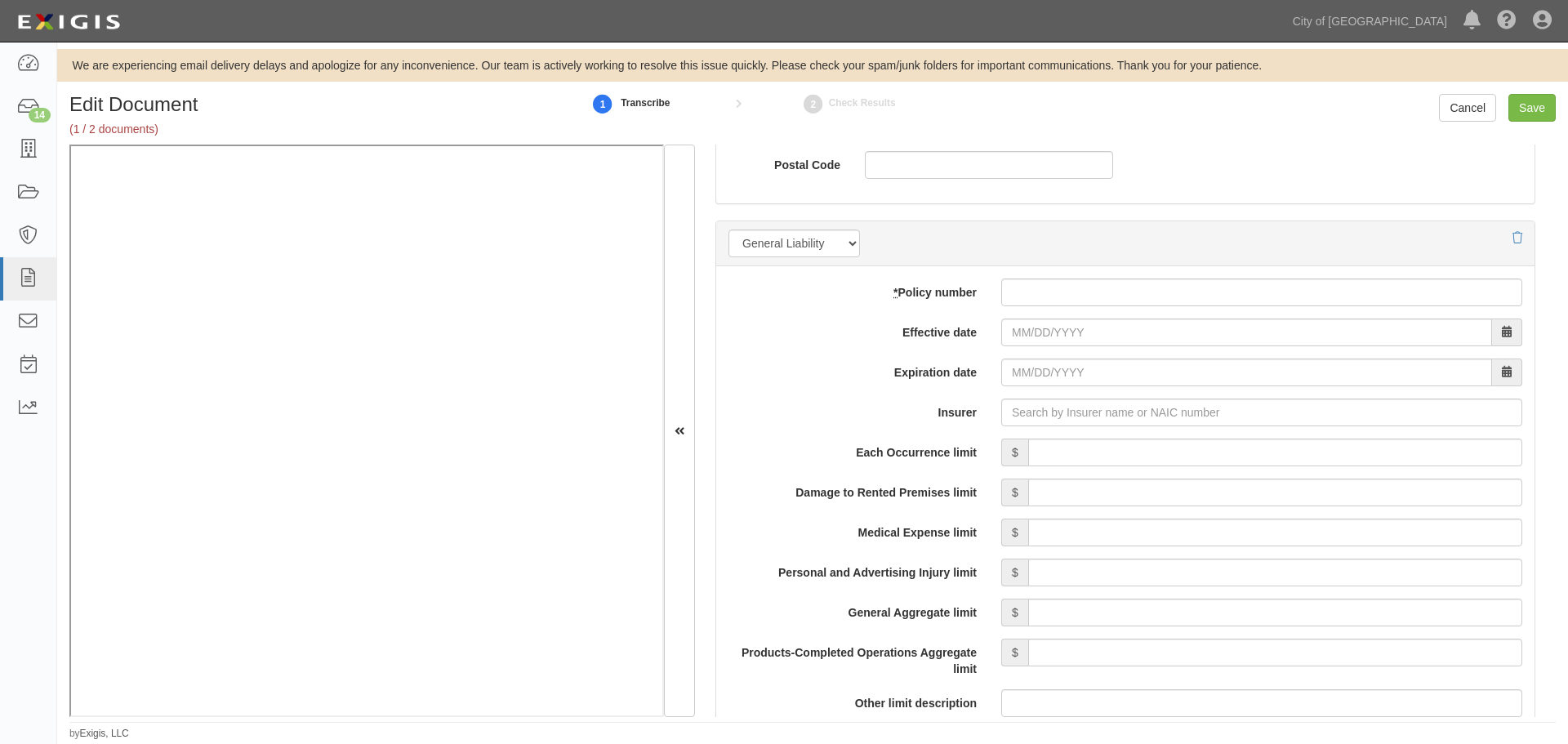
scroll to position [953, 0]
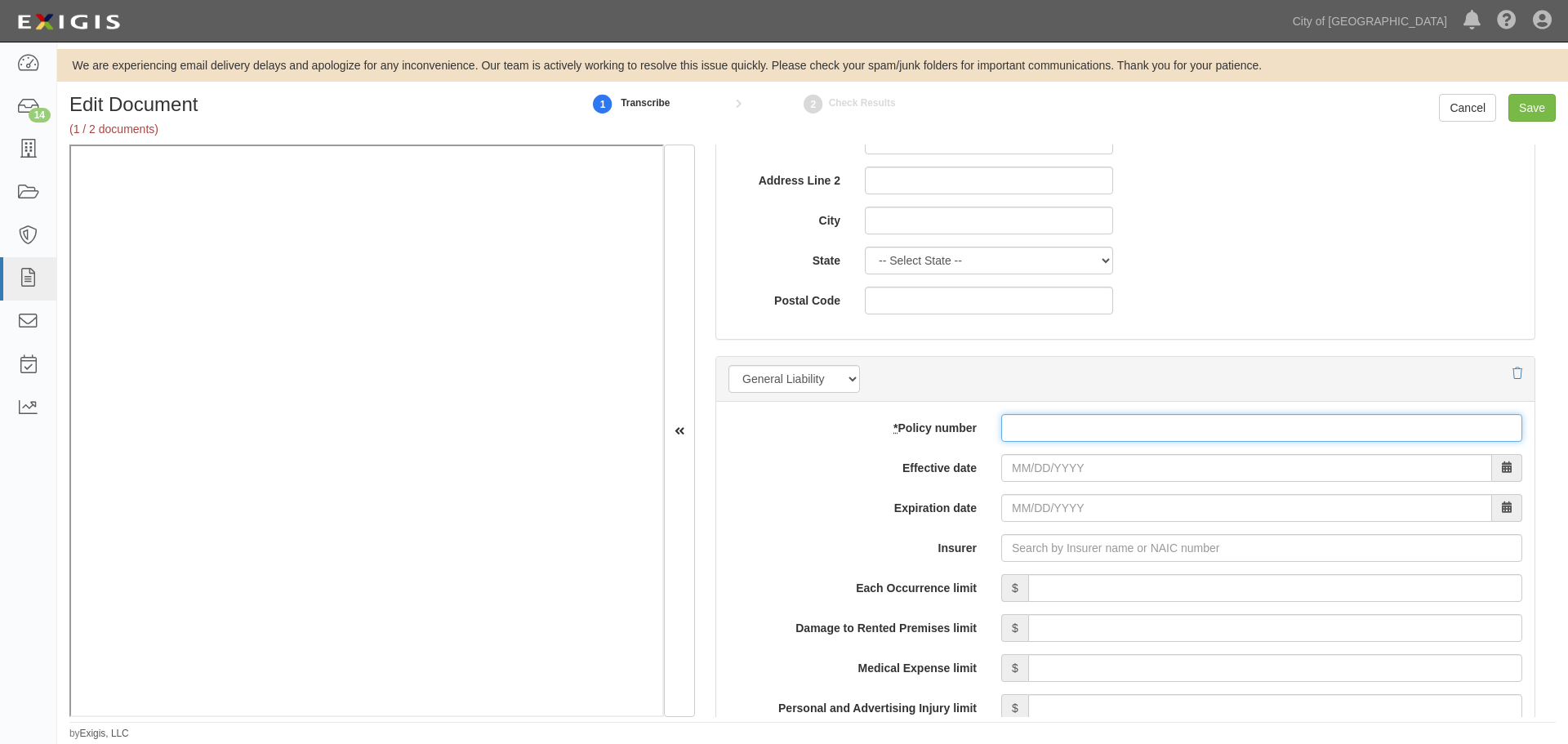
paste input "99508172"
click at [1093, 427] on input "* Policy number" at bounding box center [1262, 428] width 521 height 28
type input "99508172"
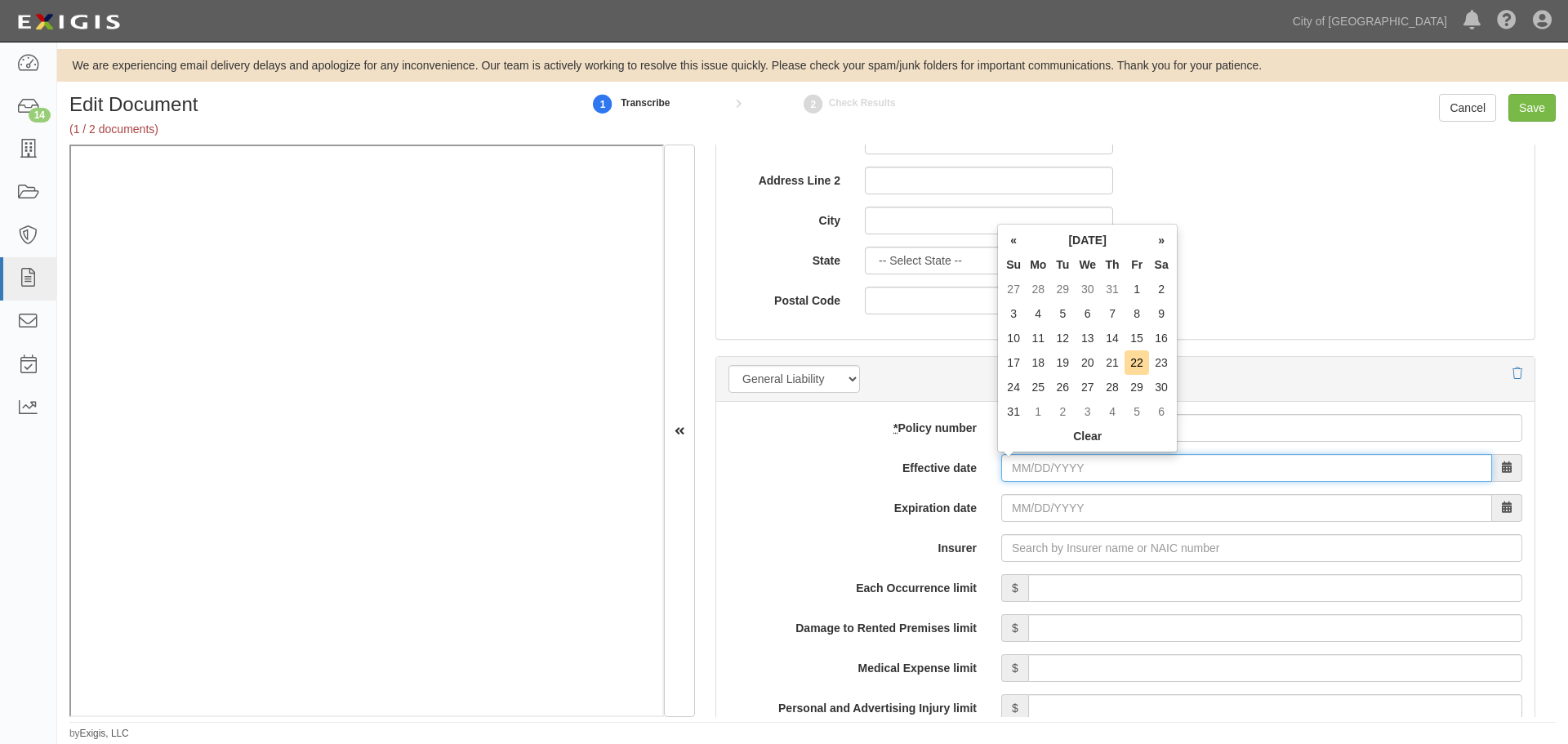
click at [1033, 473] on input "Effective date" at bounding box center [1247, 468] width 491 height 28
type input "09/01/2024"
type input "[DATE]"
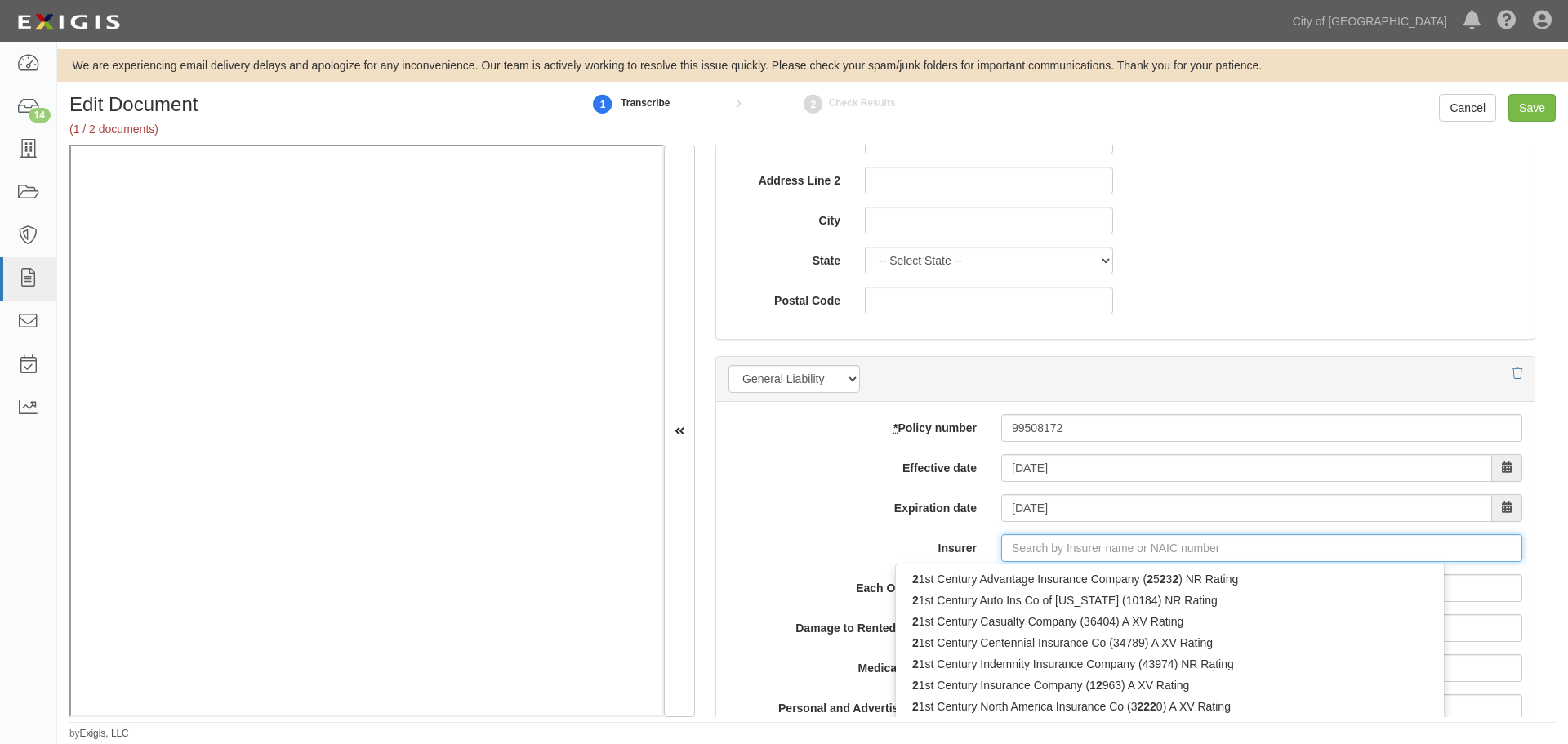
type input "21st Century Advantage Insurance Company (25232) NR Rating"
type input "2"
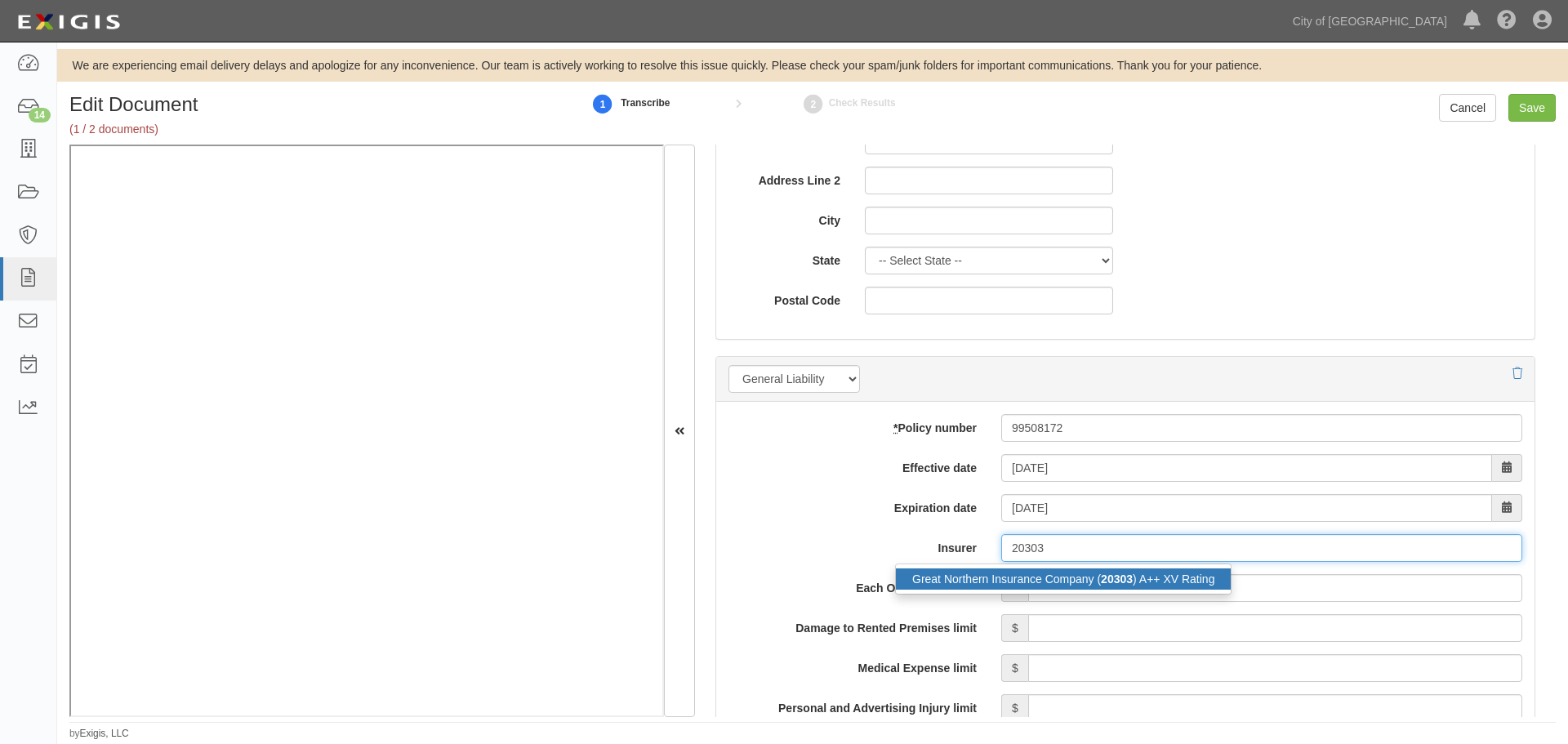
click at [1043, 585] on div "Great Northern Insurance Company ( 20303 ) A++ XV Rating" at bounding box center [1063, 579] width 335 height 21
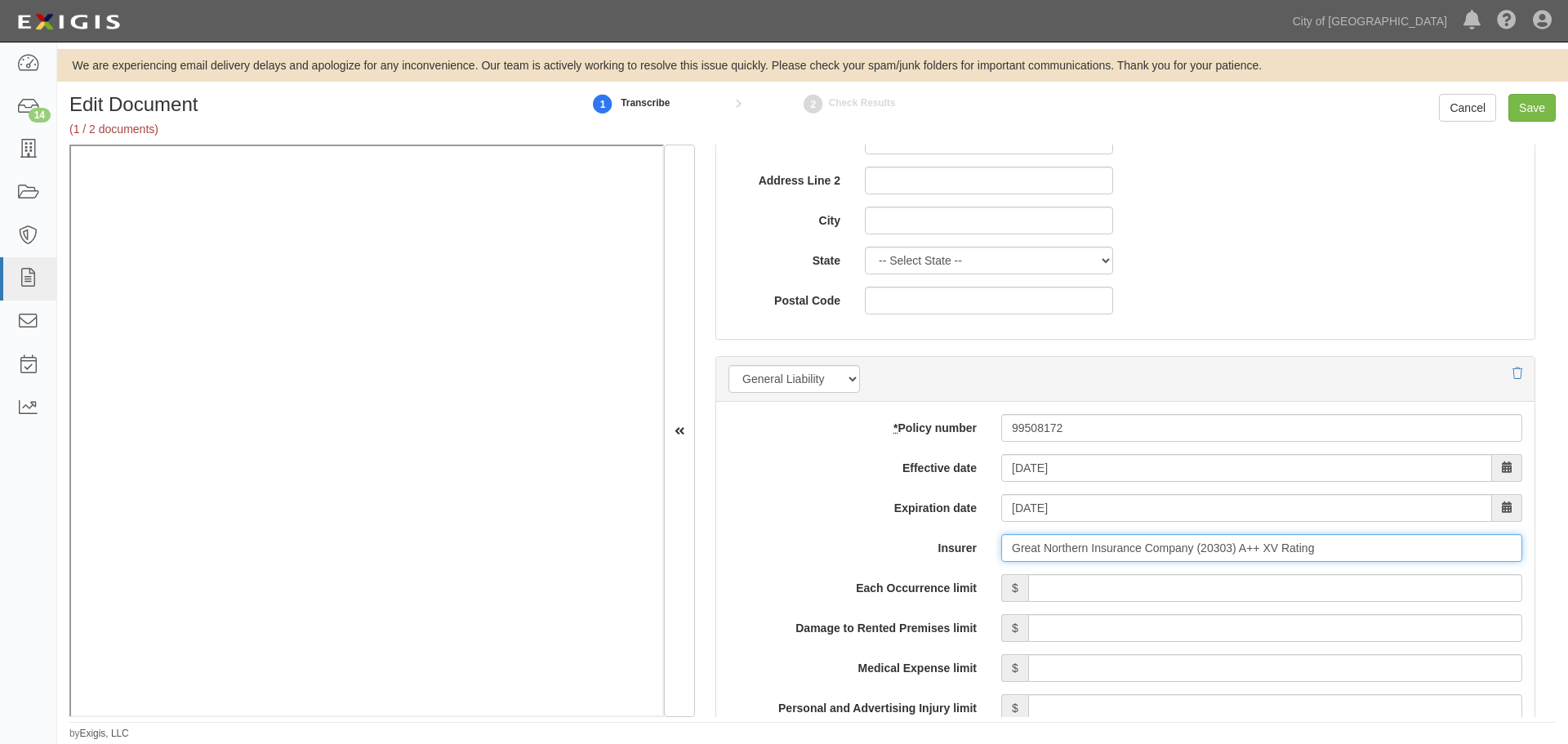
type input "Great Northern Insurance Company (20303) A++ XV Rating"
click at [1051, 587] on input "Each Occurrence limit" at bounding box center [1276, 587] width 495 height 28
type input "1,000,000"
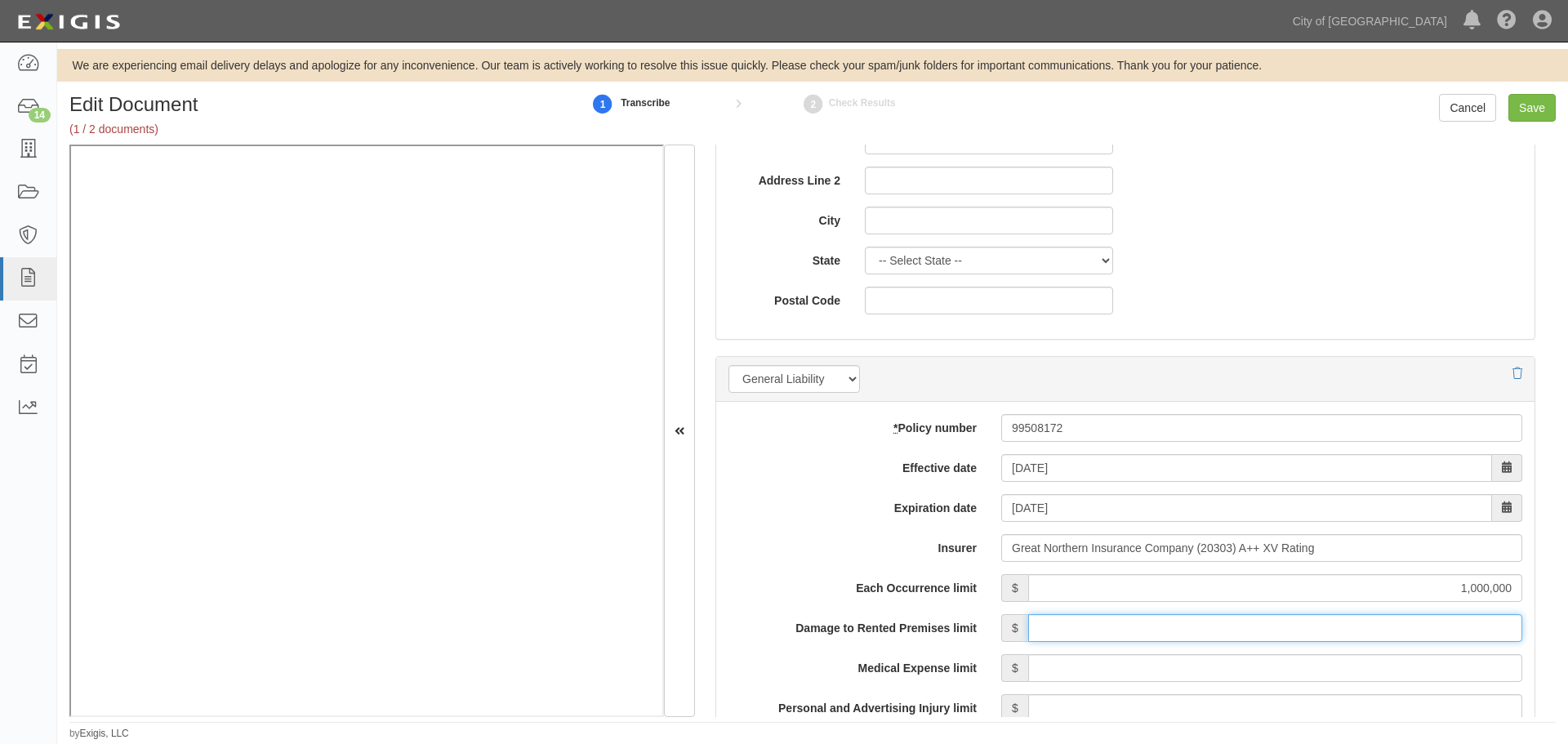
click at [1076, 630] on input "Damage to Rented Premises limit" at bounding box center [1276, 627] width 495 height 28
type input "1,000,000"
click at [1112, 668] on input "Medical Expense limit" at bounding box center [1276, 667] width 495 height 28
type input "10,000"
drag, startPoint x: 1107, startPoint y: 710, endPoint x: 1113, endPoint y: 718, distance: 10.0
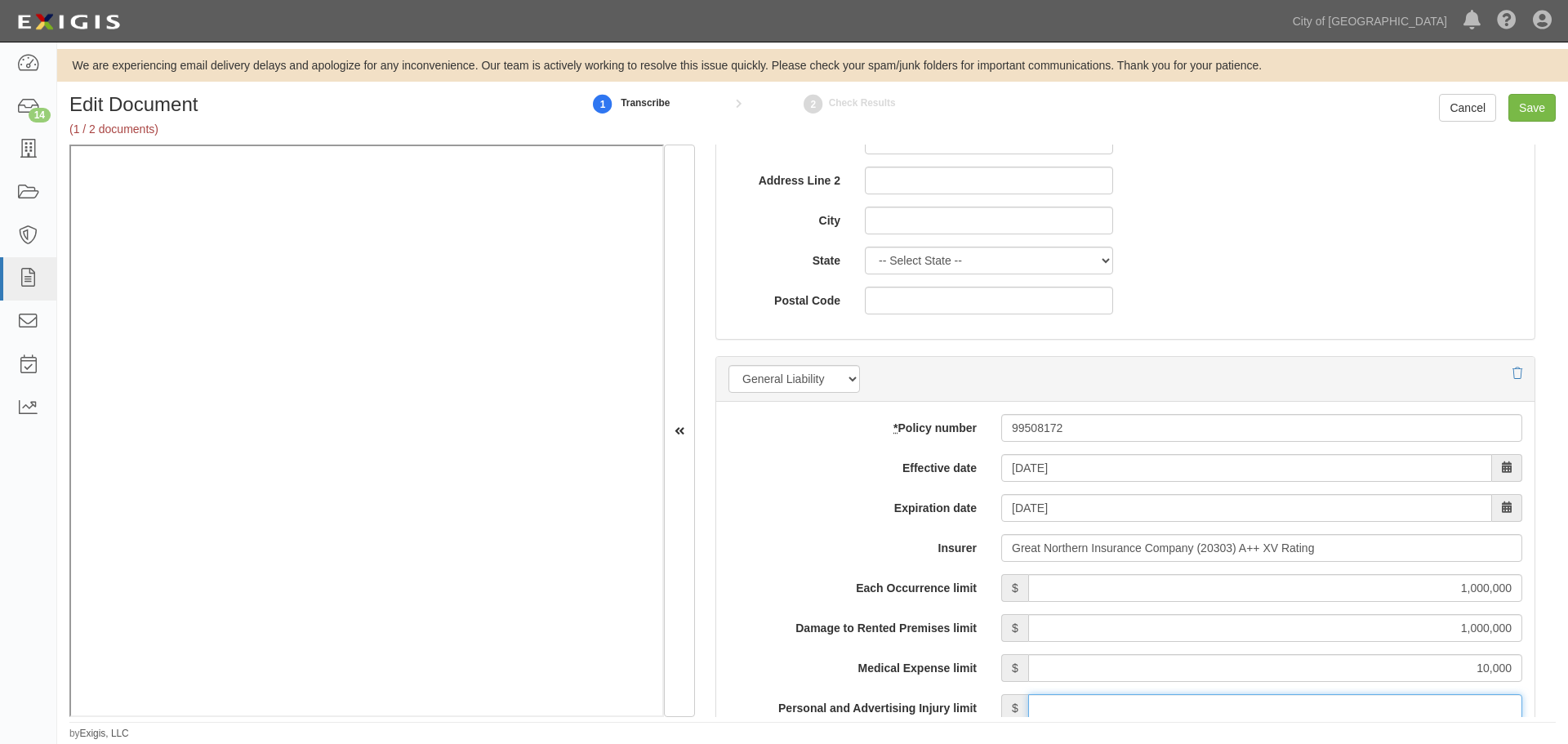
click at [1108, 714] on input "Personal and Advertising Injury limit" at bounding box center [1276, 707] width 495 height 28
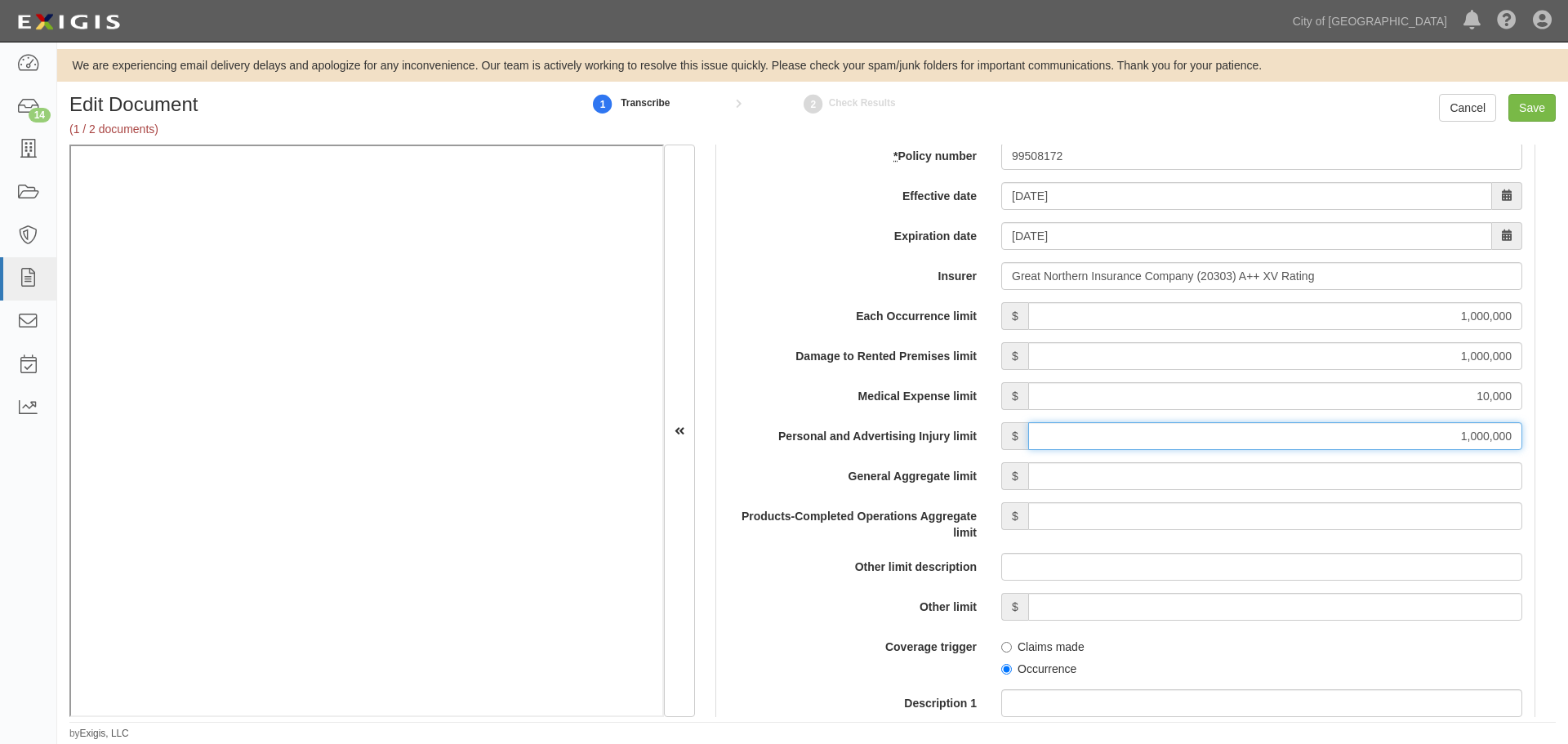
type input "1,000,000"
click at [1419, 482] on input "General Aggregate limit" at bounding box center [1276, 475] width 495 height 28
type input "2,000,000"
click at [1416, 517] on input "Products-Completed Operations Aggregate limit" at bounding box center [1276, 515] width 495 height 28
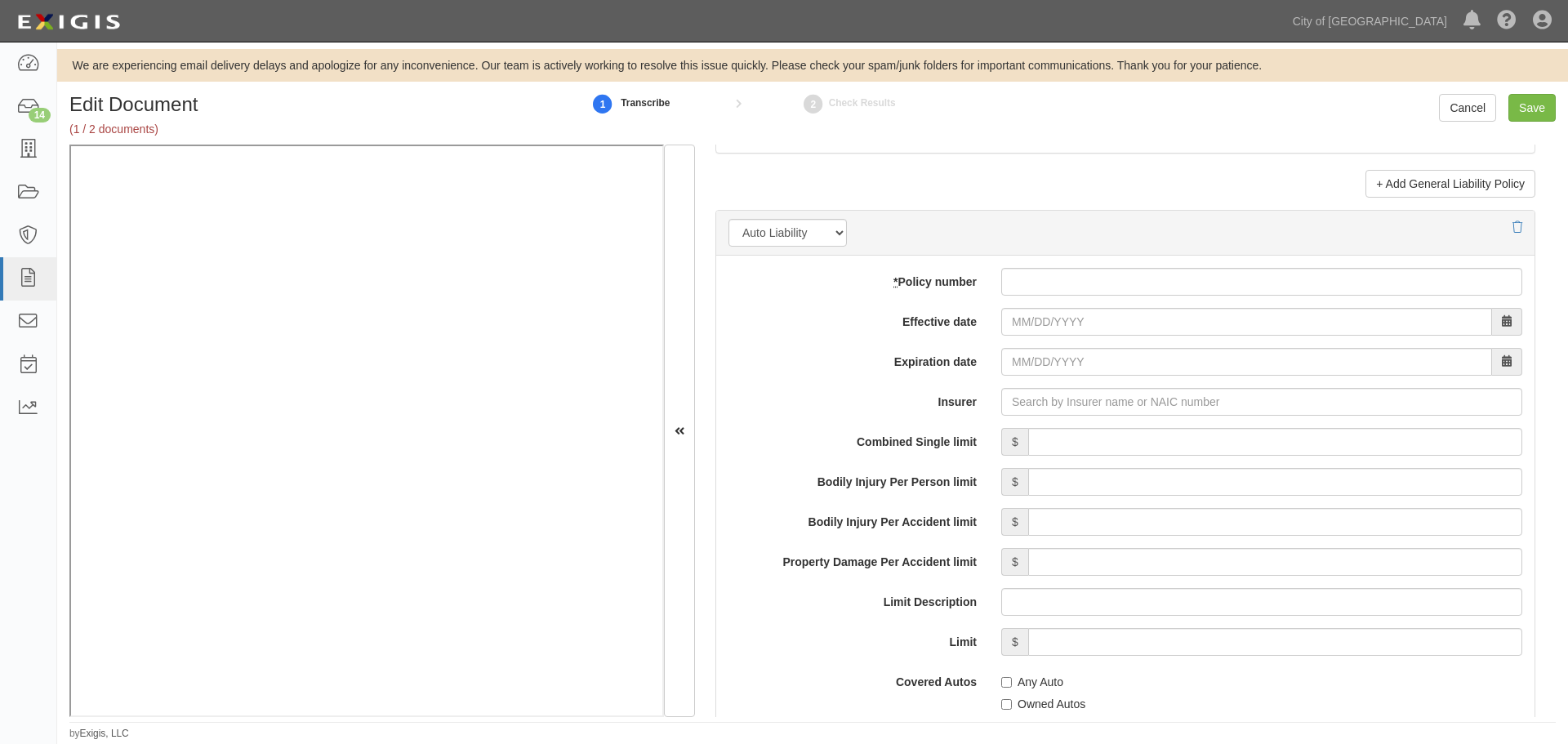
scroll to position [2178, 0]
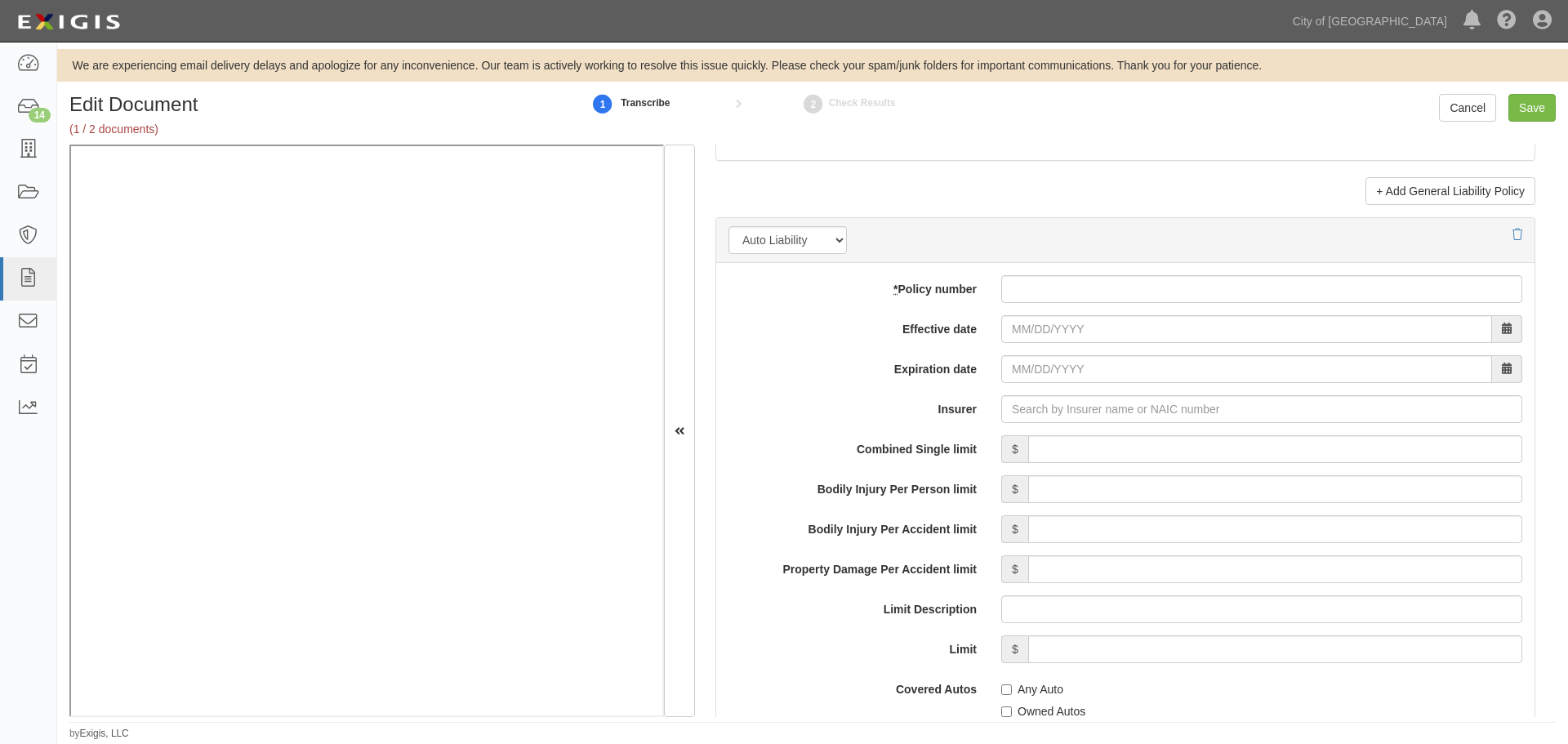
type input "2,000,000"
drag, startPoint x: 1016, startPoint y: 281, endPoint x: 1015, endPoint y: 291, distance: 10.0
click at [1015, 285] on input "* Policy number" at bounding box center [1262, 289] width 521 height 28
paste input "20UENBE1H5W"
type input "20UENBE1H5W"
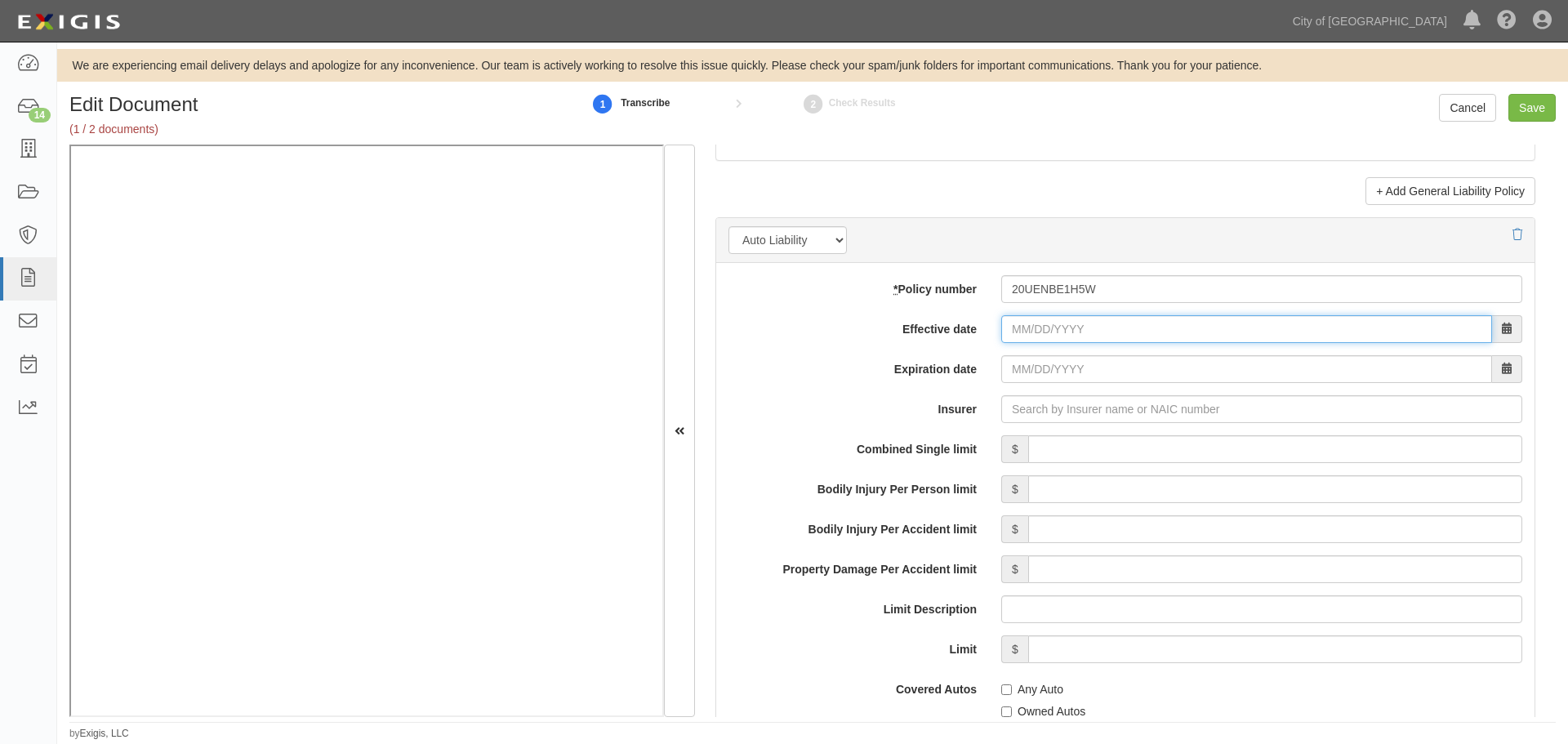
click at [1013, 340] on input "Effective date" at bounding box center [1247, 328] width 491 height 28
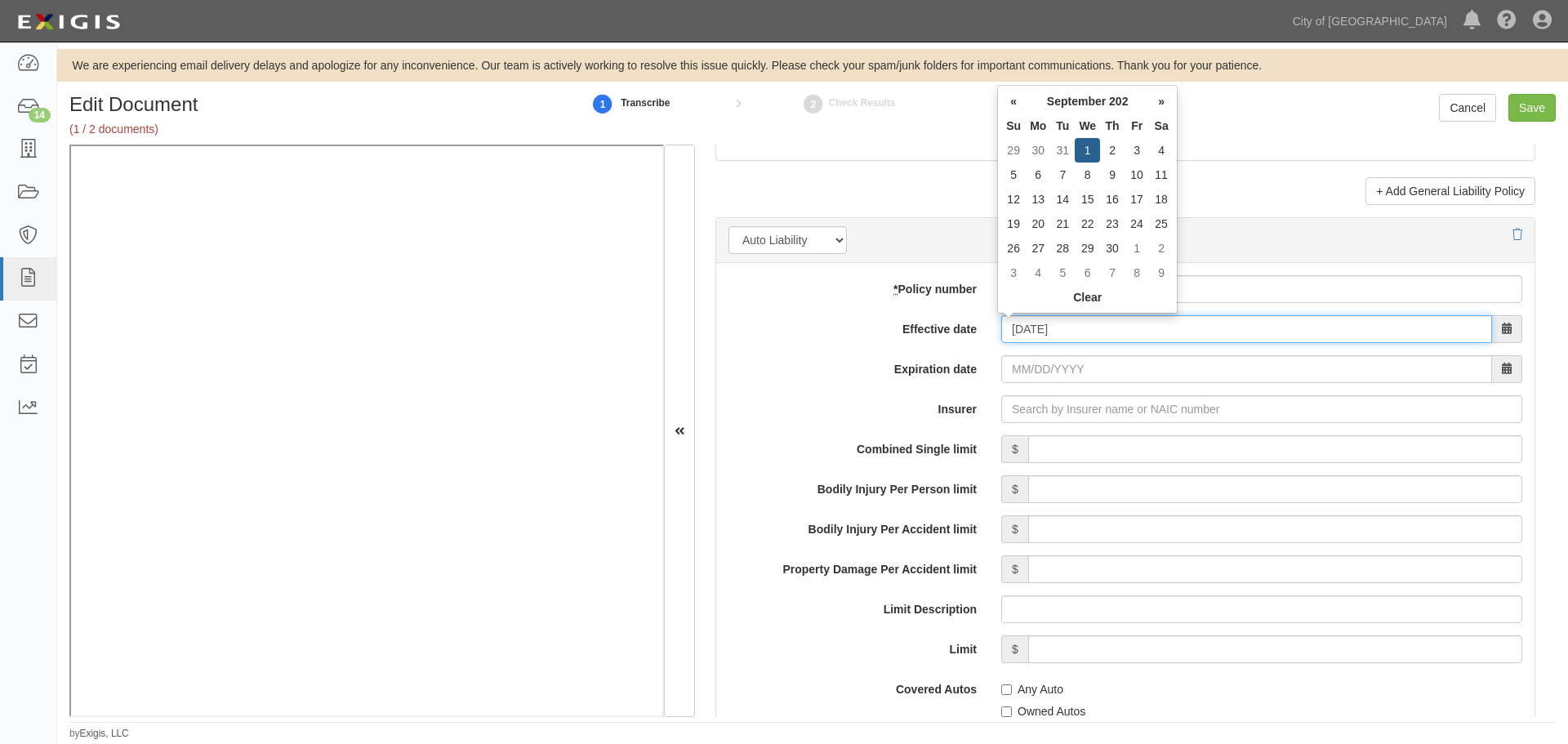
type input "09/01/2024"
type input "[DATE]"
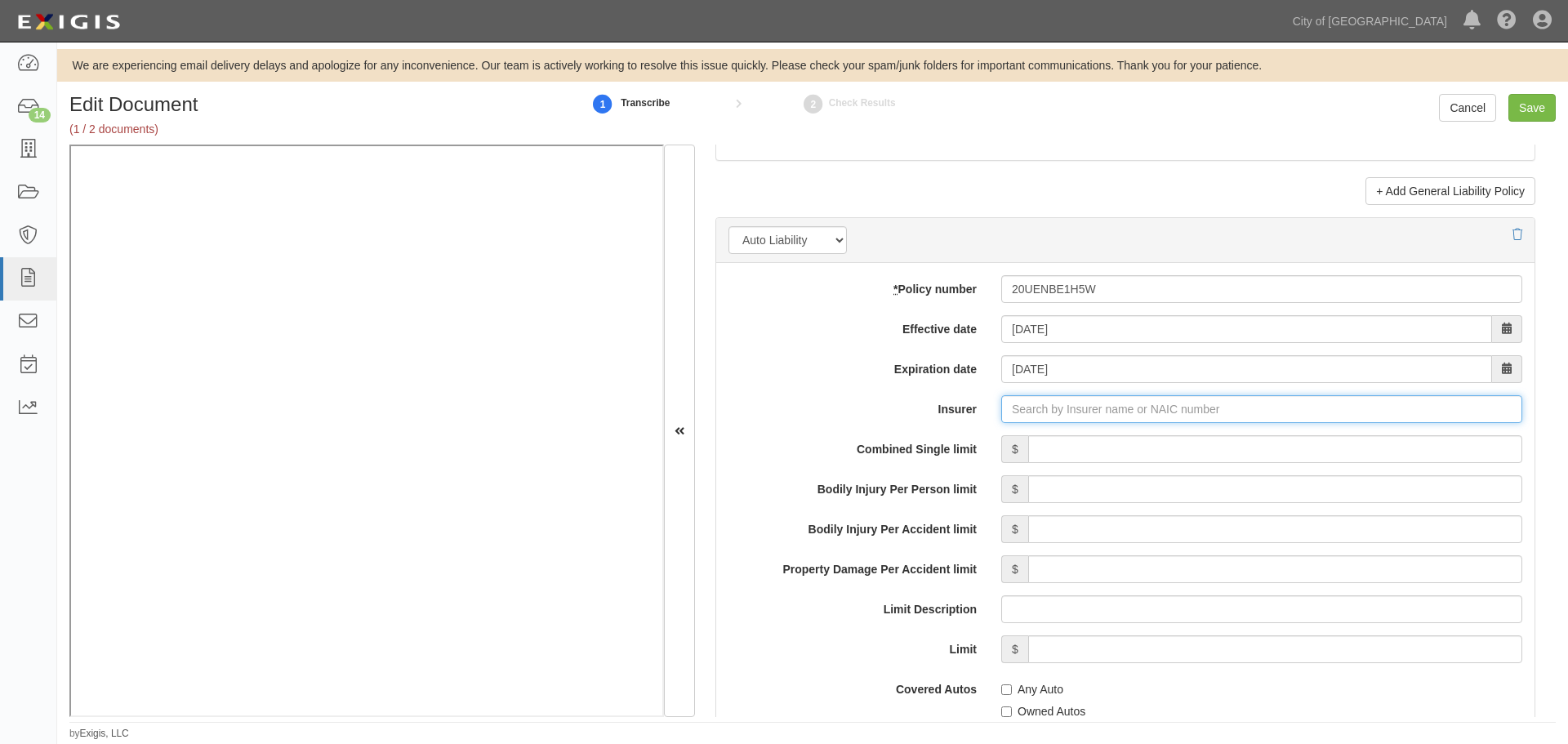
type input "21st Century Advantage Insurance Company (25232) NR Rating"
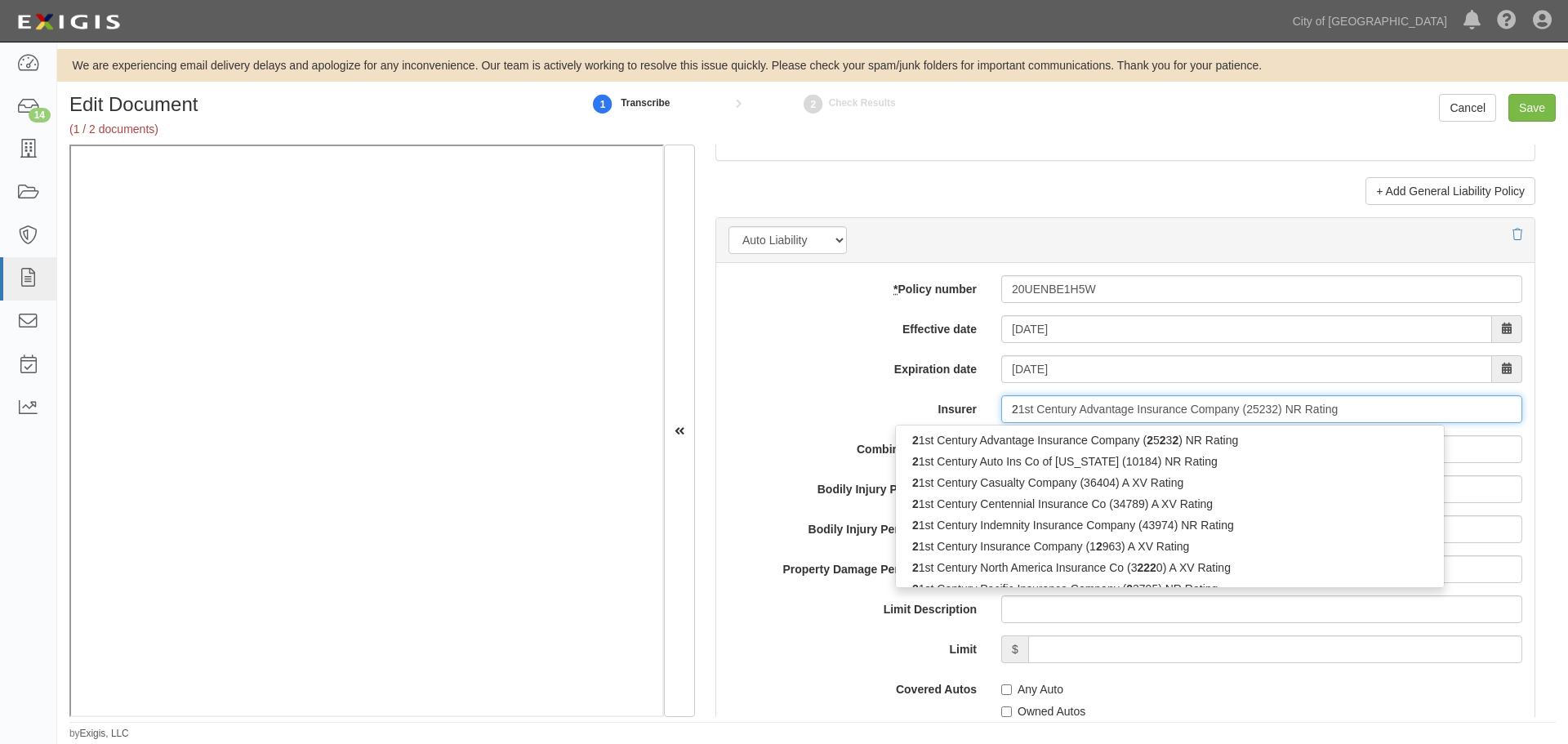
type input "21"
type input "217"
type input "21st Century Advantage Insurance Company (25232) NR Rating"
type input "2"
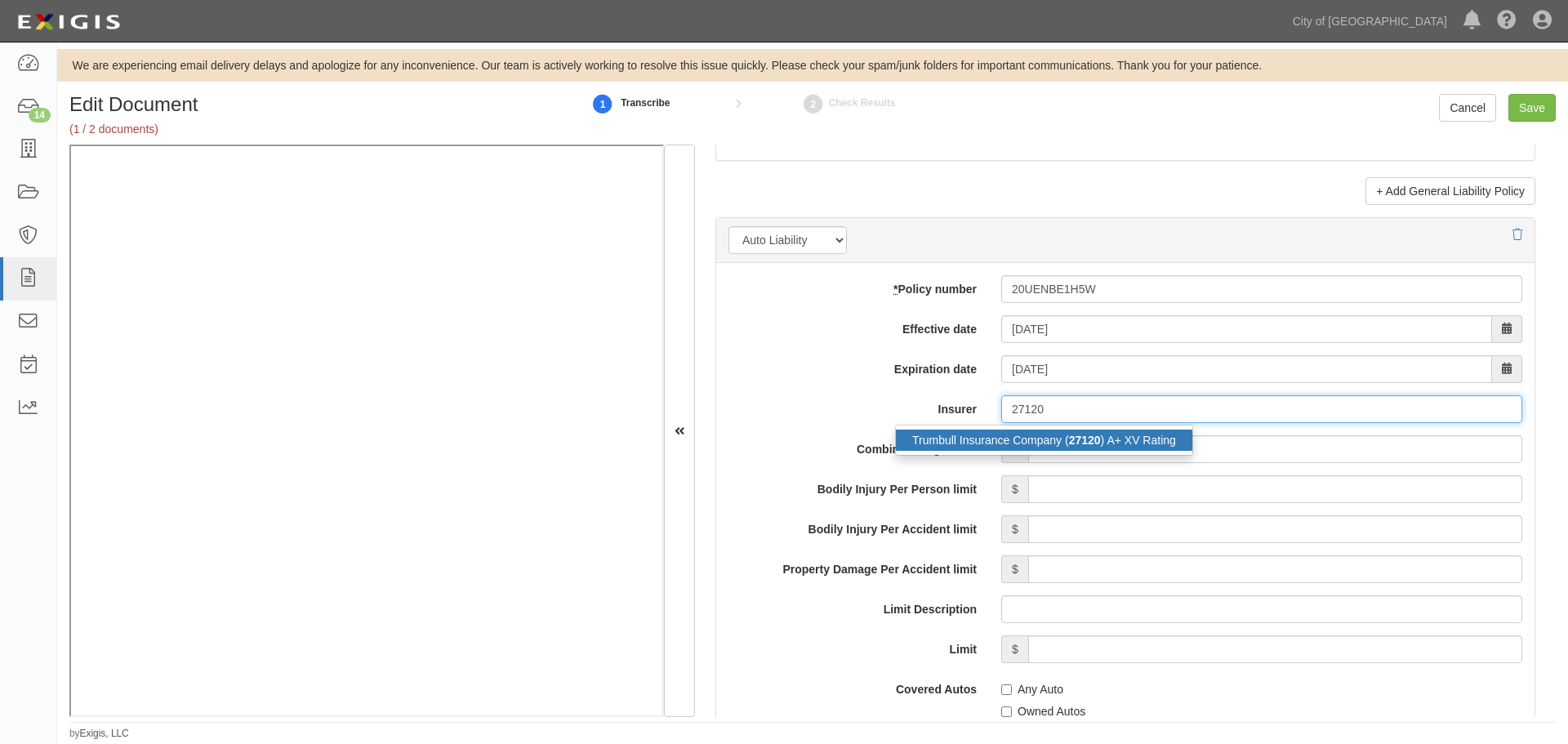
click at [1144, 444] on div "Trumbull Insurance Company ( 27120 ) A+ XV Rating" at bounding box center [1044, 439] width 297 height 21
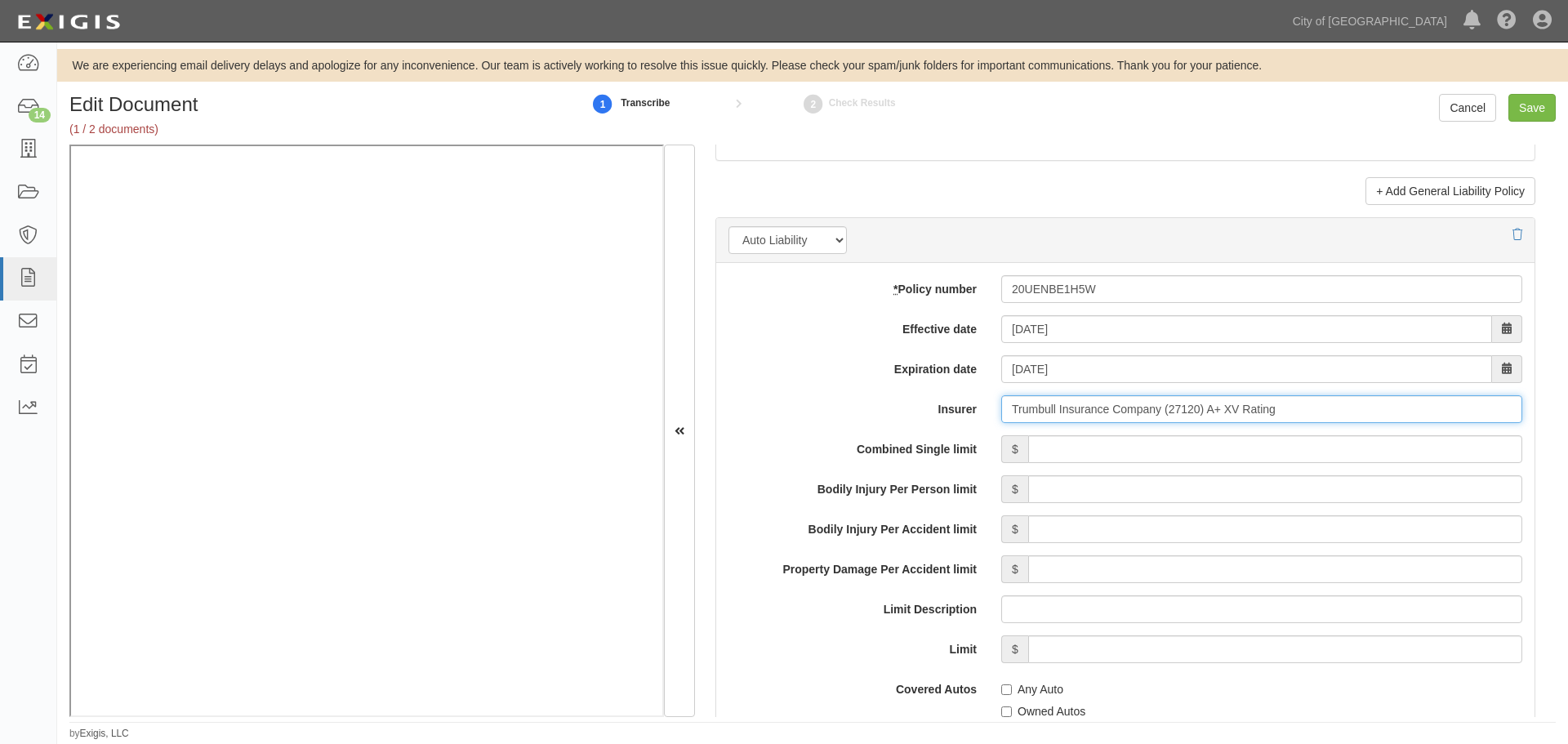
type input "Trumbull Insurance Company (27120) A+ XV Rating"
click at [1145, 451] on input "Combined Single limit" at bounding box center [1276, 448] width 495 height 28
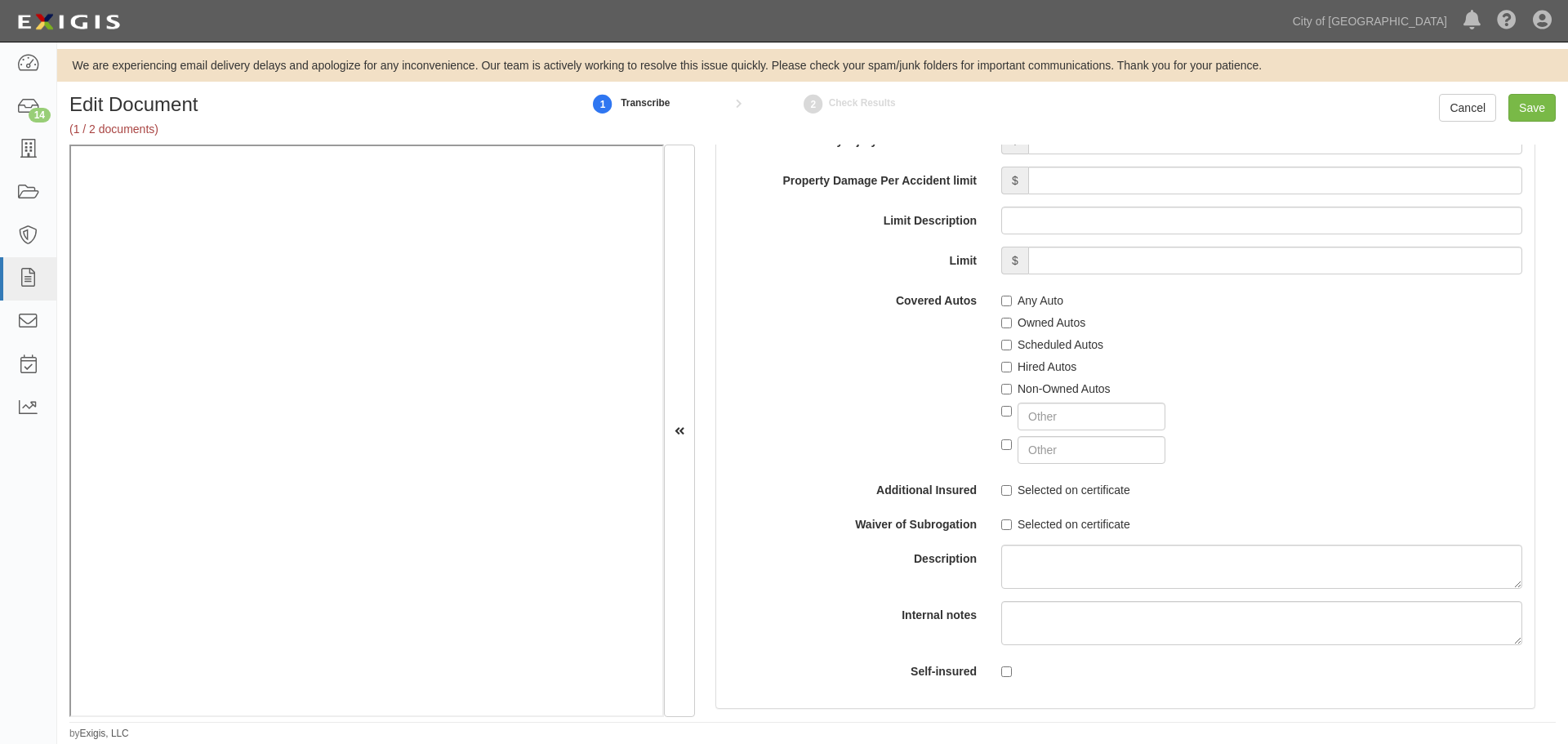
scroll to position [2449, 0]
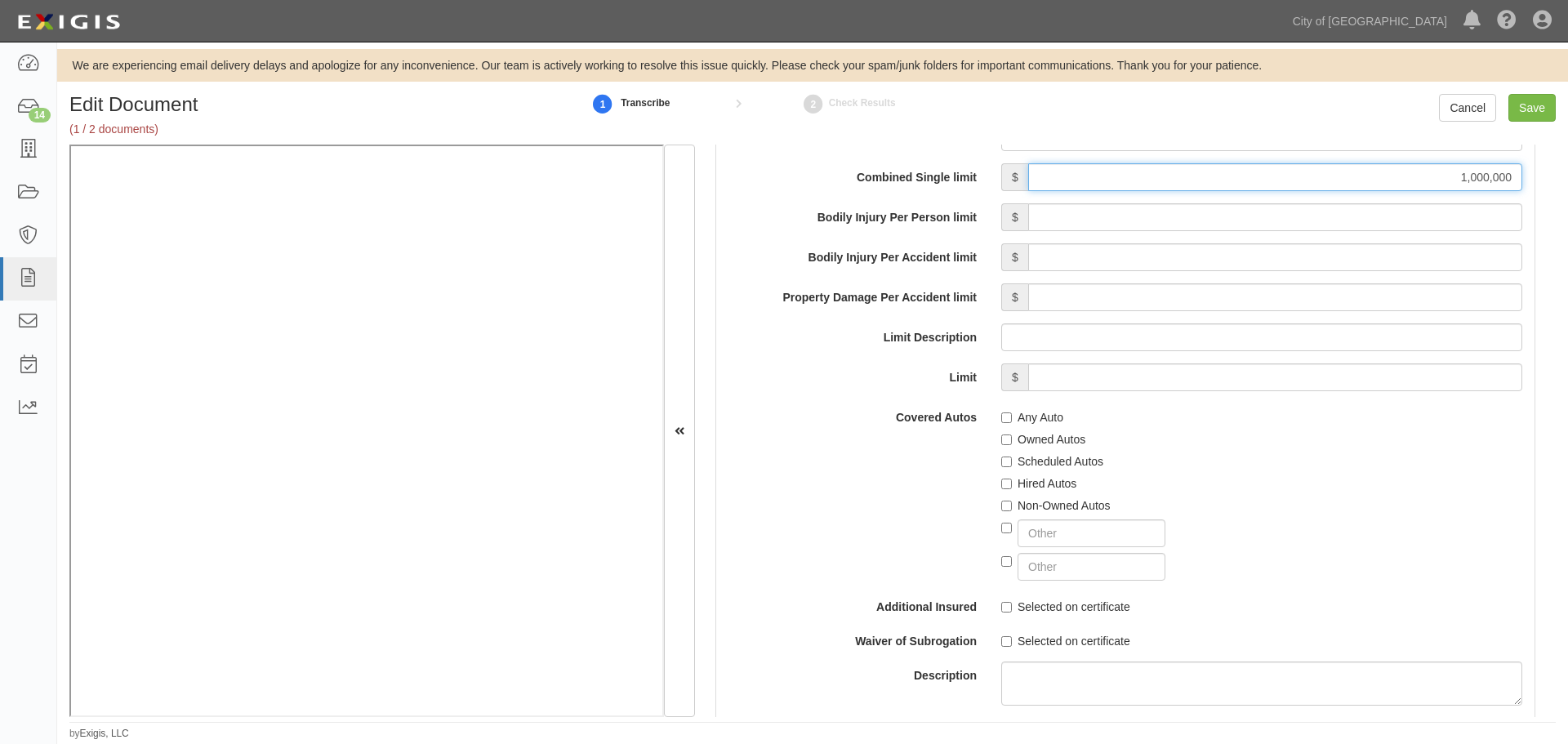
type input "1,000,000"
click at [1023, 412] on label "Any Auto" at bounding box center [1033, 418] width 62 height 17
click at [1012, 412] on input "Any Auto" at bounding box center [1007, 418] width 11 height 11
checkbox input "true"
click at [1034, 504] on label "Non-Owned Autos" at bounding box center [1056, 505] width 109 height 17
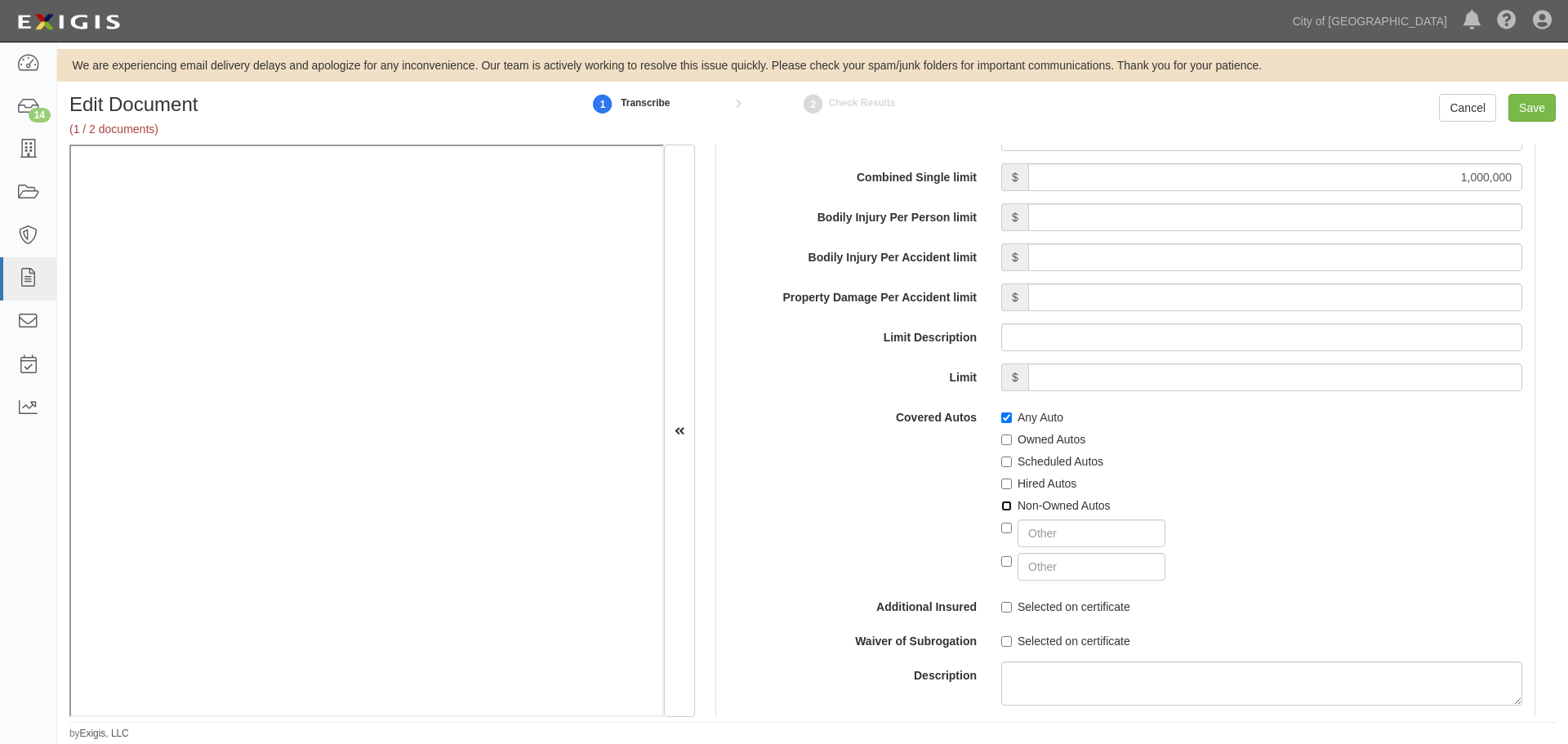
click at [1012, 504] on input "Non-Owned Autos" at bounding box center [1007, 505] width 11 height 11
checkbox input "true"
click at [1033, 478] on label "Hired Autos" at bounding box center [1039, 483] width 75 height 17
click at [1012, 478] on input "Hired Autos" at bounding box center [1007, 483] width 11 height 11
checkbox input "true"
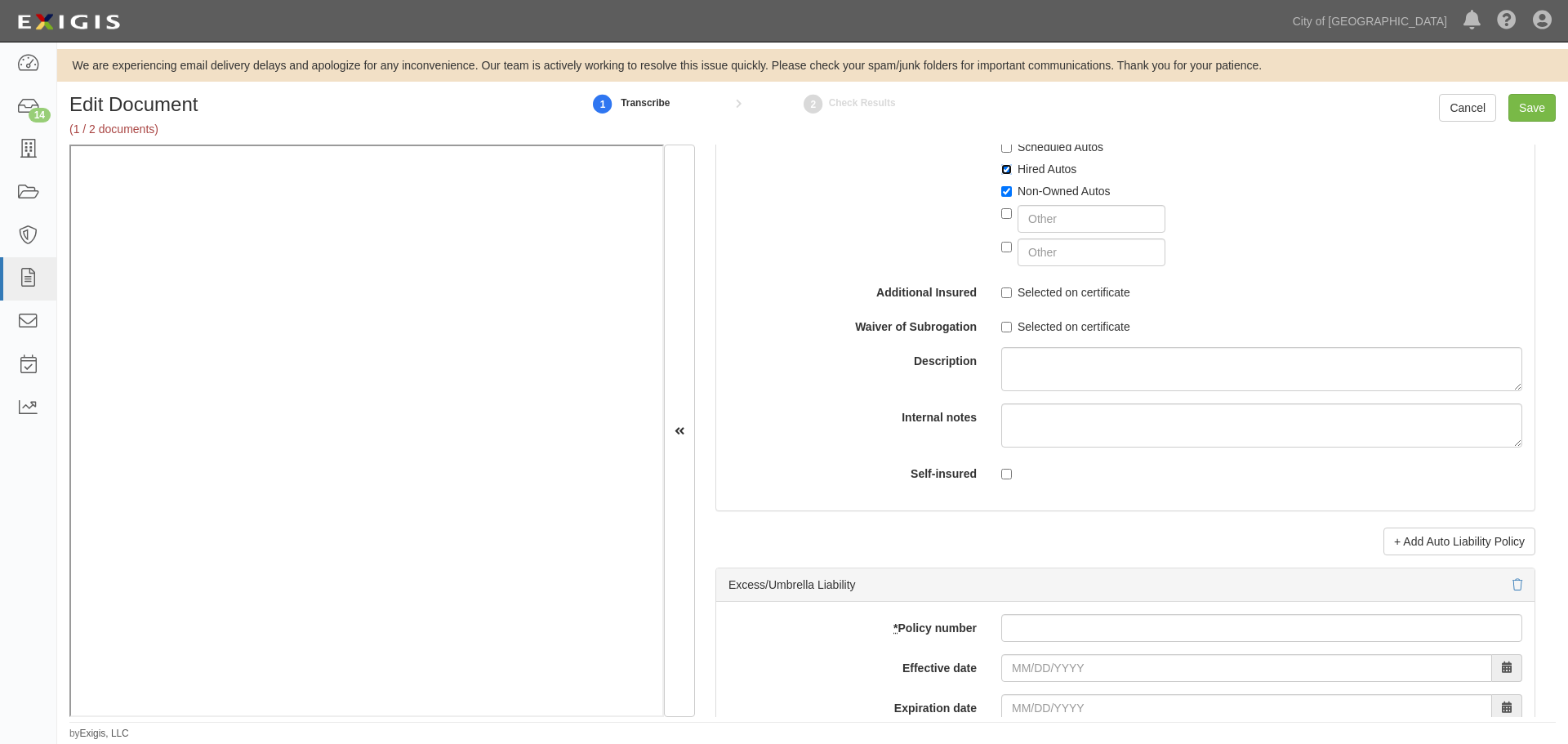
scroll to position [2994, 0]
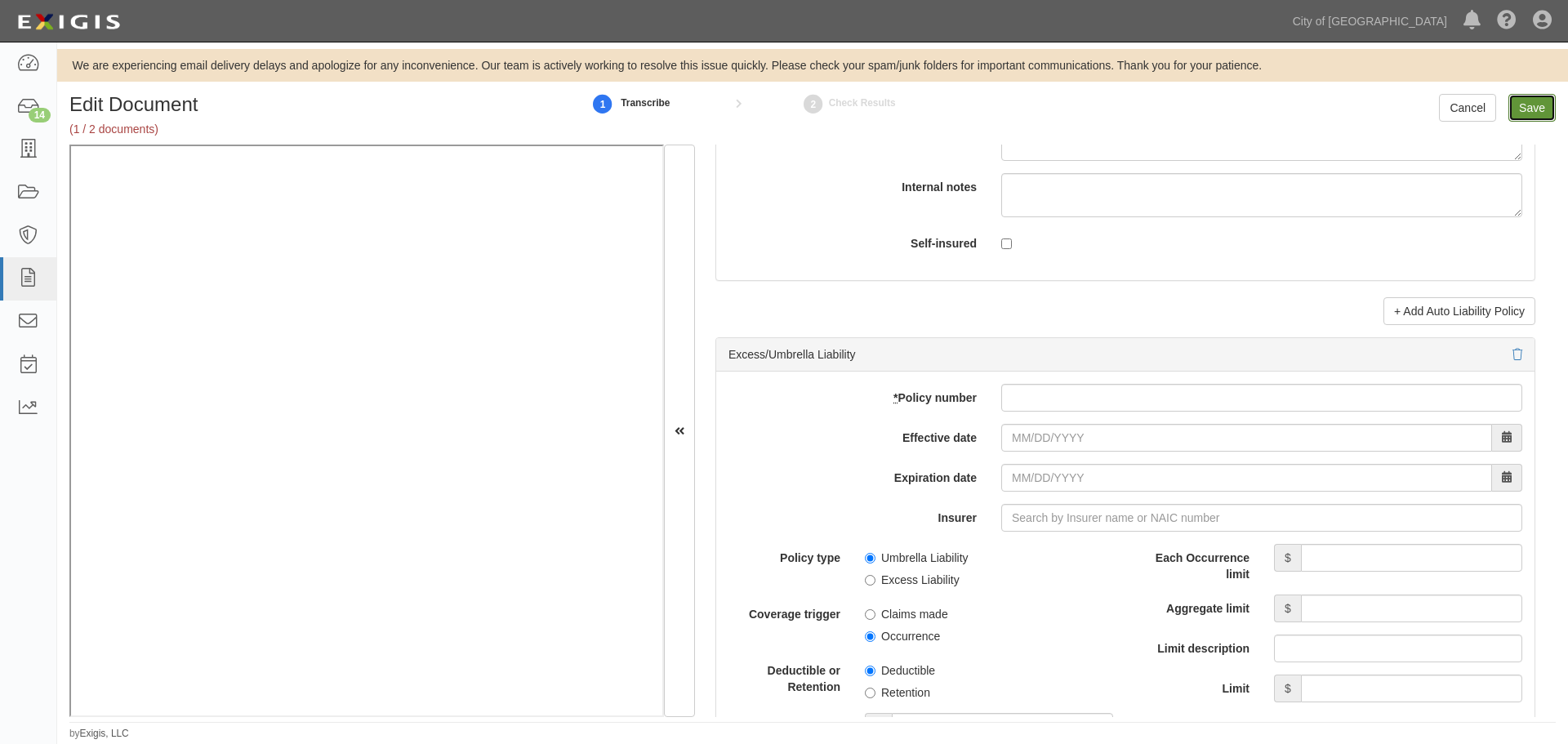
click at [1533, 111] on input "Save" at bounding box center [1532, 107] width 48 height 28
type input "1000000"
type input "10000"
type input "1000000"
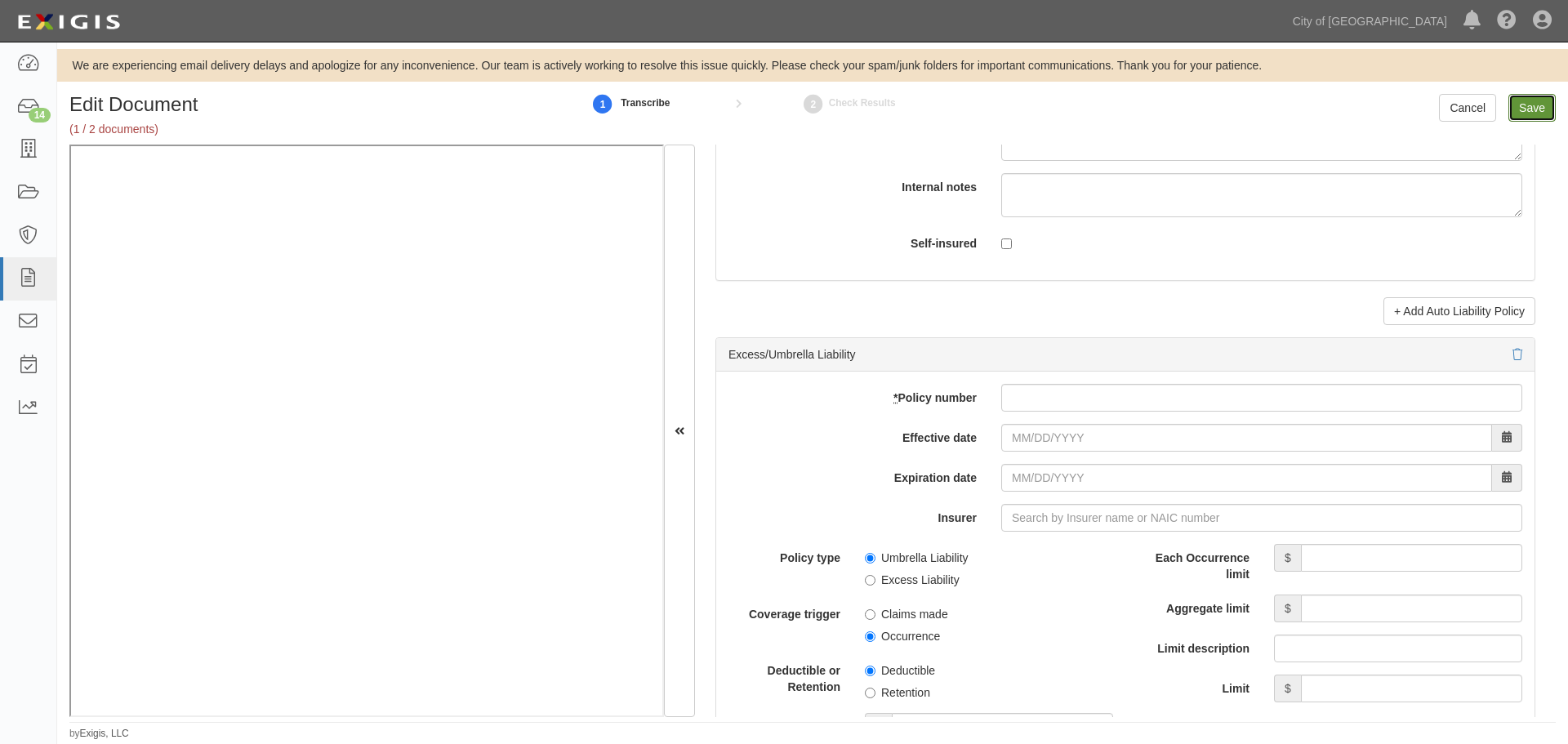
type input "2000000"
type input "1000000"
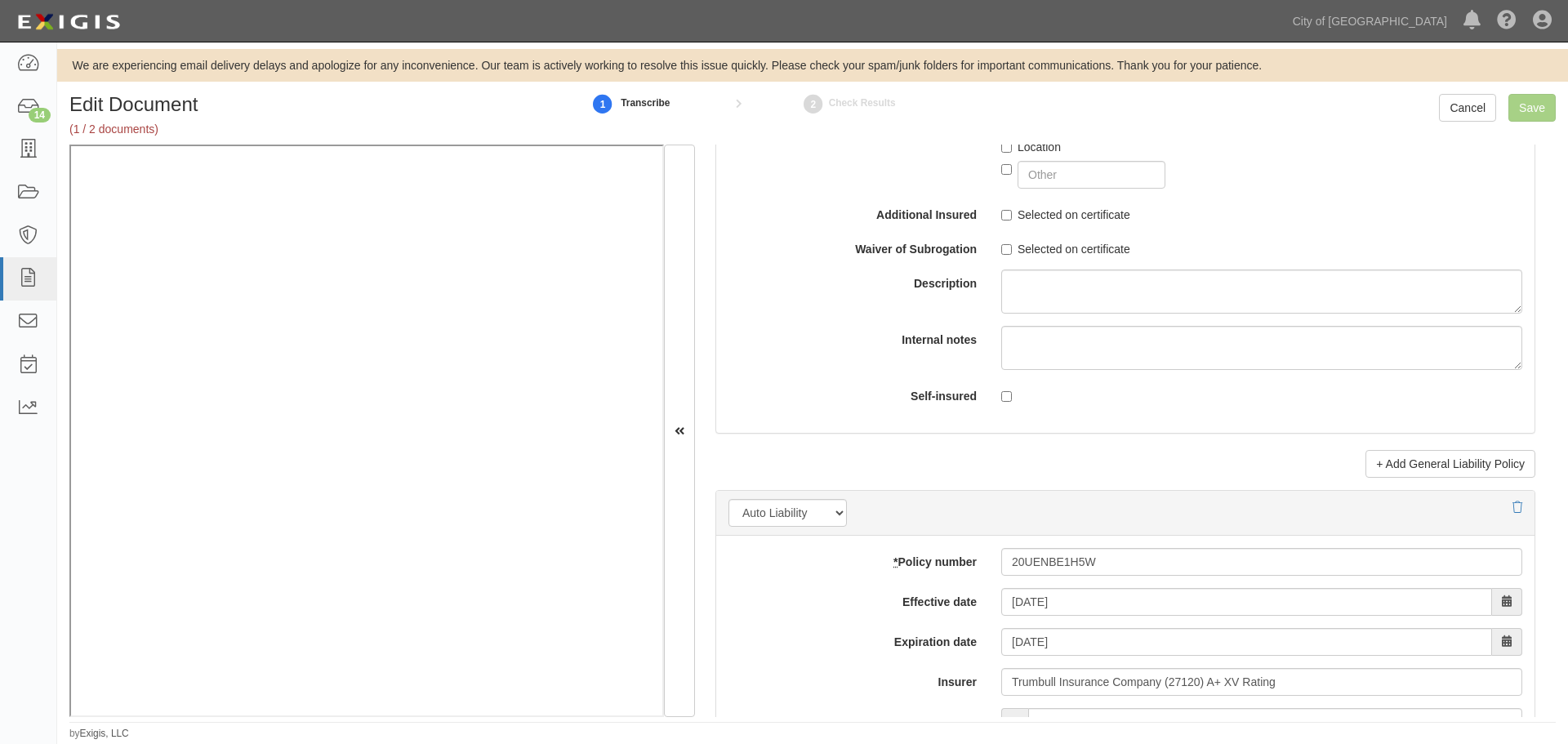
scroll to position [2260, 0]
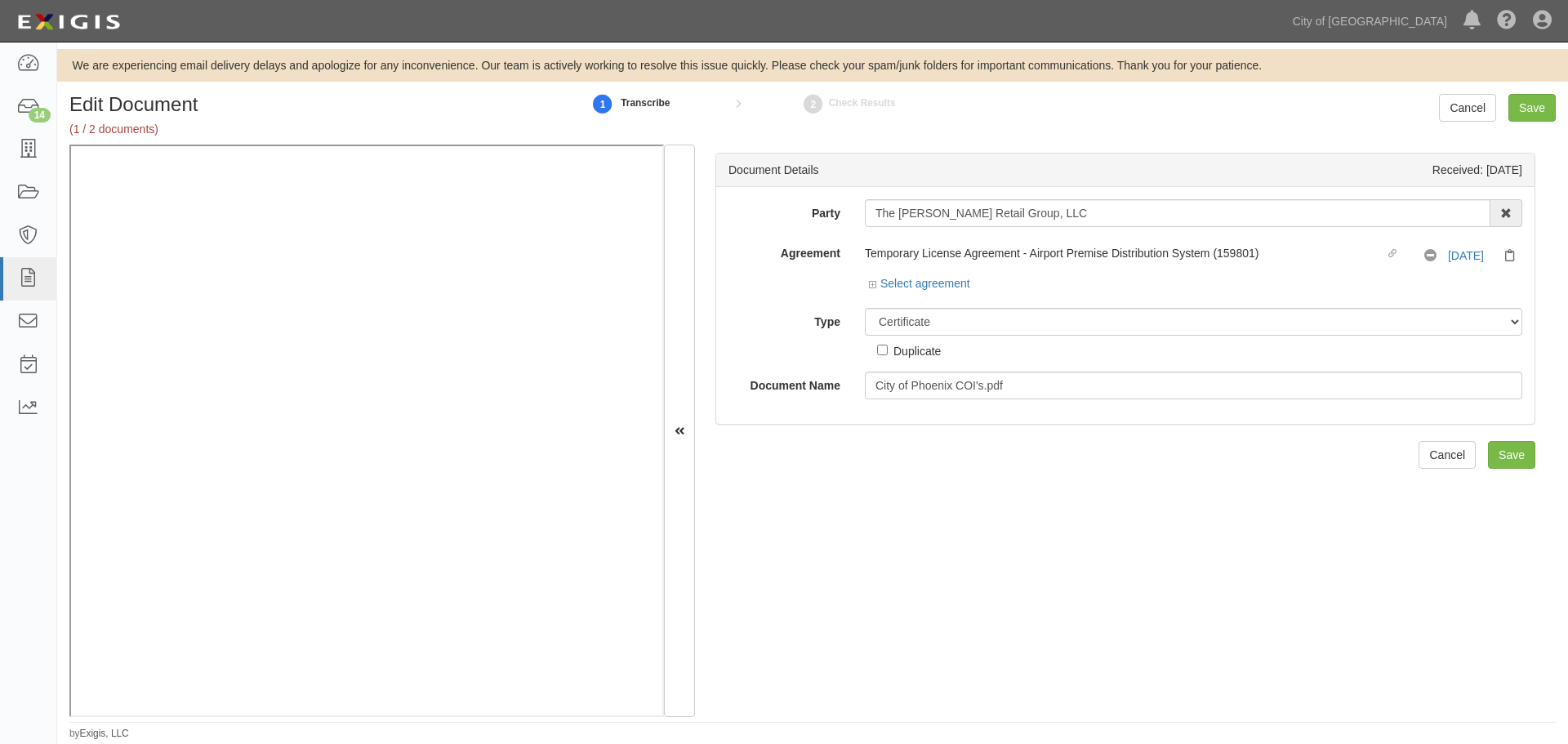
select select "CertificateDetail"
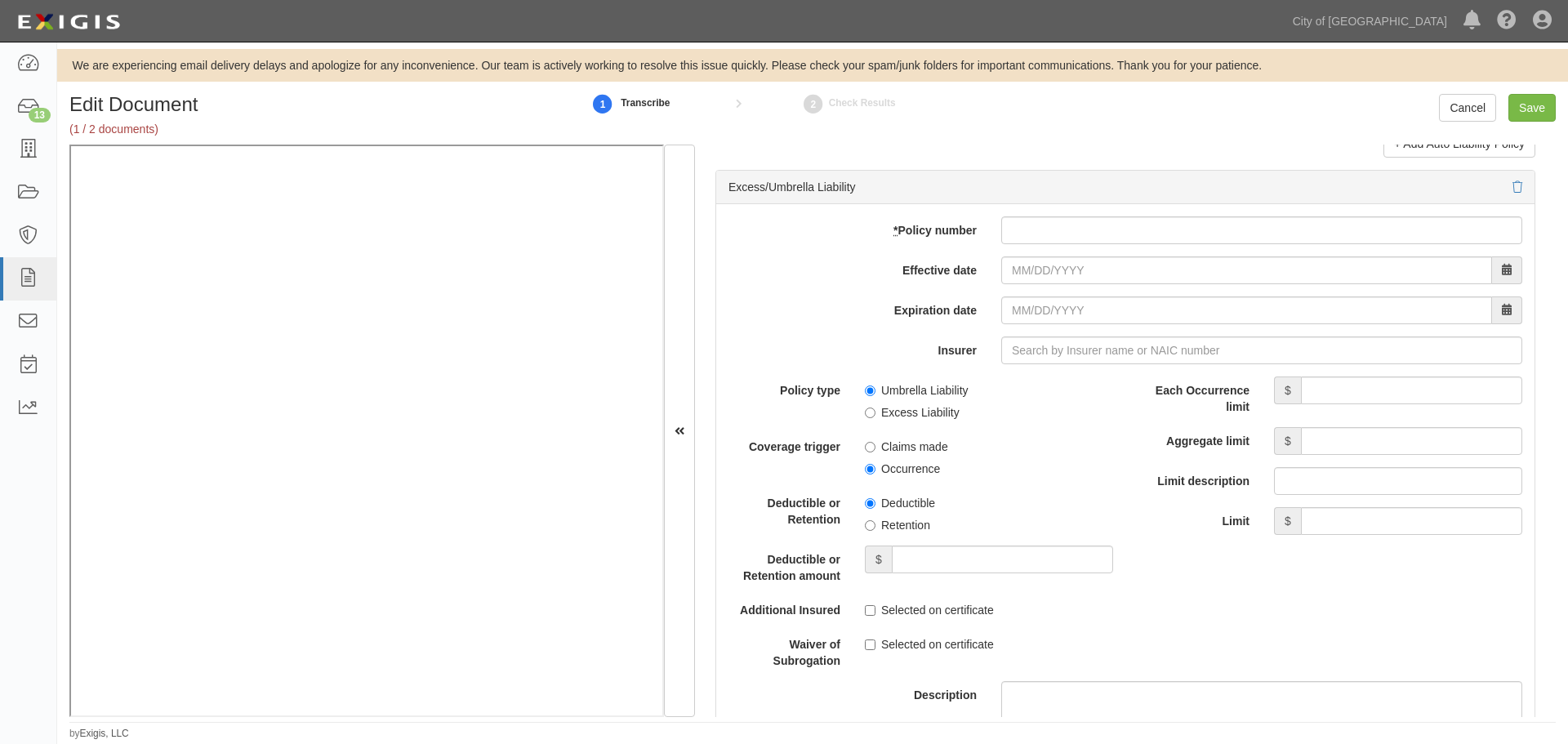
scroll to position [3130, 0]
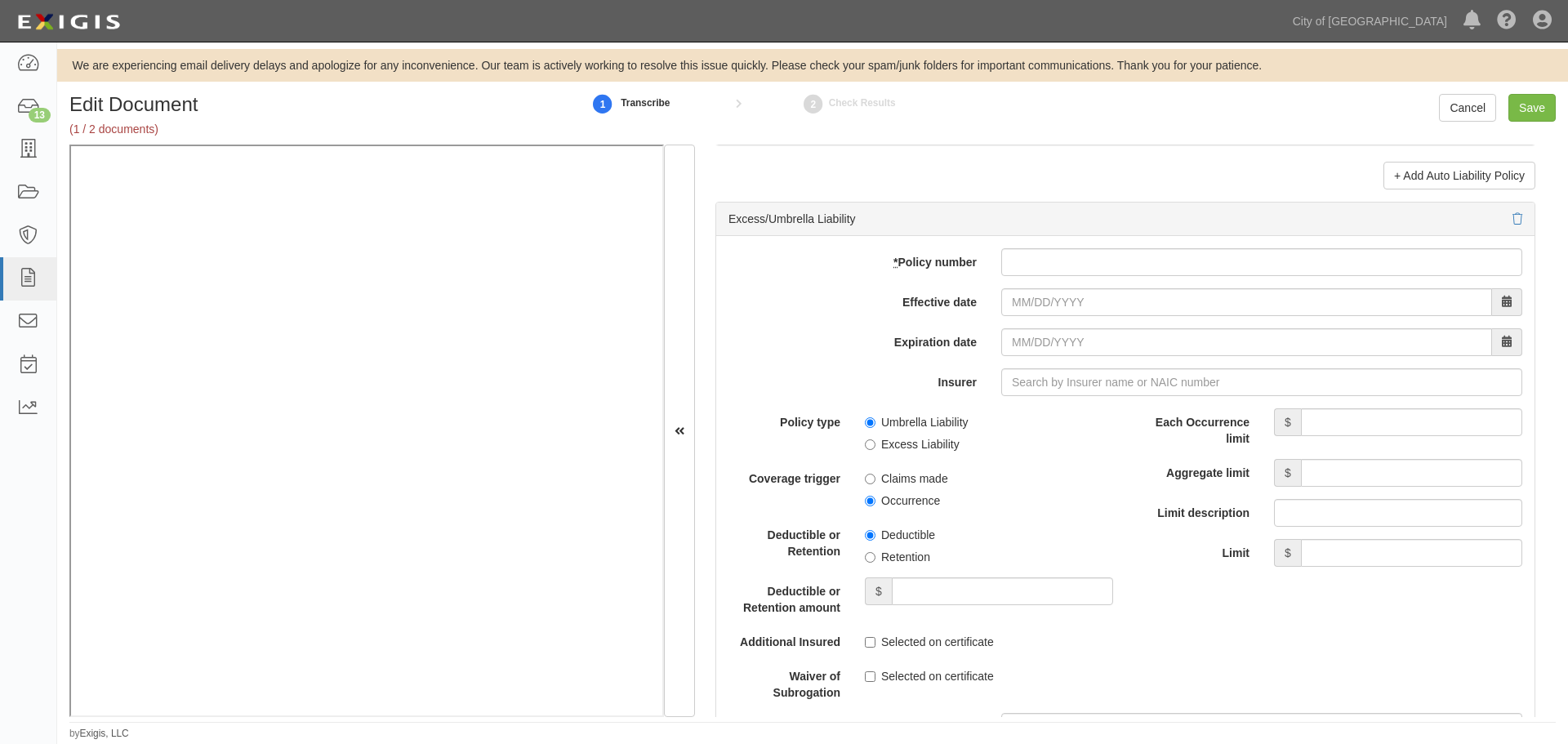
drag, startPoint x: 993, startPoint y: 291, endPoint x: 1007, endPoint y: 271, distance: 24.4
click at [1000, 281] on div "add update renew This new policy will be added This new policy will update exis…" at bounding box center [1126, 579] width 819 height 686
click at [1007, 271] on input "* Policy number" at bounding box center [1262, 261] width 521 height 28
paste input "78189677"
type input "78189677"
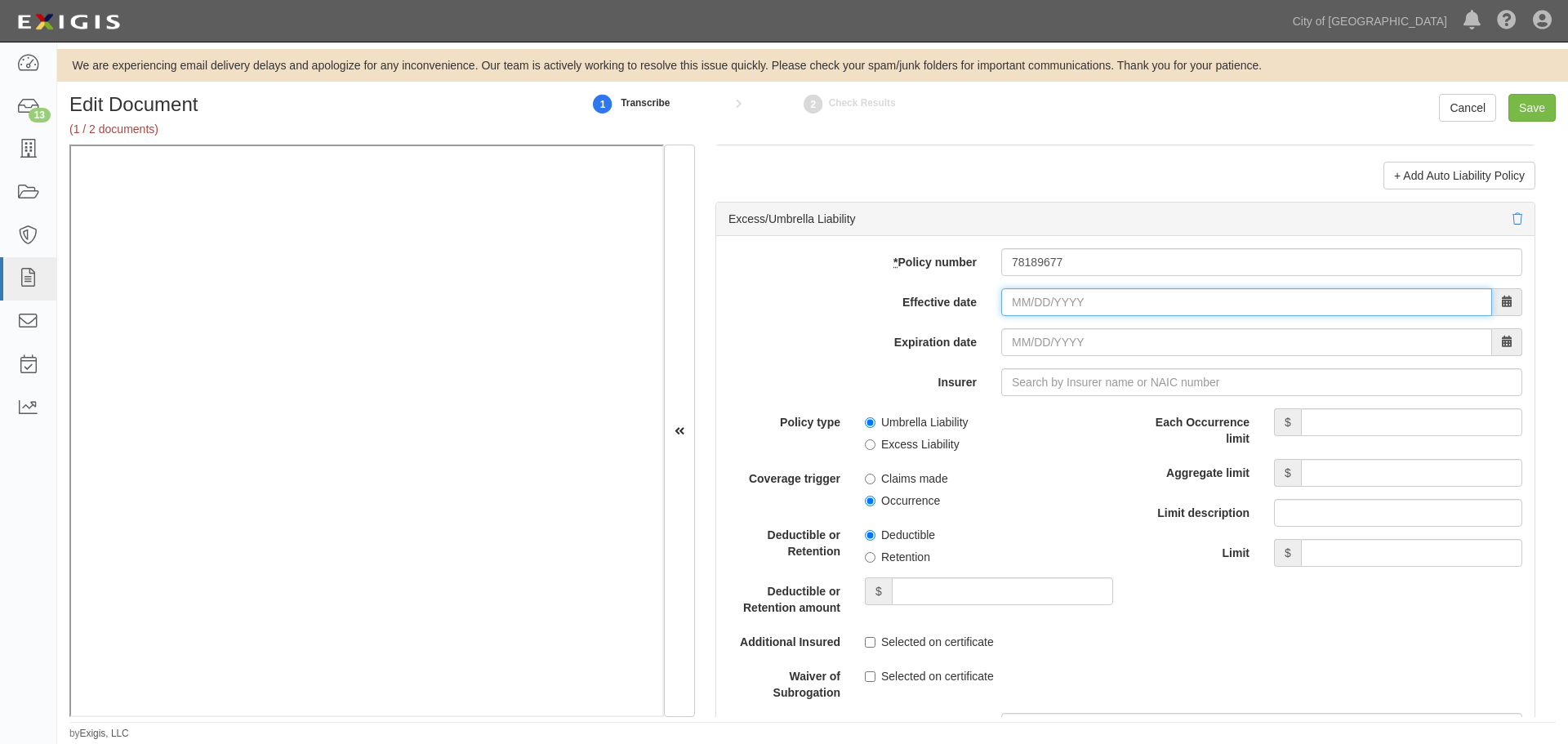
click at [1026, 305] on input "Effective date" at bounding box center [1247, 301] width 491 height 28
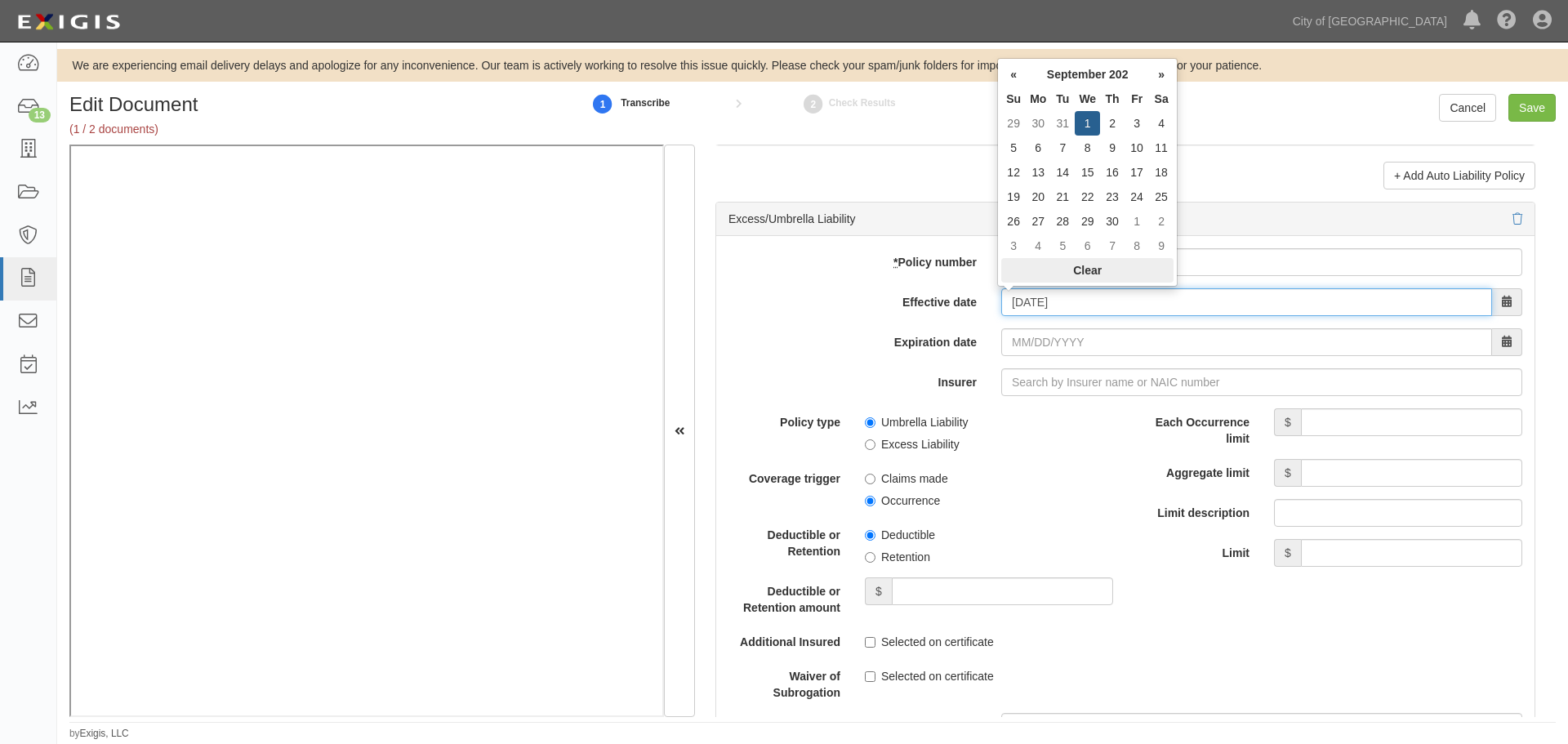
type input "09/01/2024"
type input "[DATE]"
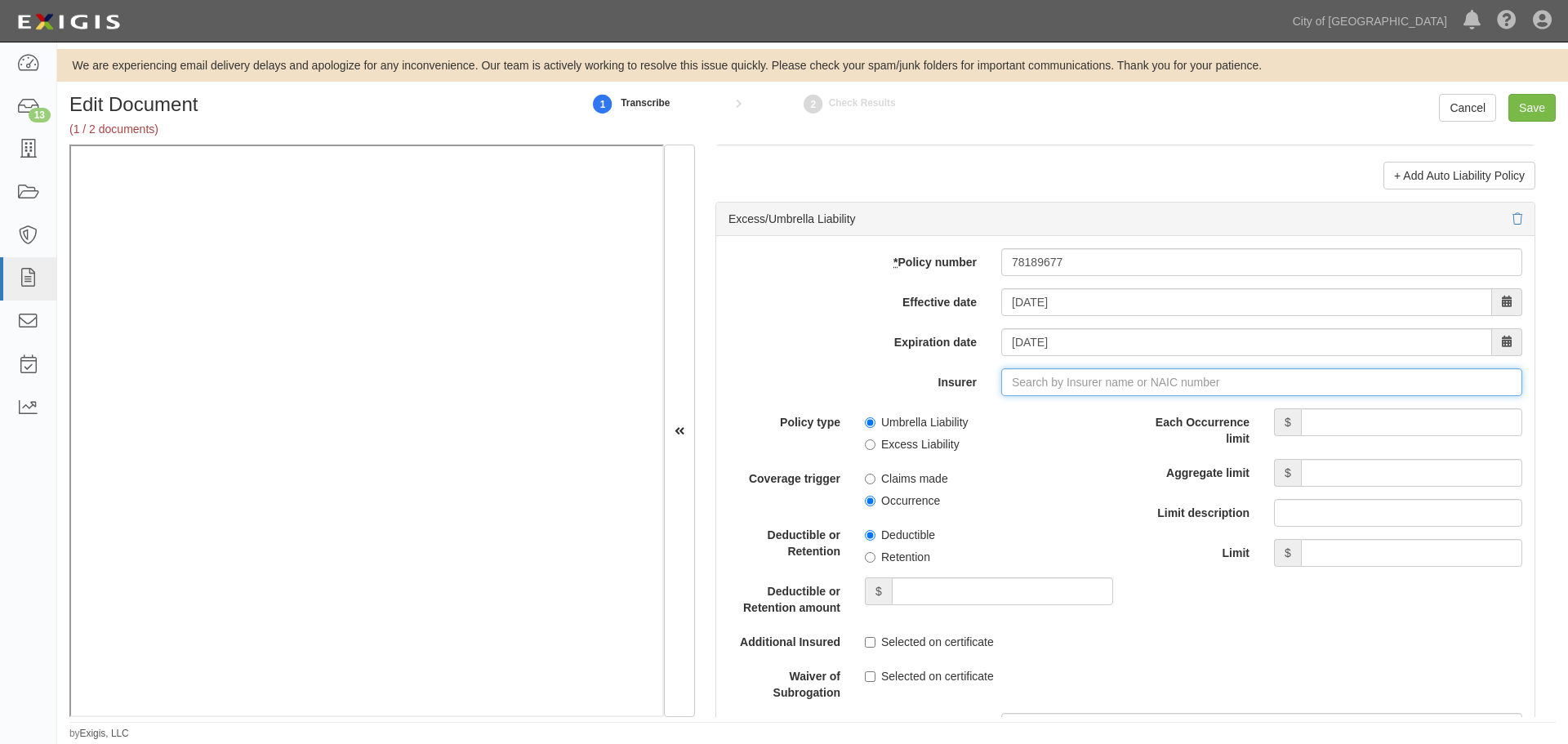
type input "21st Century Advantage Insurance Company (25232) NR Rating"
type input "2"
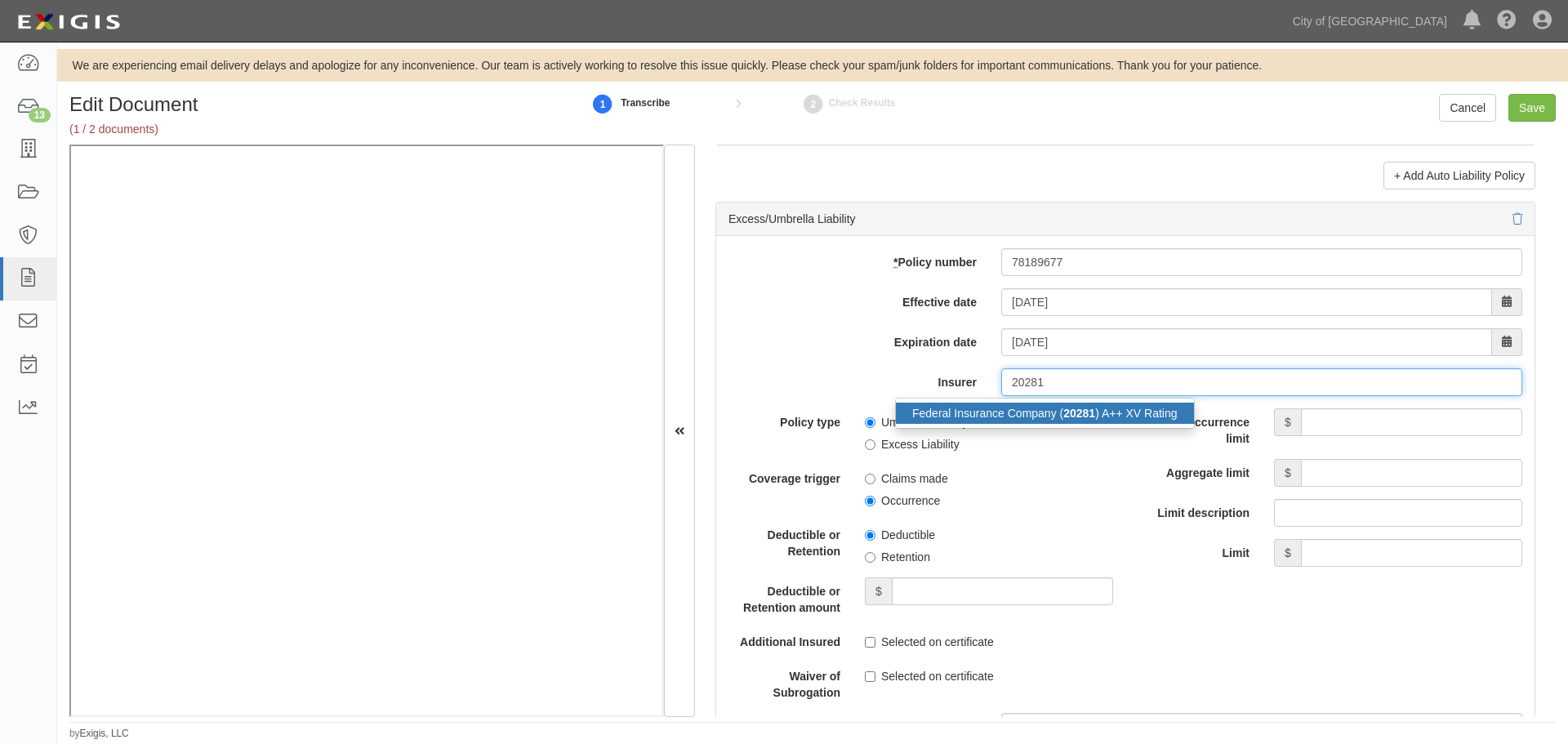
click at [1101, 407] on div "Federal Insurance Company ( 20281 ) A++ XV Rating" at bounding box center [1045, 412] width 298 height 21
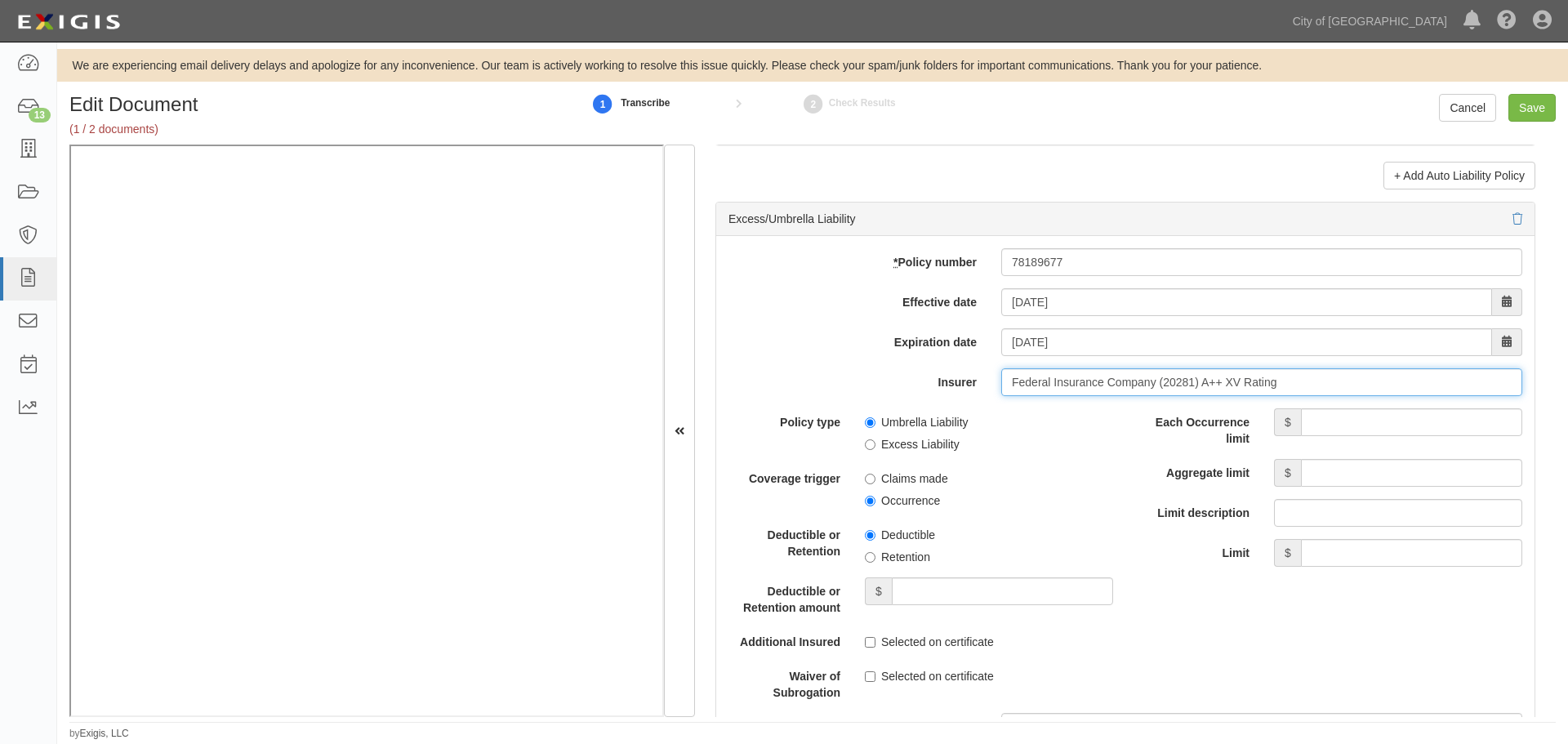
type input "Federal Insurance Company (20281) A++ XV Rating"
click at [1357, 427] on input "Each Occurrence limit" at bounding box center [1412, 422] width 221 height 28
type input "10,000,000"
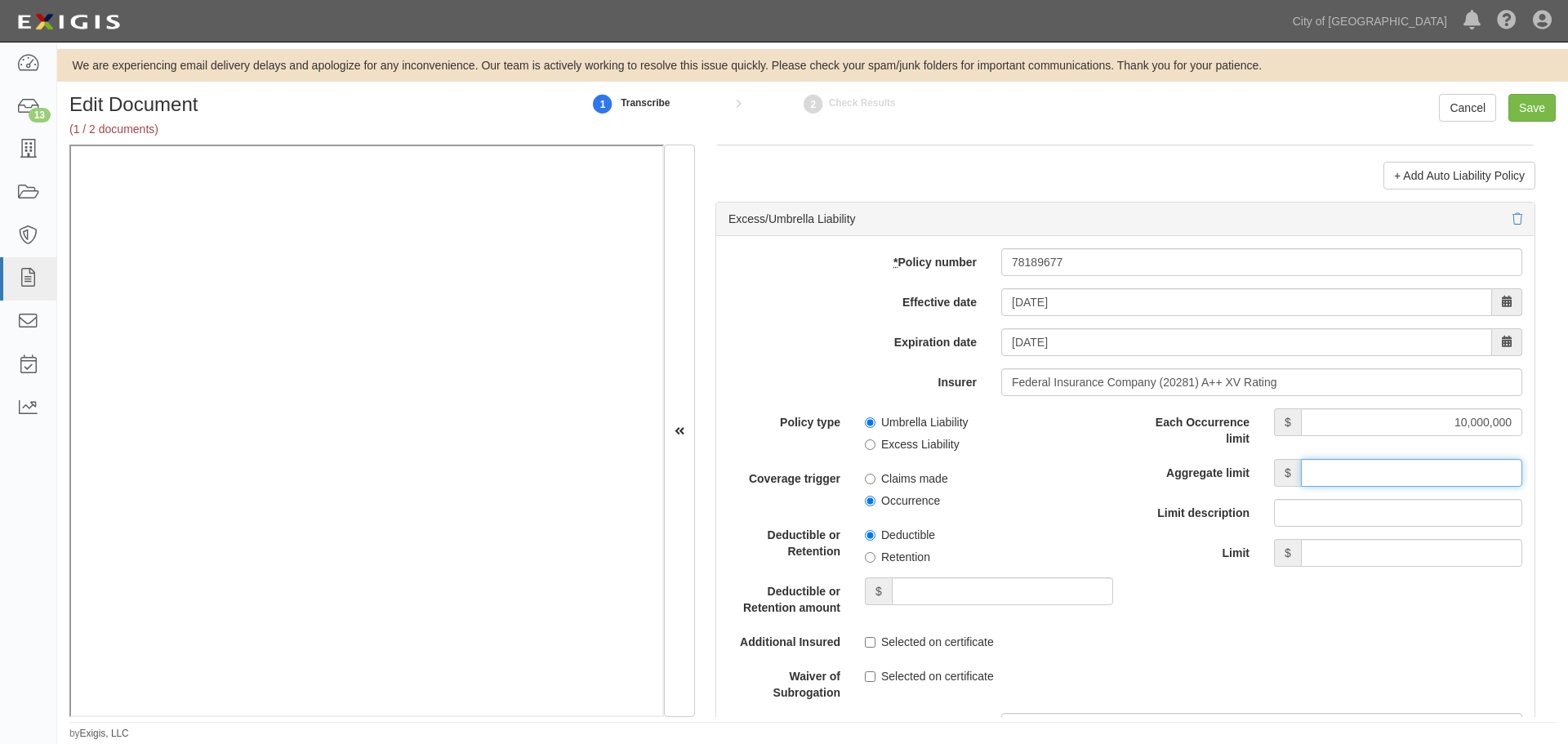
click at [1355, 462] on input "Aggregate limit" at bounding box center [1412, 473] width 221 height 28
type input "10,000,000"
click at [1549, 109] on input "Save" at bounding box center [1532, 107] width 48 height 28
type input "1000000"
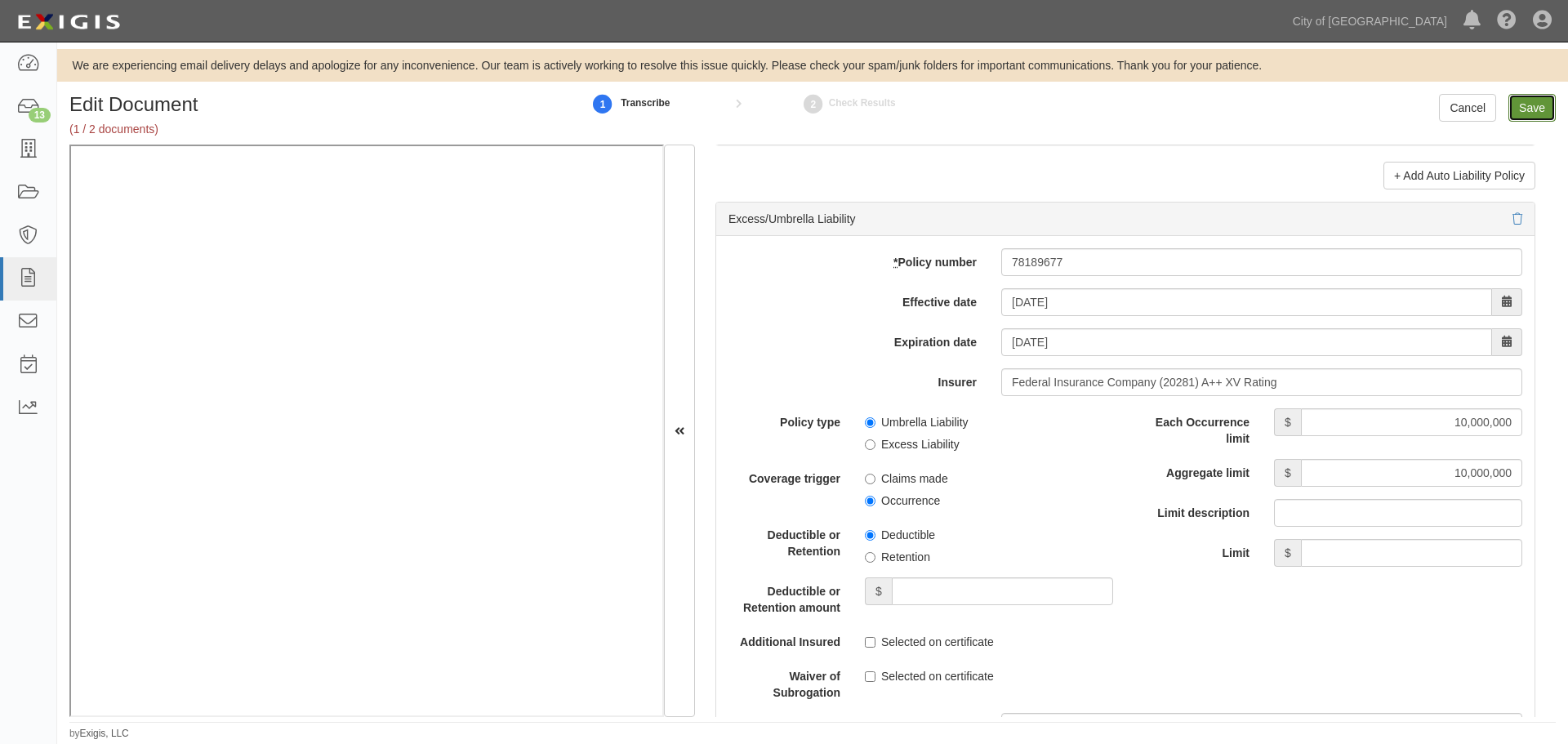
type input "10000"
type input "1000000"
type input "2000000"
type input "1000000"
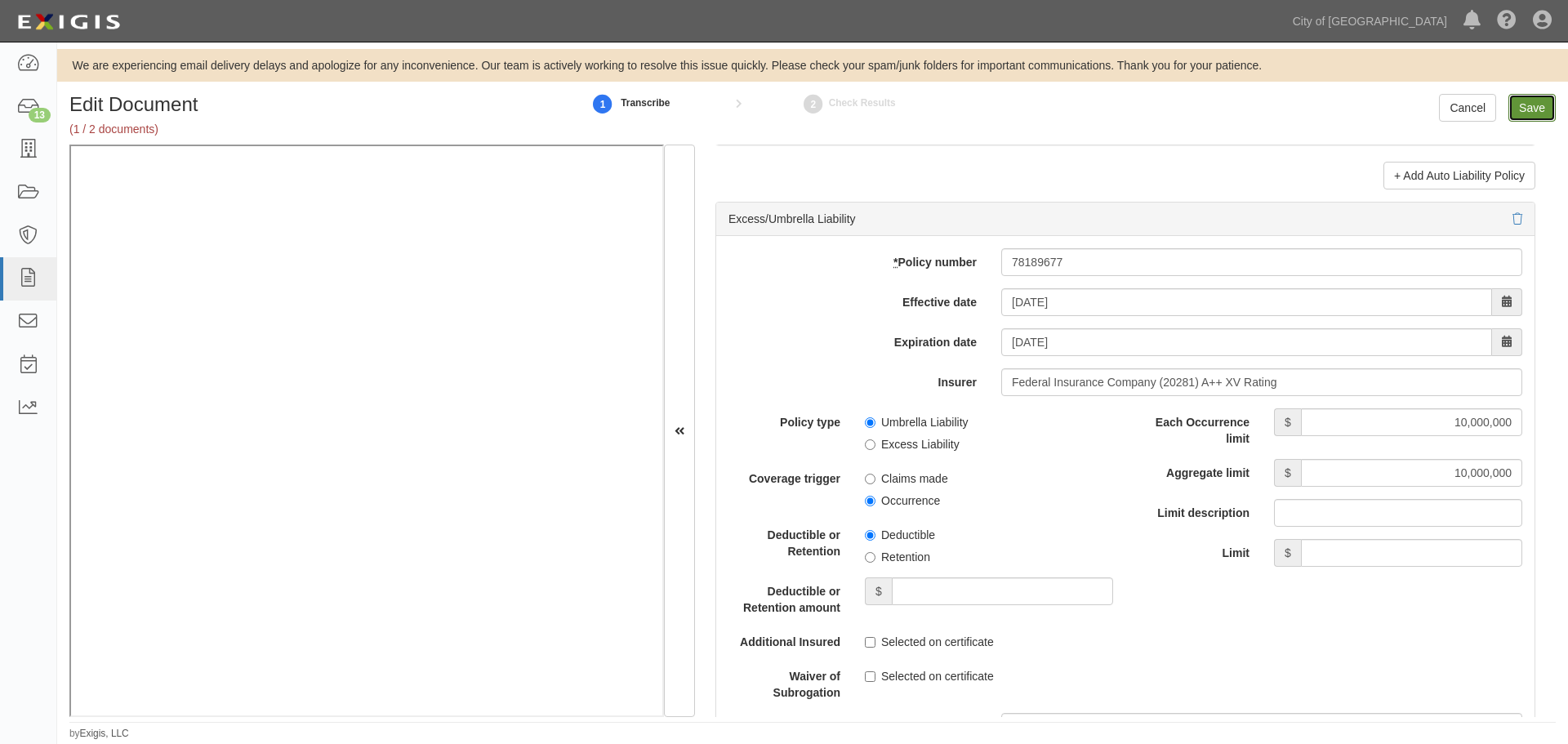
type input "10000000"
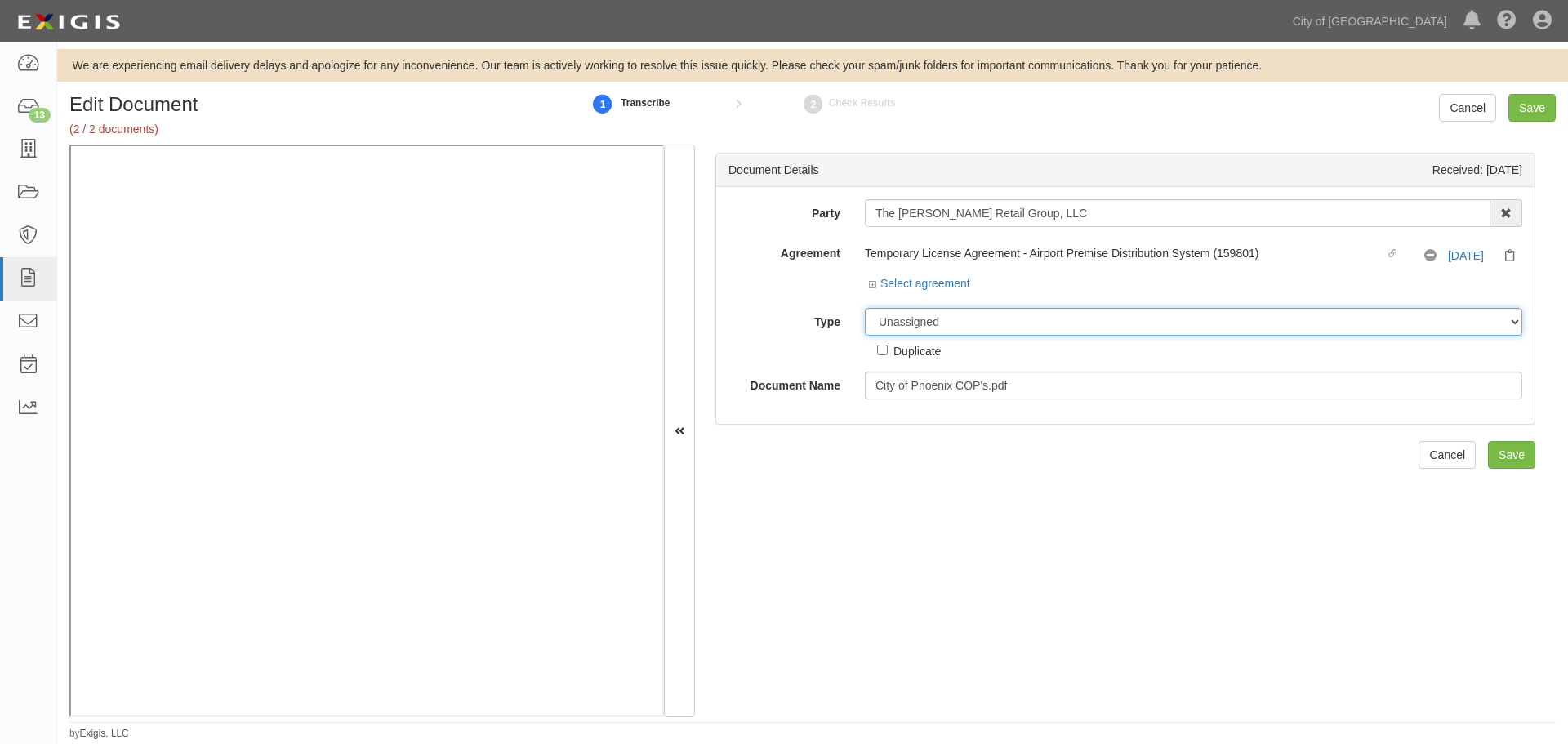
click at [1022, 315] on select "Unassigned Binder Cancellation Notice Certificate Contract Endorsement Insuranc…" at bounding box center [1194, 321] width 657 height 28
click at [865, 308] on select "Unassigned Binder Cancellation Notice Certificate Contract Endorsement Insuranc…" at bounding box center [1194, 321] width 657 height 28
click at [919, 322] on select "Unassigned Binder Cancellation Notice Certificate Contract Endorsement Insuranc…" at bounding box center [1194, 321] width 657 height 28
select select "OtherDetail"
click at [865, 308] on select "Unassigned Binder Cancellation Notice Certificate Contract Endorsement Insuranc…" at bounding box center [1194, 321] width 657 height 28
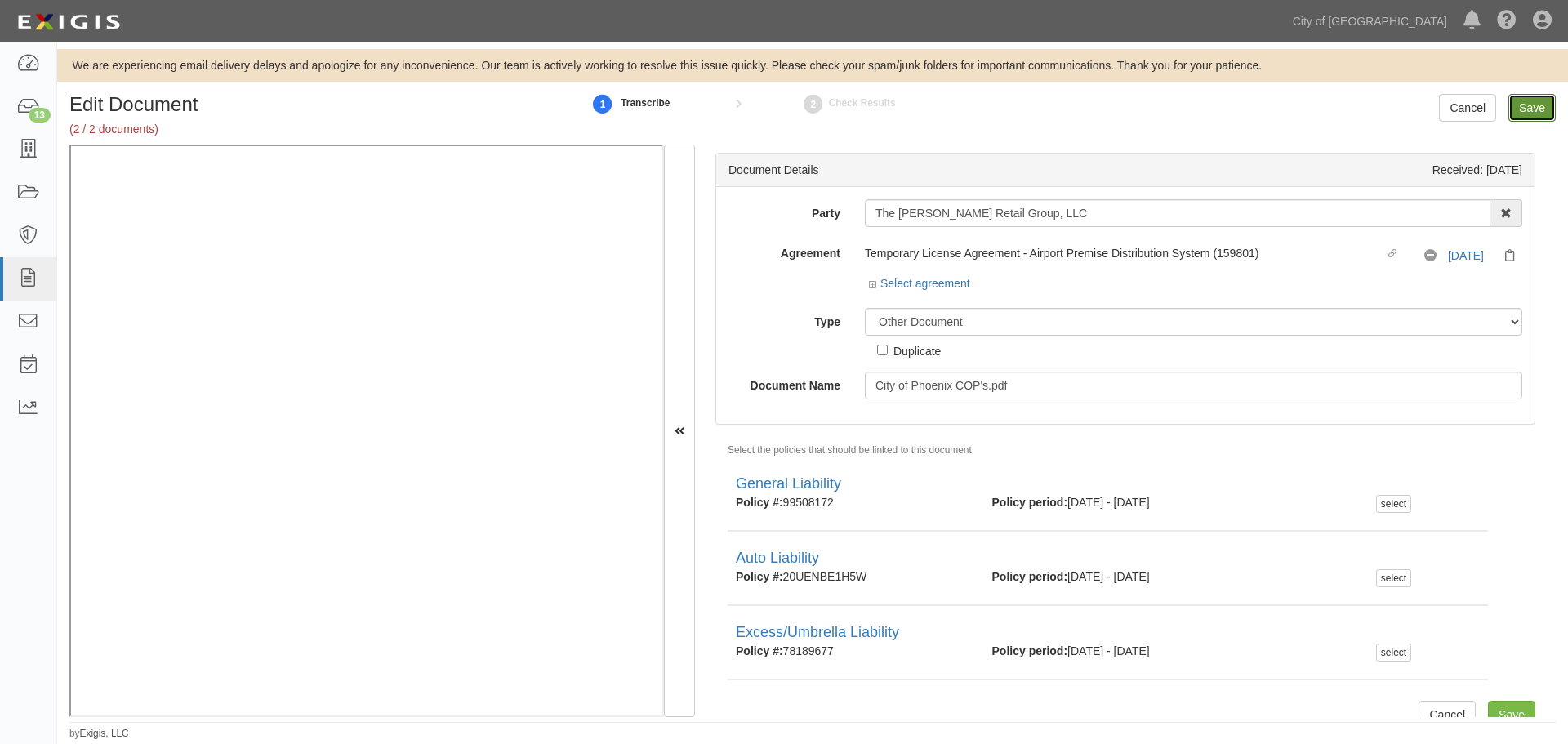
click at [1530, 95] on input "Save" at bounding box center [1532, 107] width 48 height 28
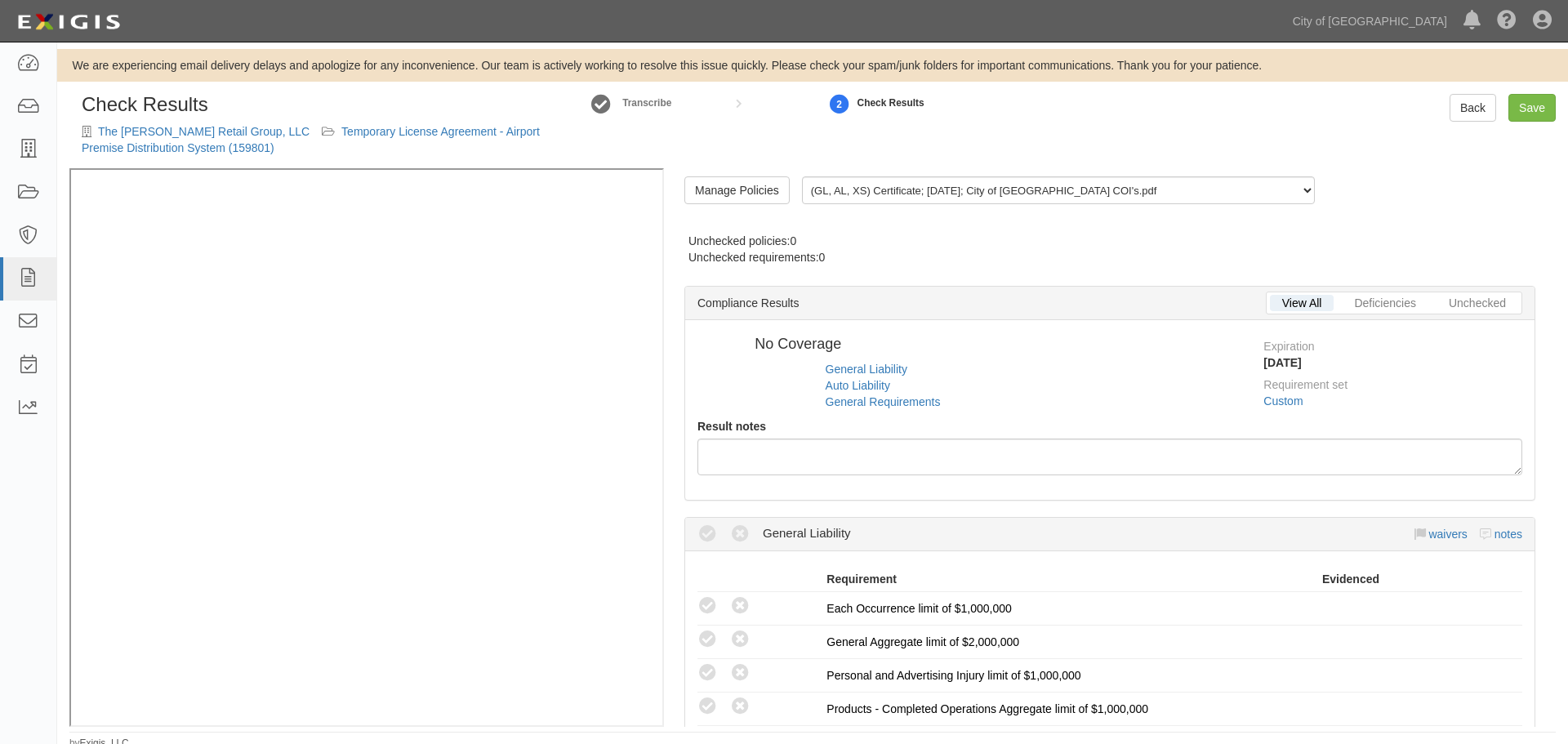
radio input "true"
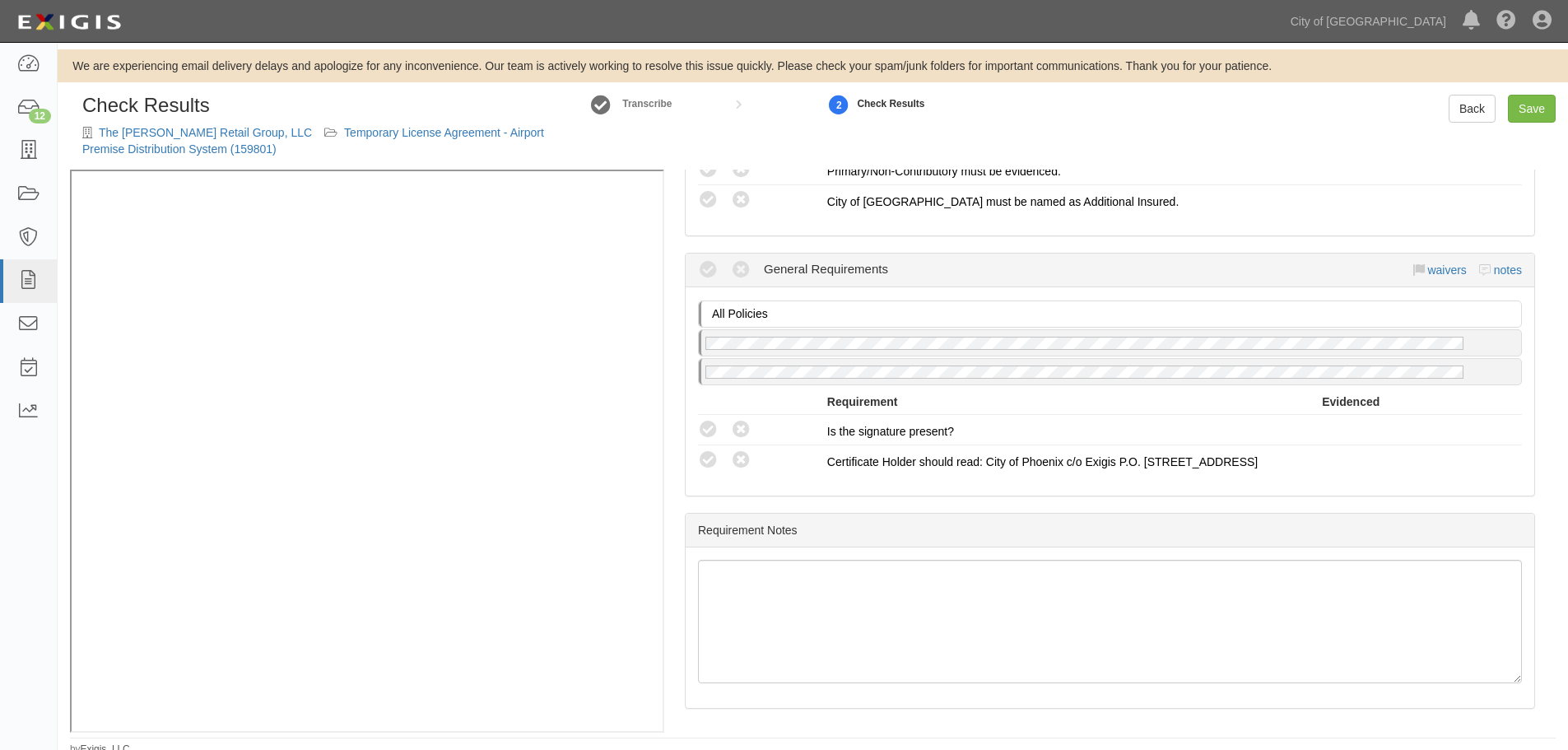
scroll to position [860, 0]
drag, startPoint x: 713, startPoint y: 465, endPoint x: 710, endPoint y: 454, distance: 11.4
click at [713, 465] on icon at bounding box center [708, 460] width 20 height 20
radio input "true"
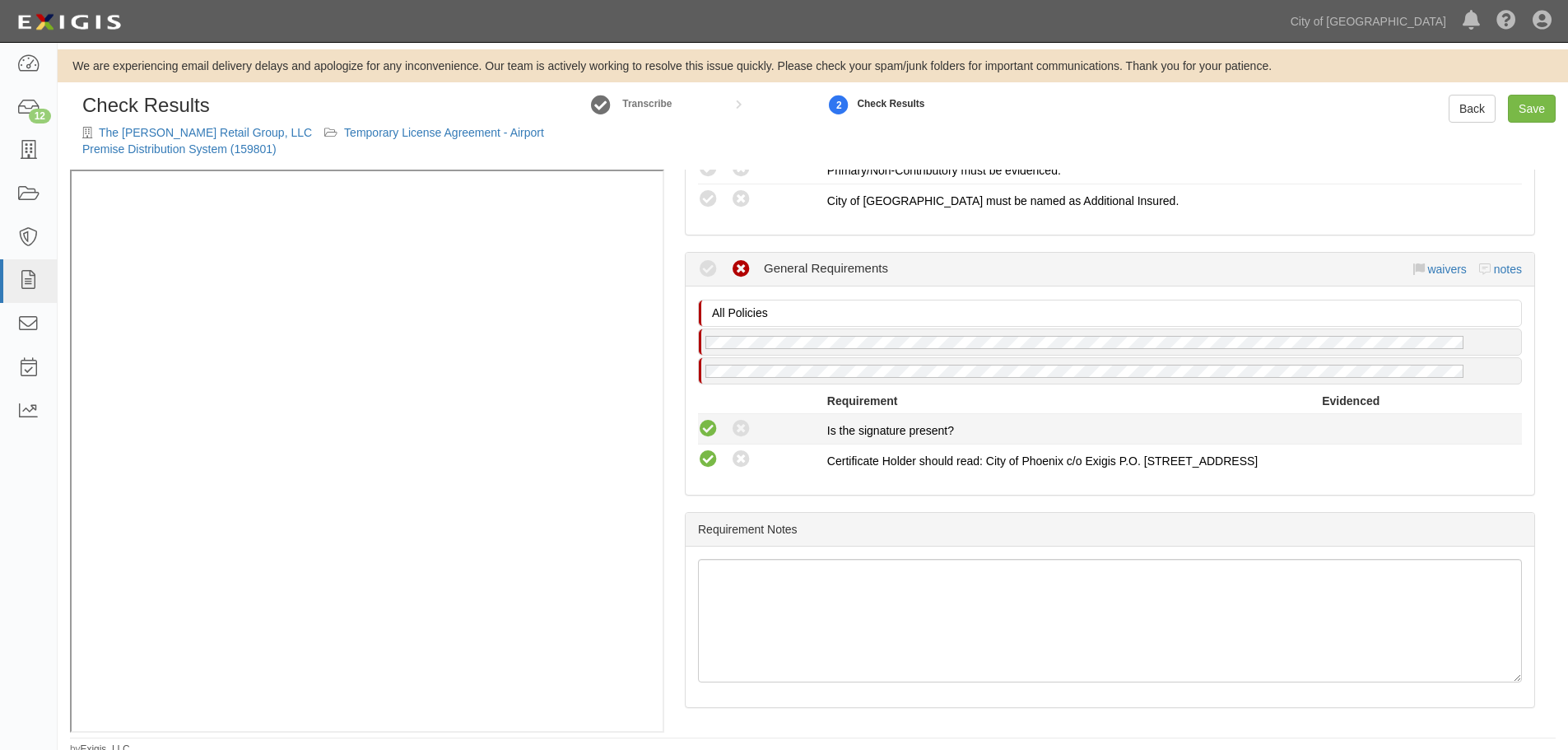
click at [704, 431] on icon at bounding box center [708, 429] width 20 height 20
radio input "true"
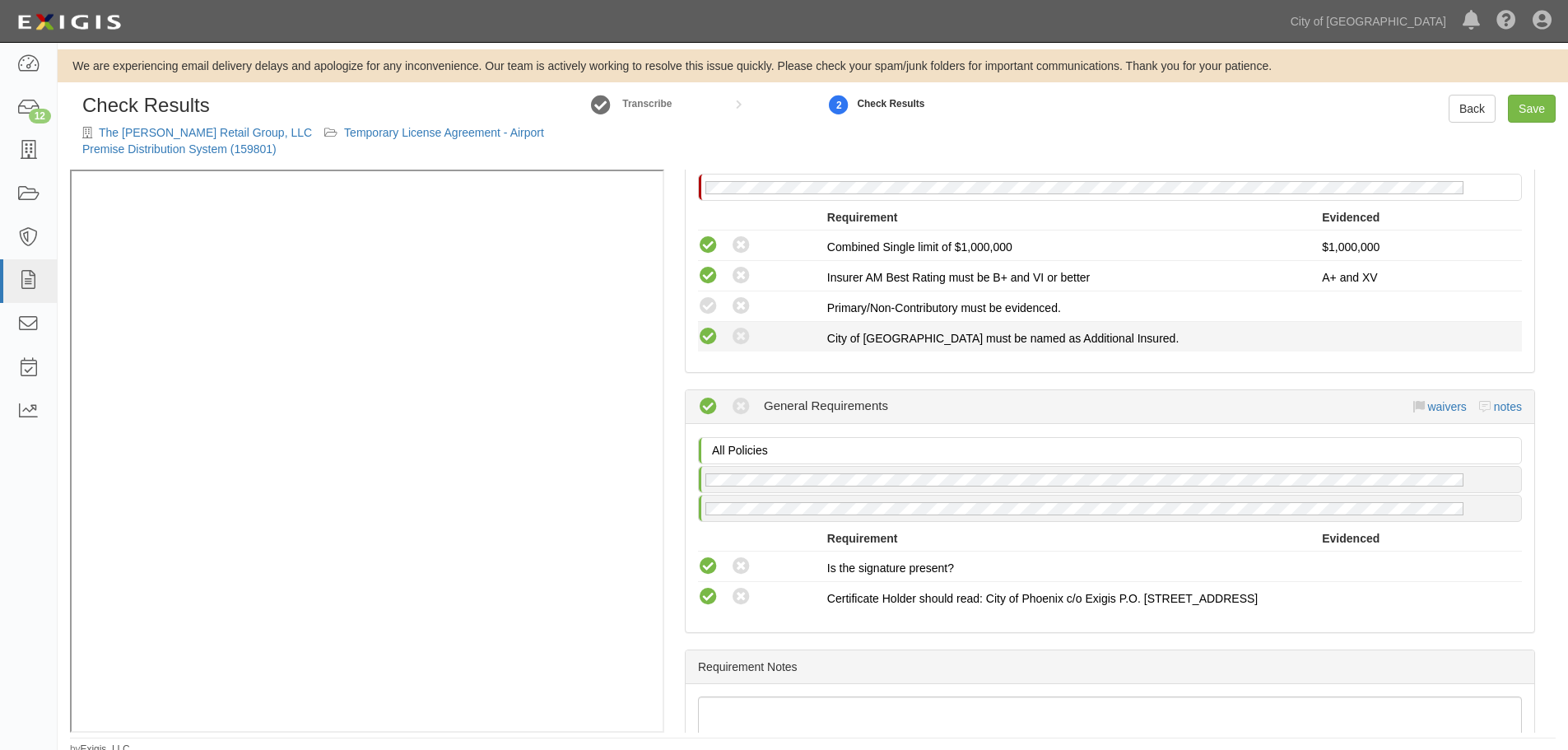
click at [706, 343] on icon at bounding box center [708, 337] width 20 height 20
radio input "true"
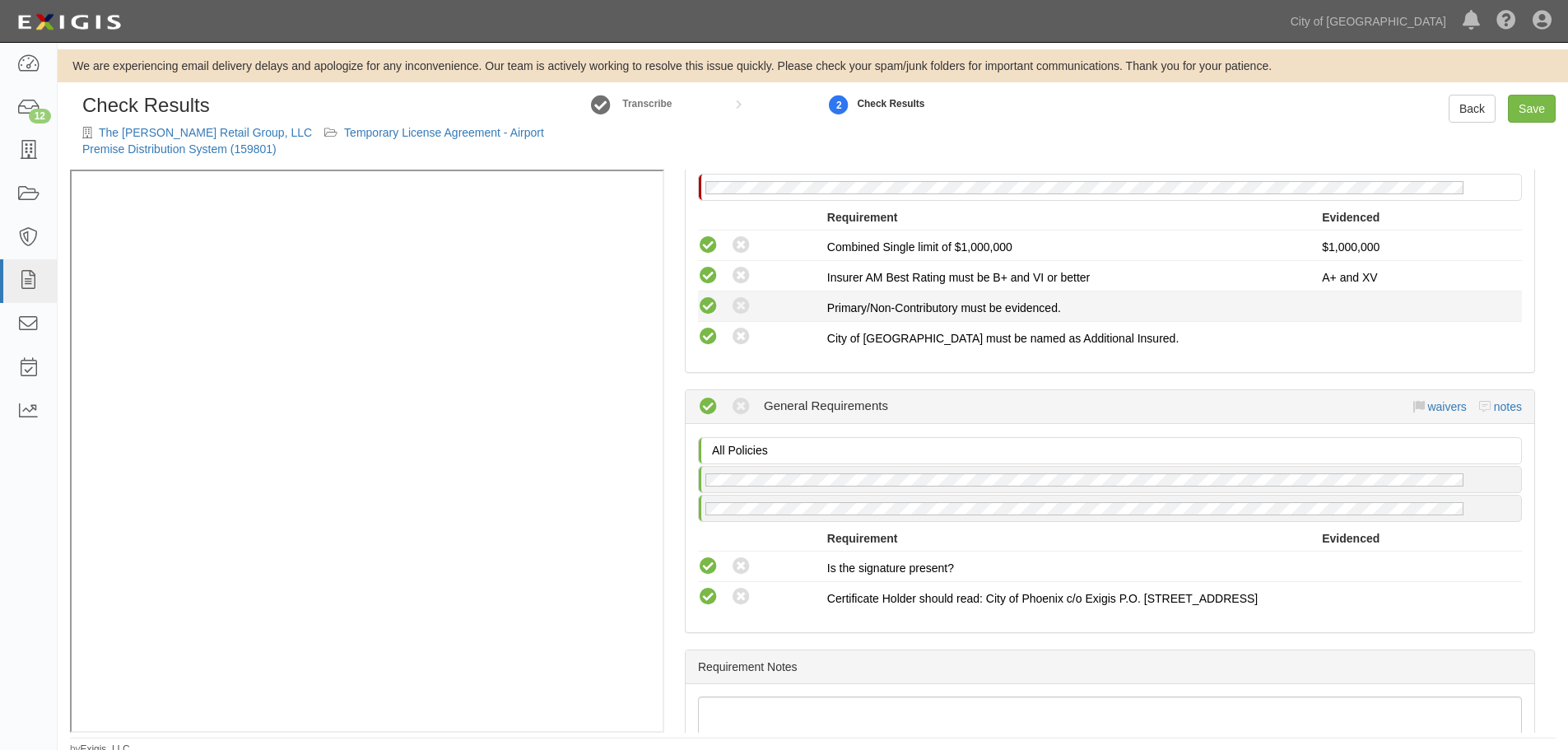
click at [699, 305] on icon at bounding box center [708, 306] width 20 height 20
radio input "true"
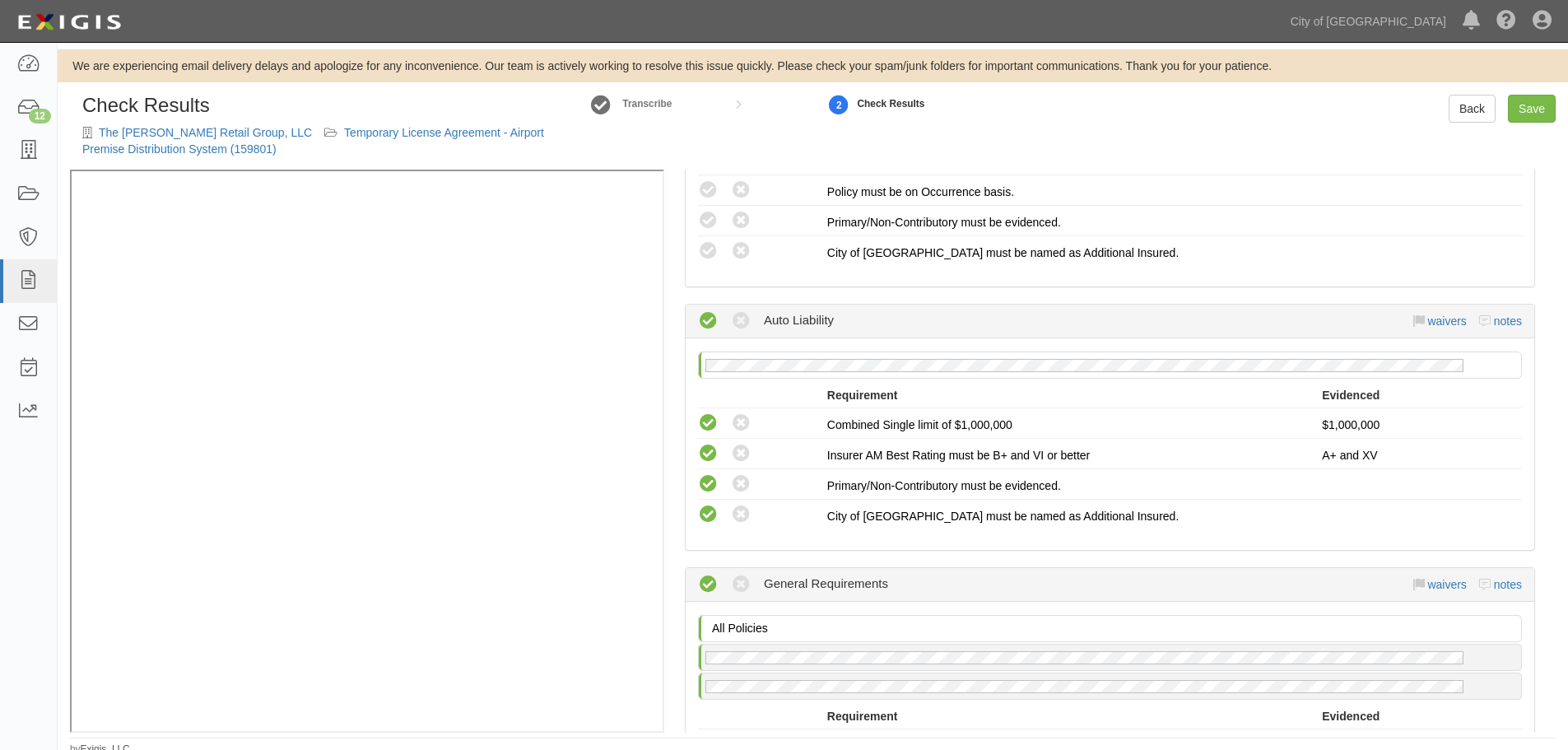
scroll to position [311, 0]
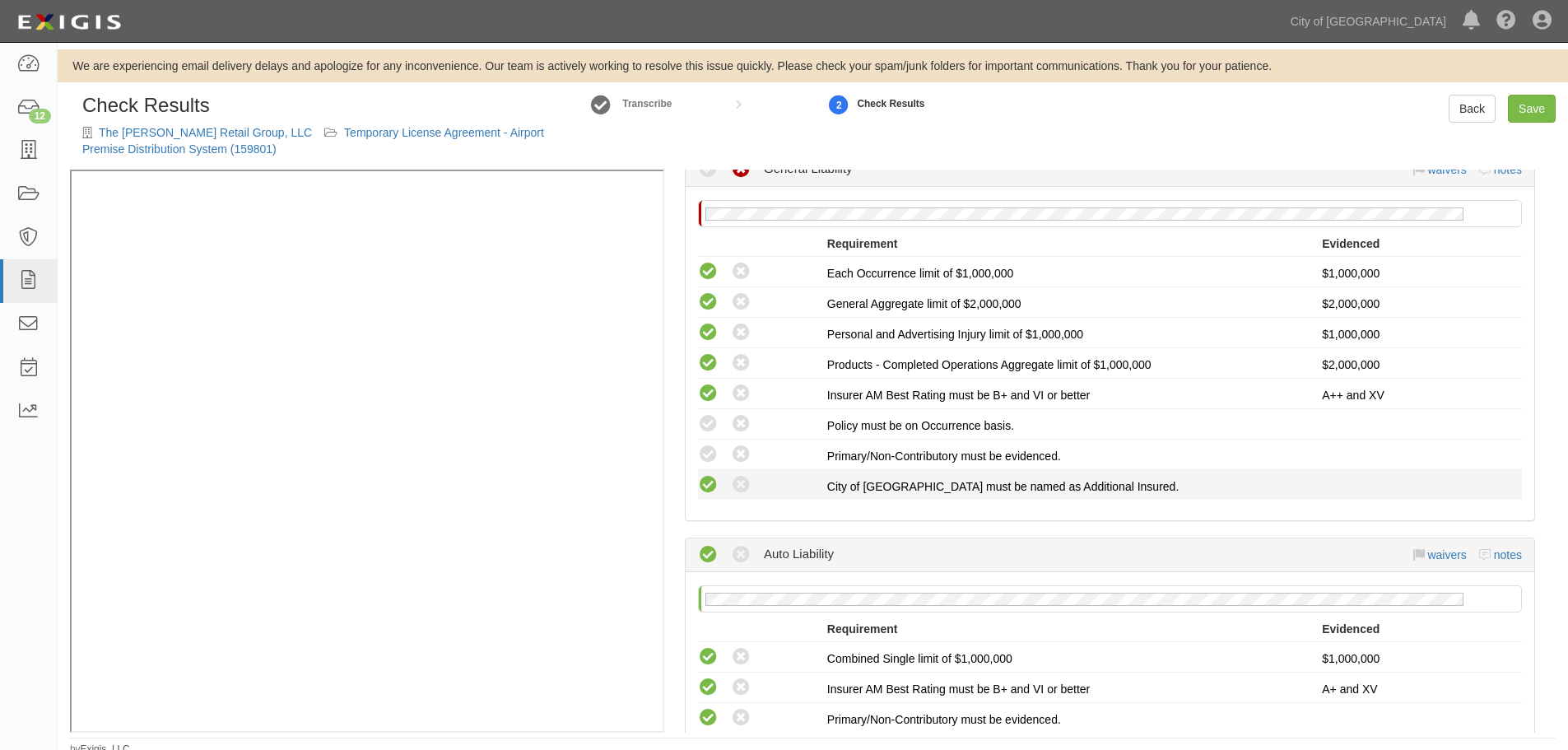
click at [710, 491] on icon at bounding box center [708, 485] width 20 height 20
radio input "true"
click at [726, 460] on div "Compliant Waived: Non-Compliant" at bounding box center [763, 454] width 130 height 21
click at [709, 458] on icon at bounding box center [708, 455] width 20 height 20
radio input "true"
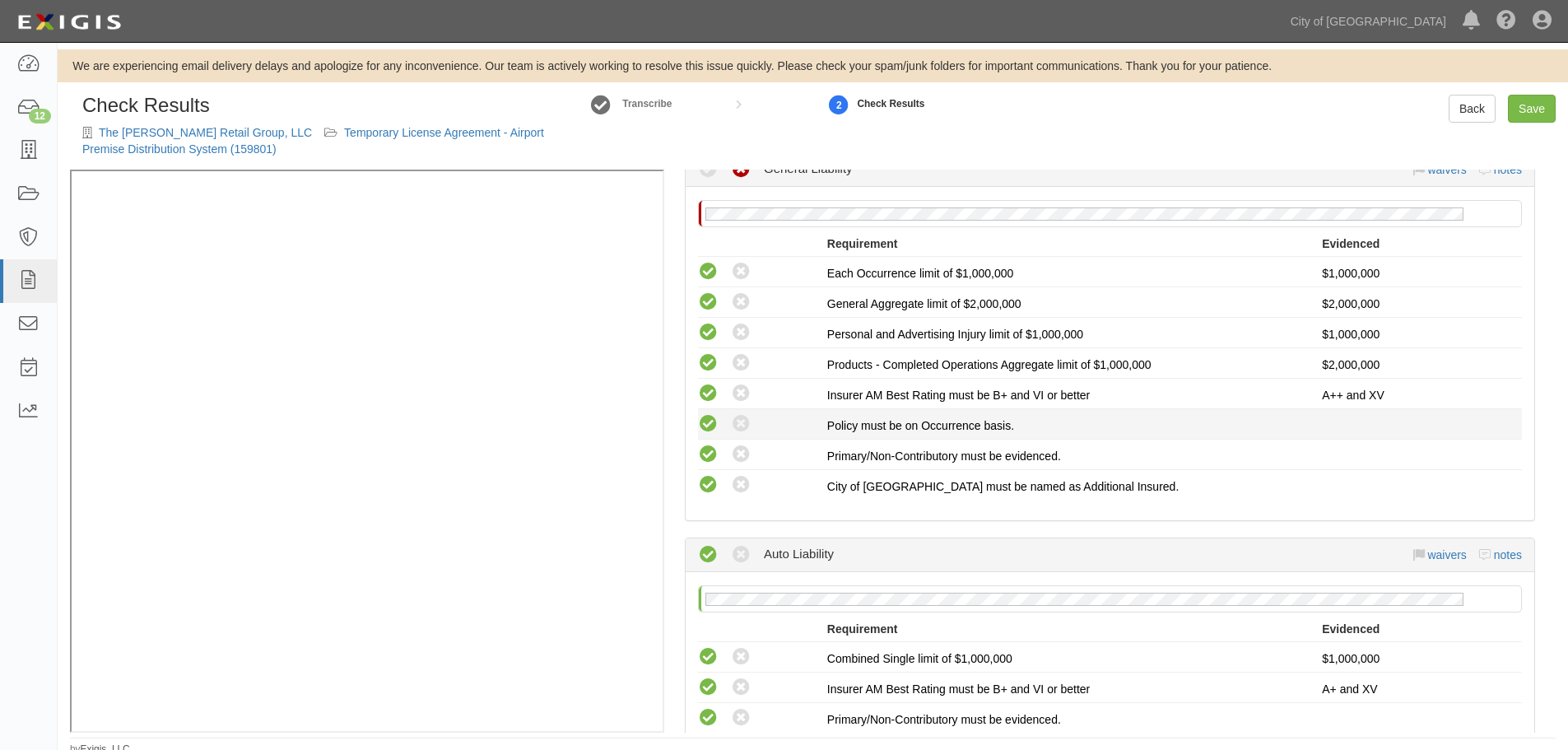
click at [706, 434] on icon at bounding box center [708, 424] width 20 height 20
radio input "true"
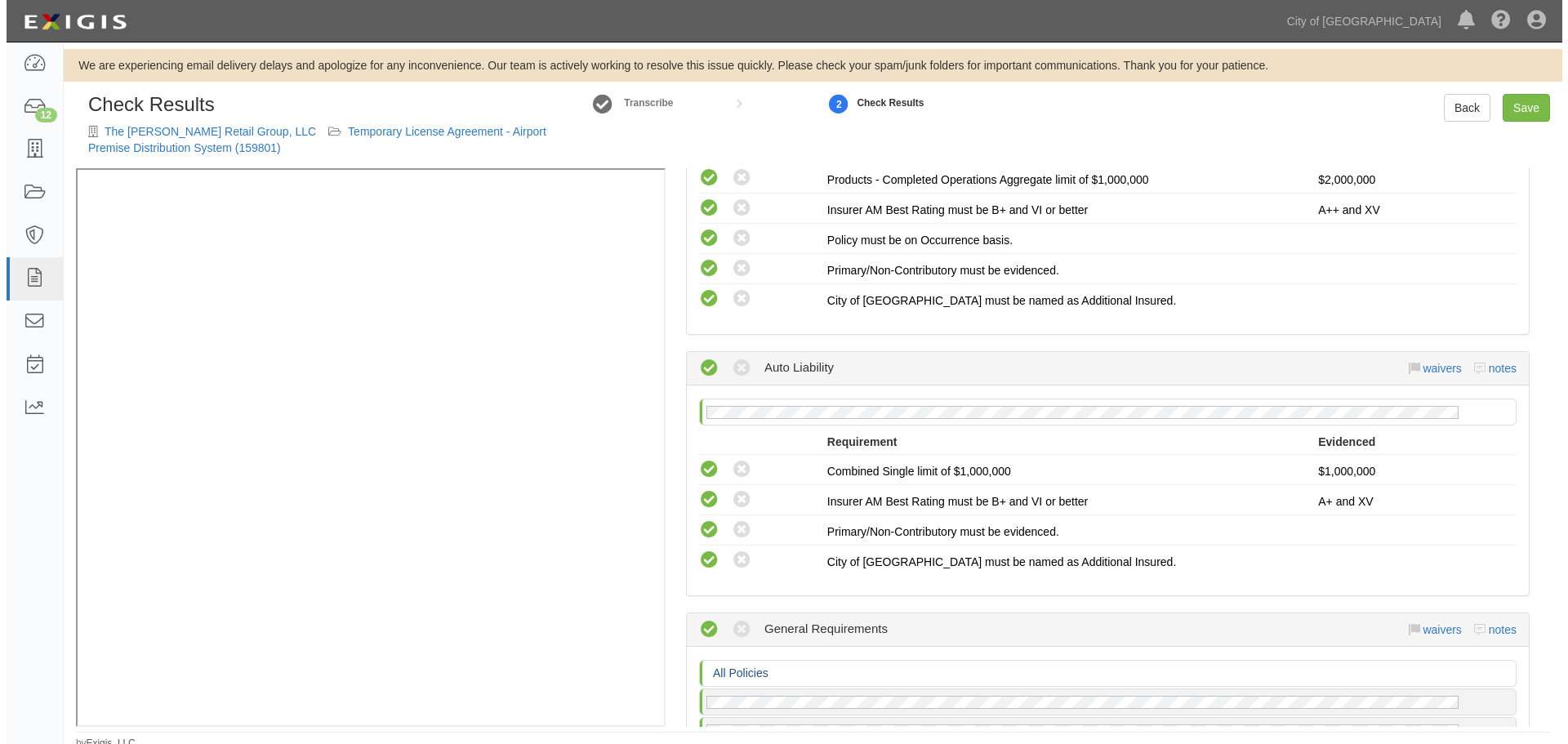
scroll to position [717, 0]
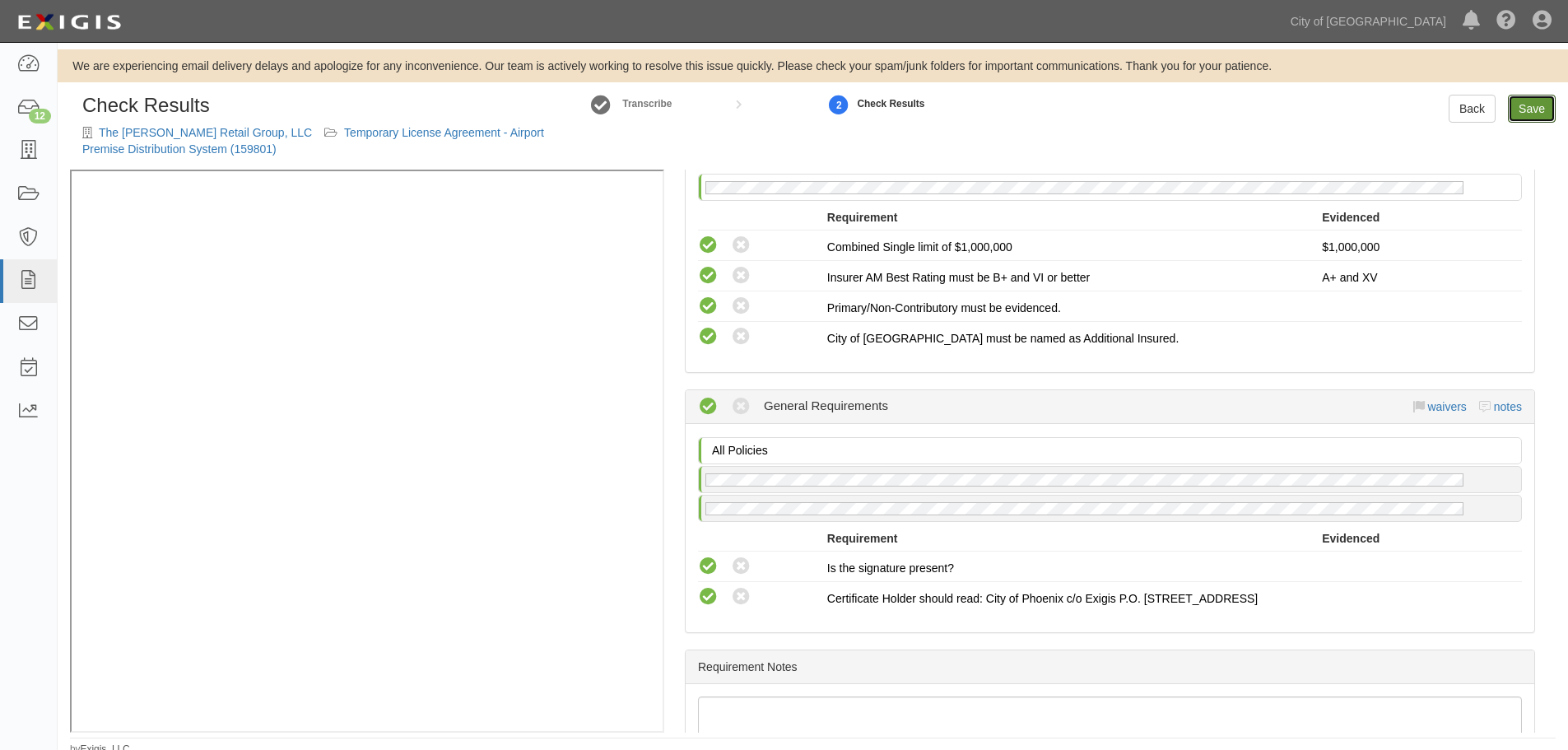
drag, startPoint x: 1534, startPoint y: 117, endPoint x: 1522, endPoint y: 121, distance: 12.6
click at [1534, 116] on link "Save" at bounding box center [1531, 108] width 48 height 28
radio input "true"
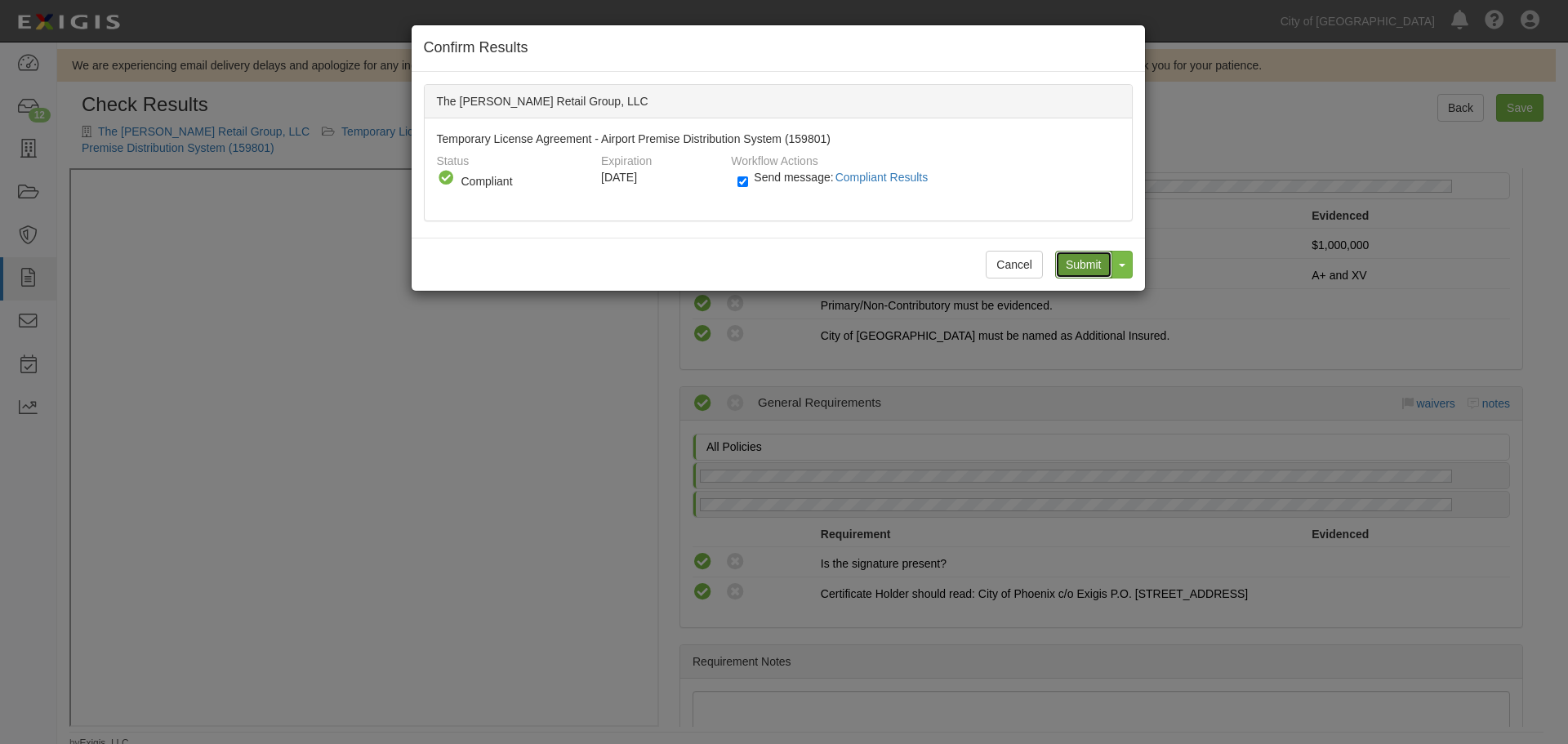
click at [1091, 267] on input "Submit" at bounding box center [1083, 264] width 57 height 28
